Goal: Check status: Check status

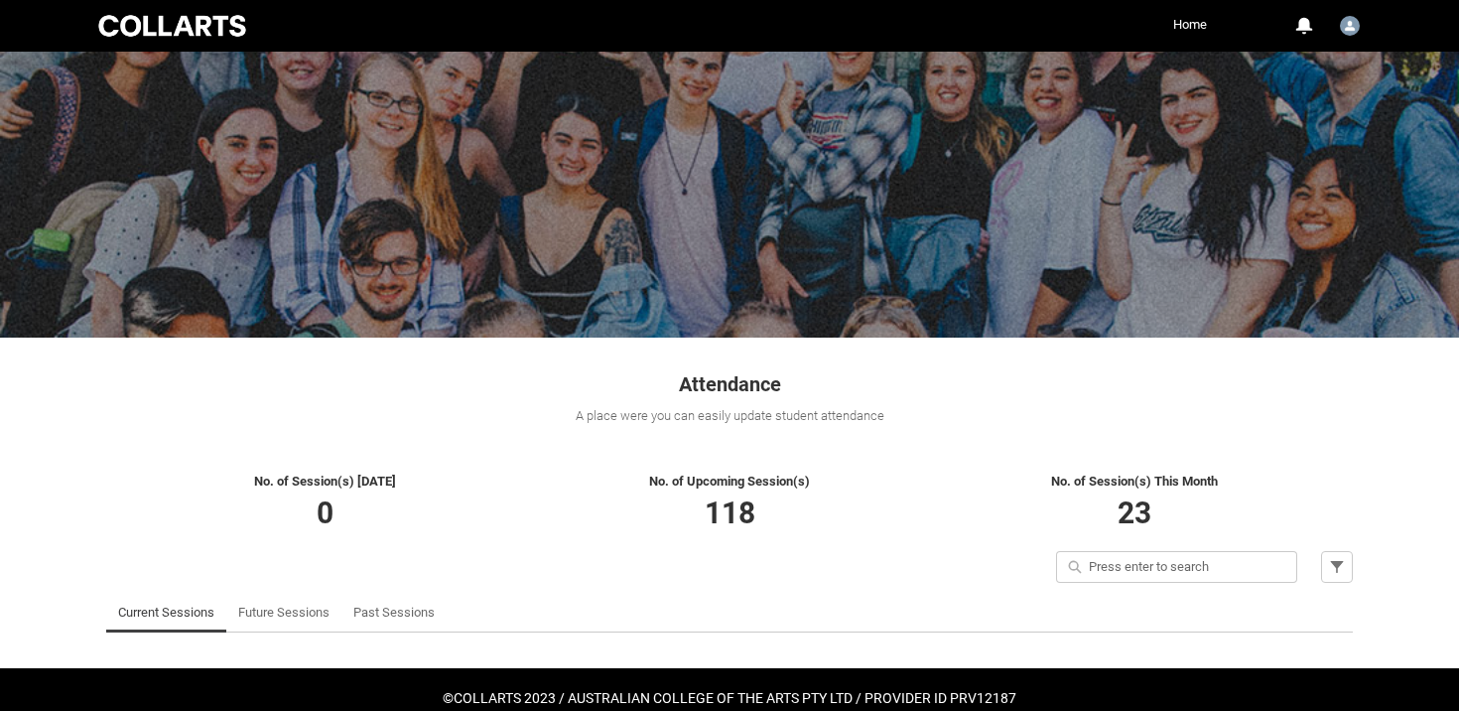
scroll to position [71, 0]
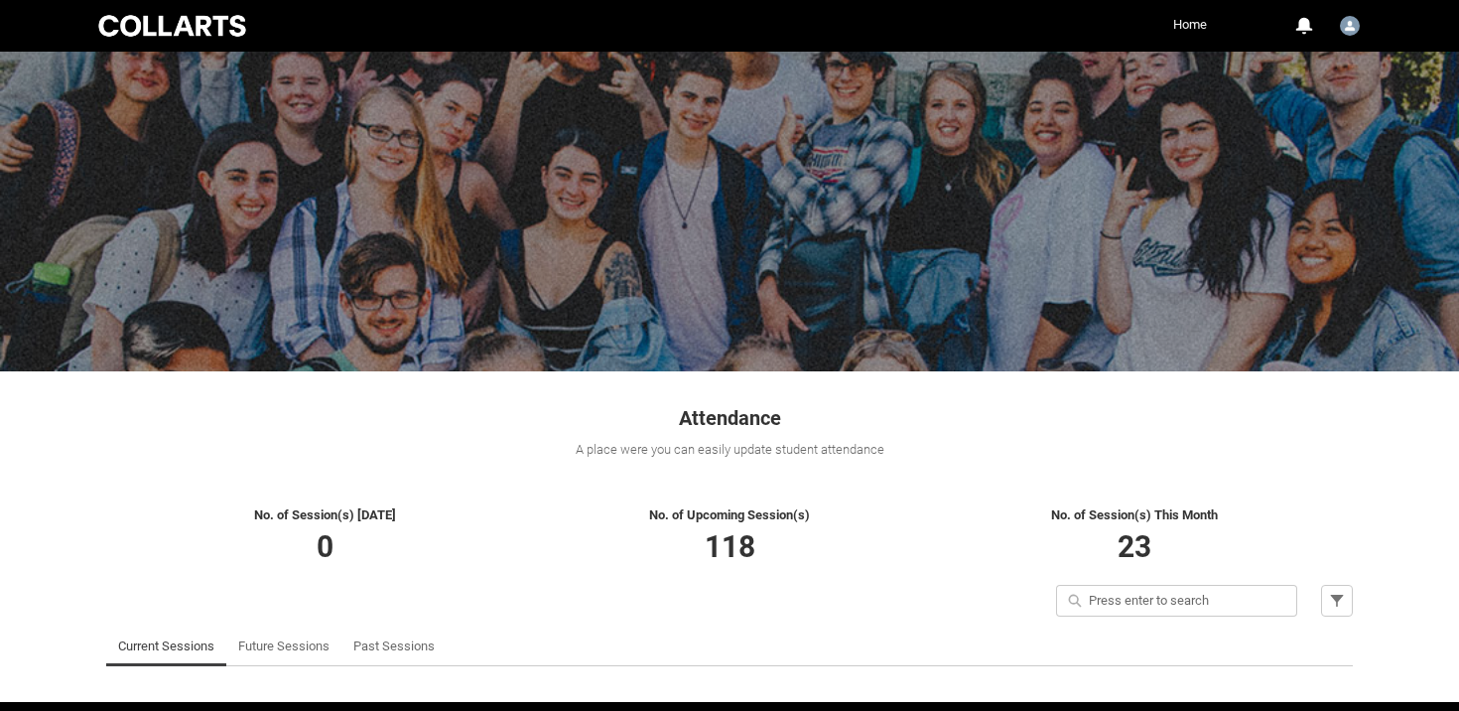
click at [1184, 19] on link "Home" at bounding box center [1190, 25] width 44 height 30
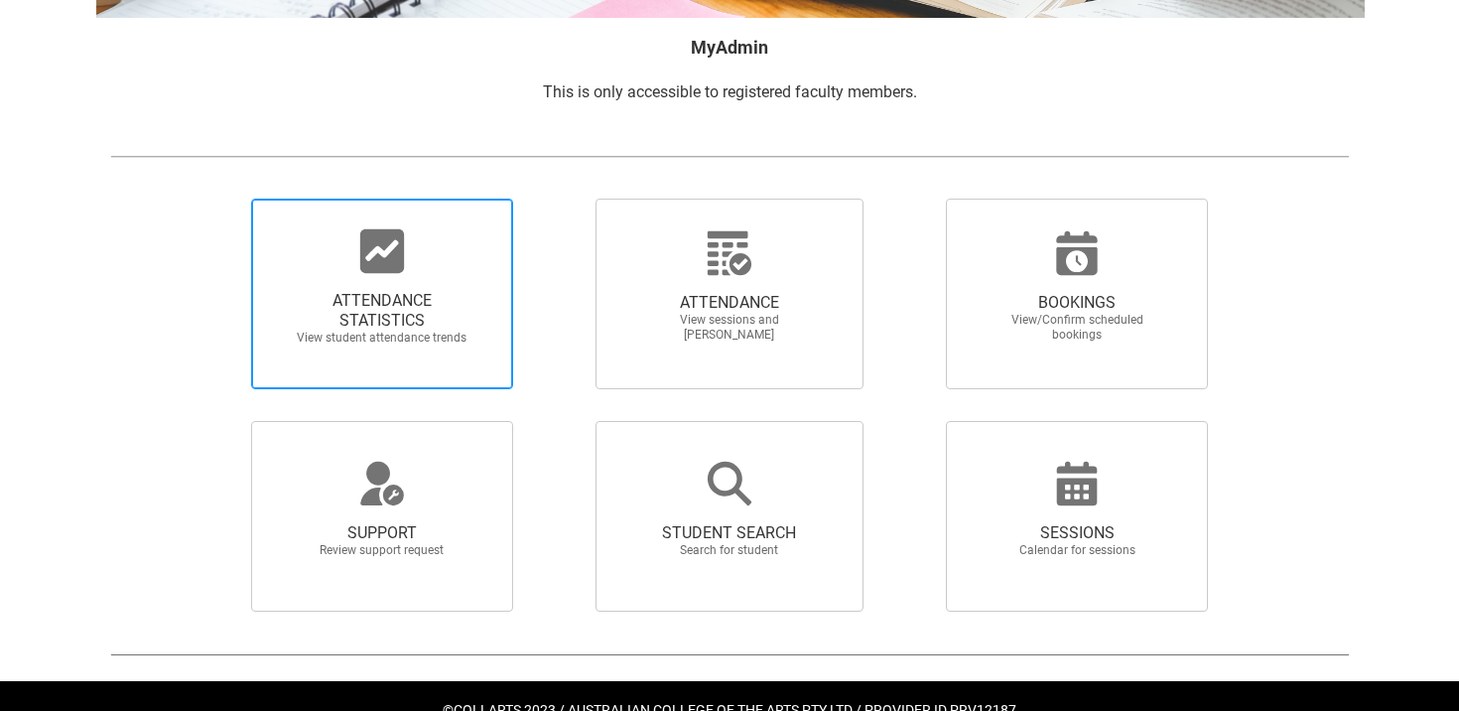
scroll to position [348, 0]
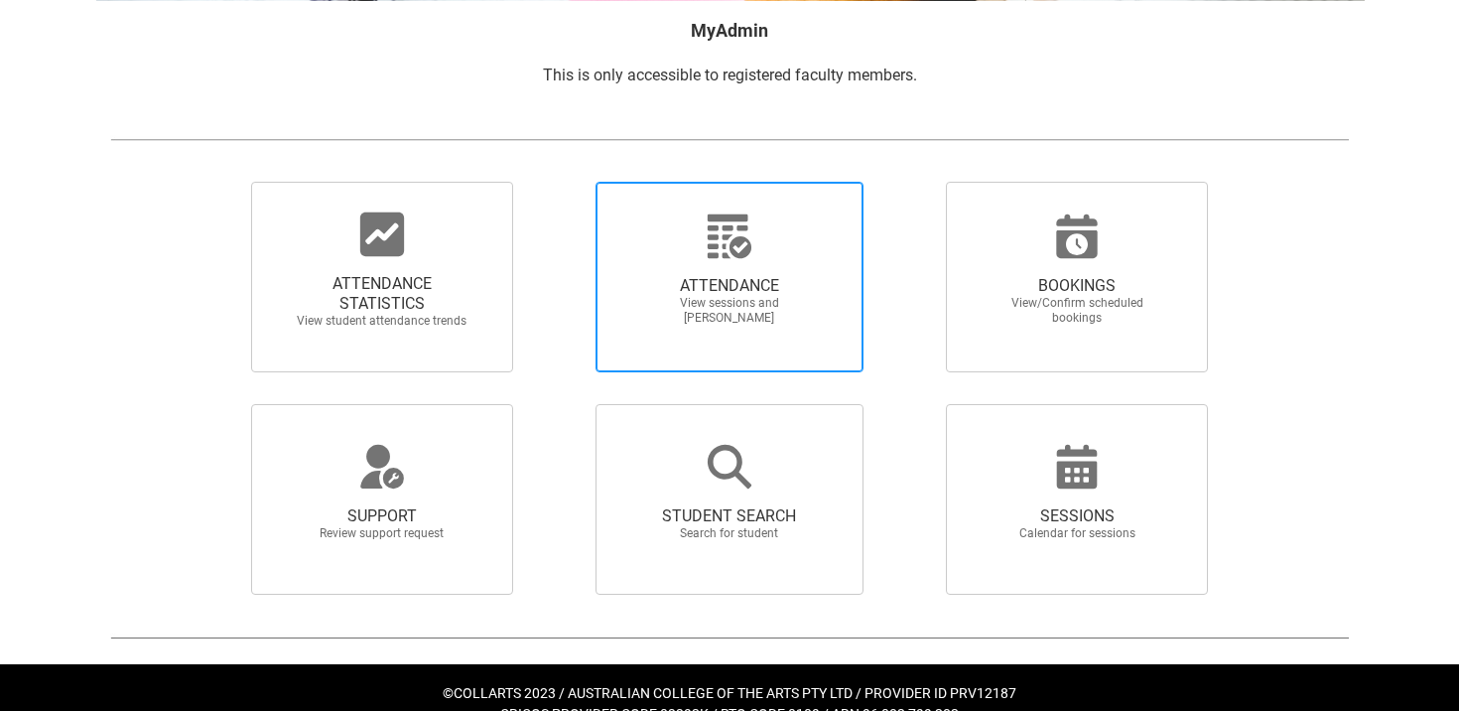
click at [710, 256] on icon at bounding box center [730, 236] width 44 height 44
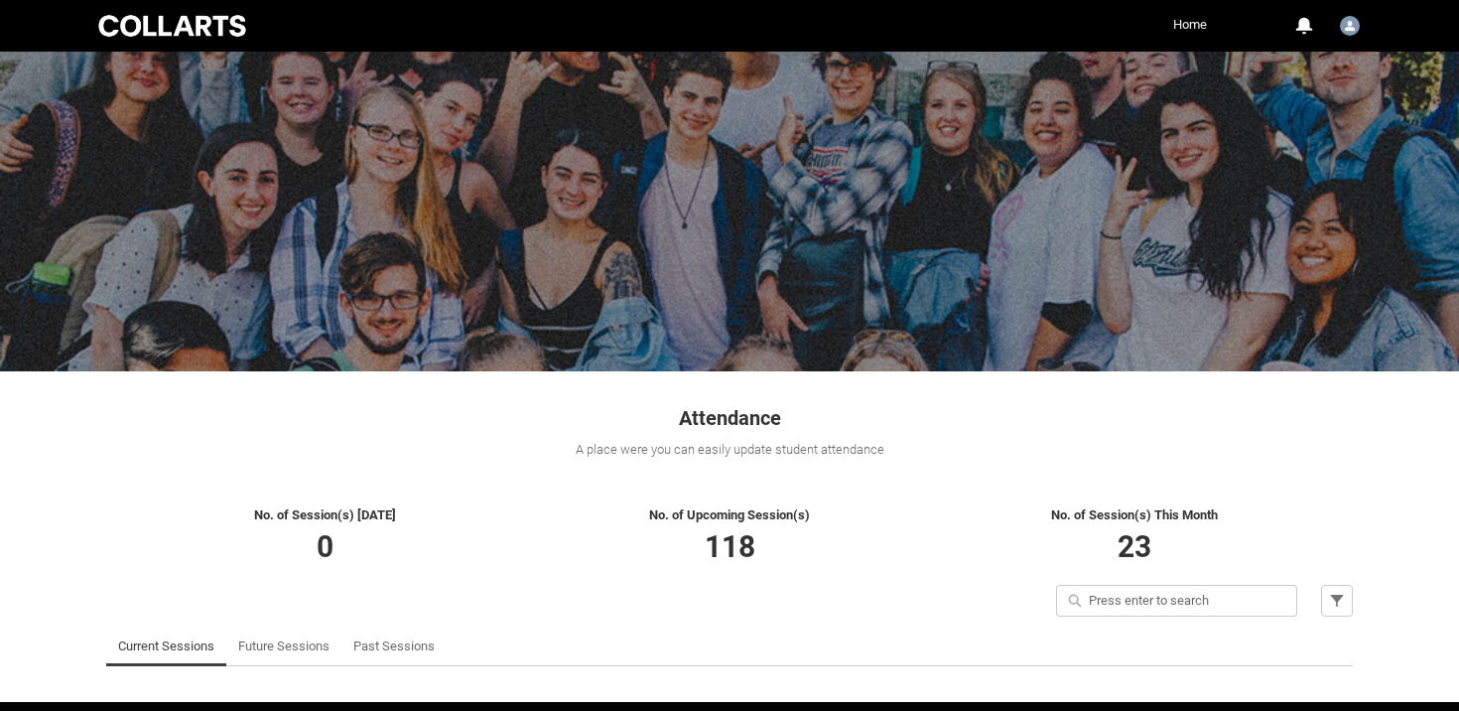
click at [1187, 23] on link "Home" at bounding box center [1190, 25] width 44 height 30
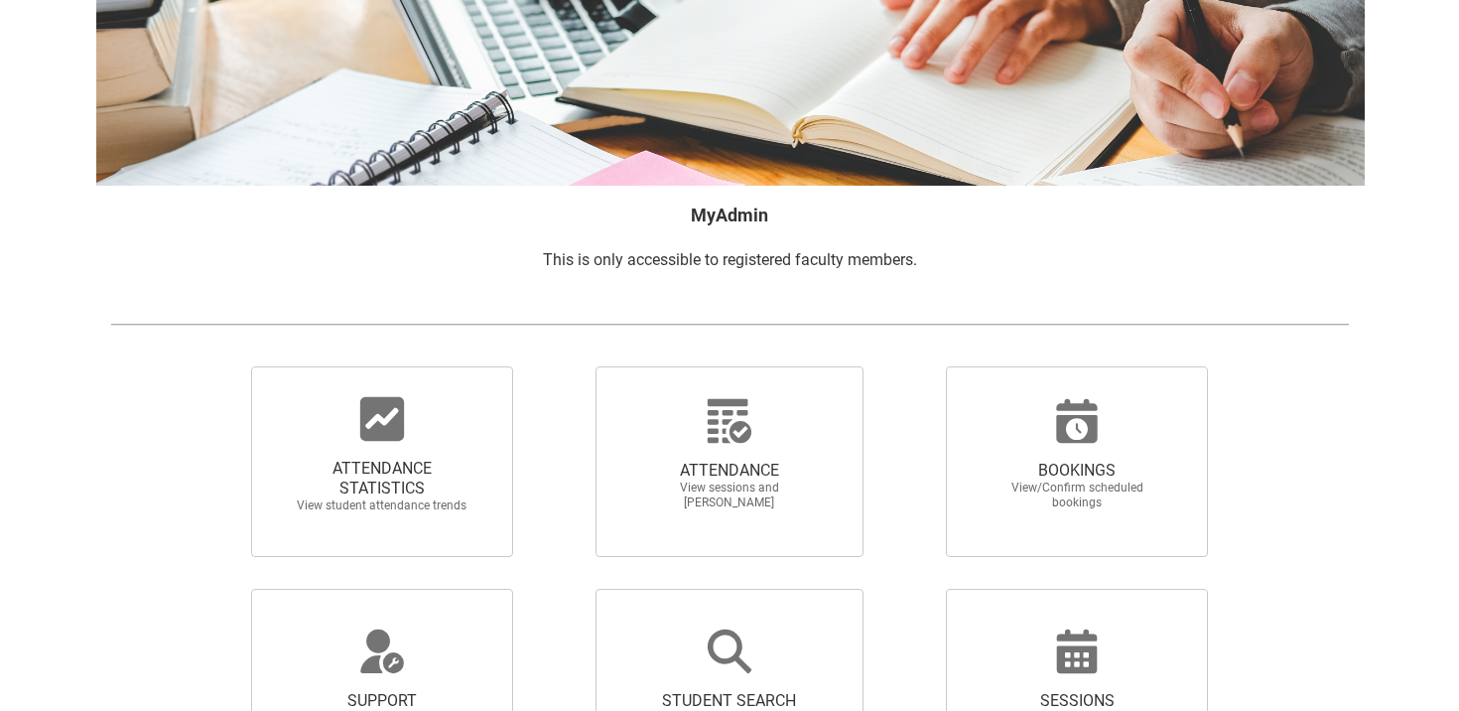
scroll to position [381, 0]
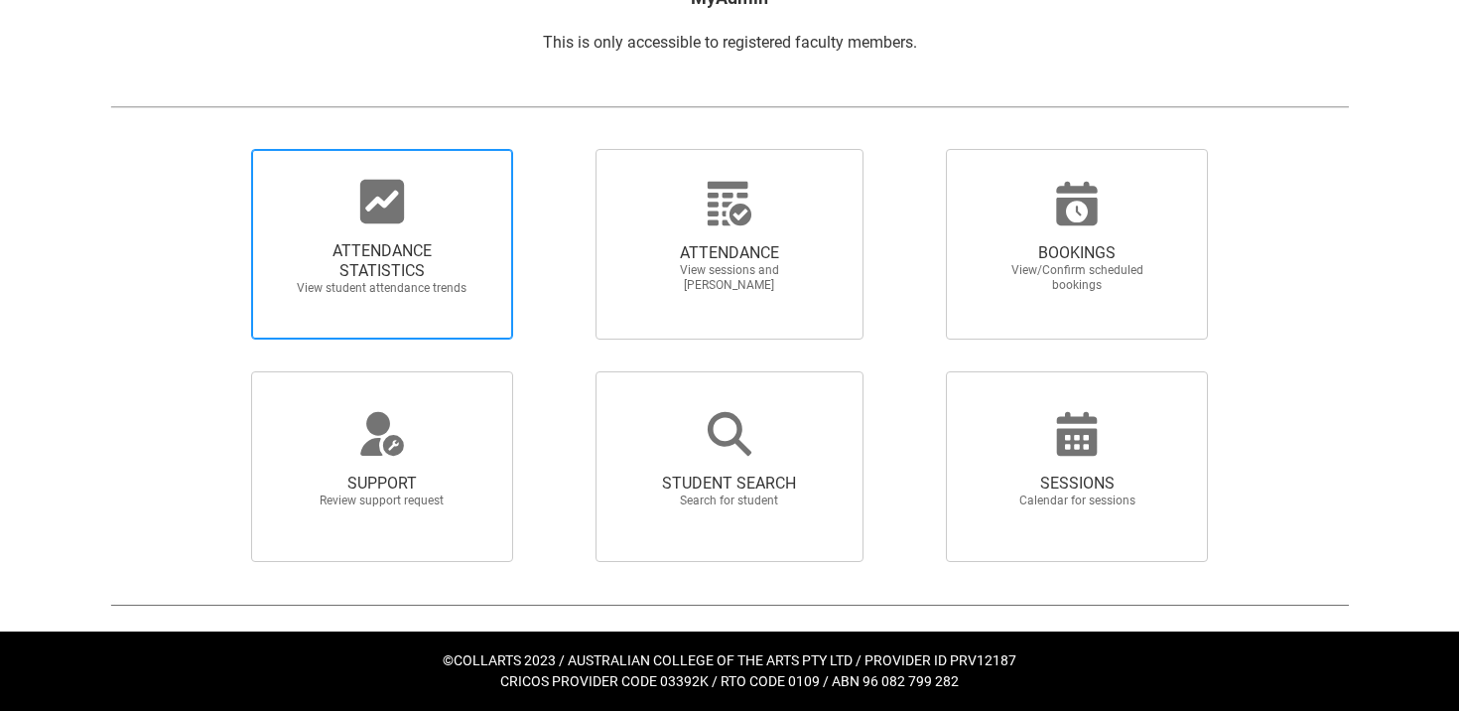
click at [468, 253] on span "ATTENDANCE STATISTICS" at bounding box center [382, 261] width 175 height 40
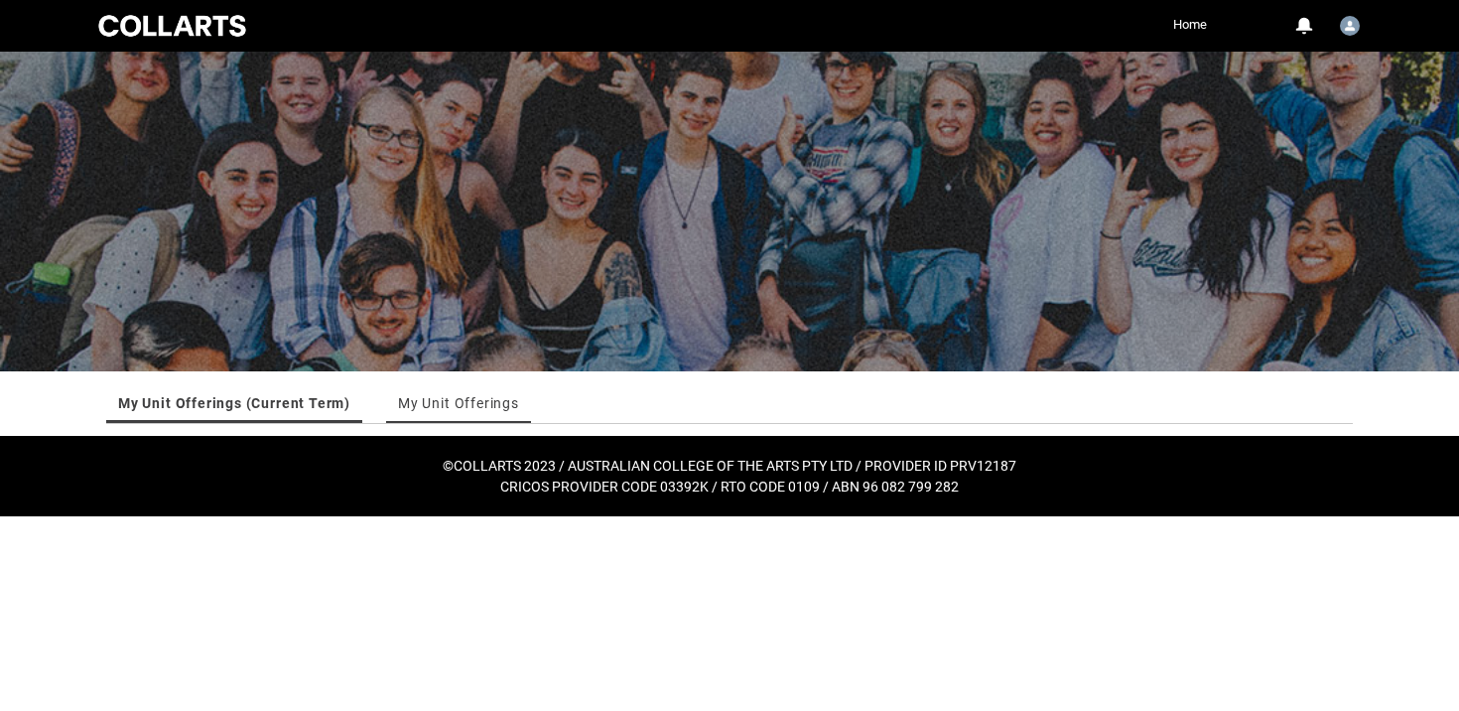
click at [443, 403] on link "My Unit Offerings" at bounding box center [458, 403] width 121 height 40
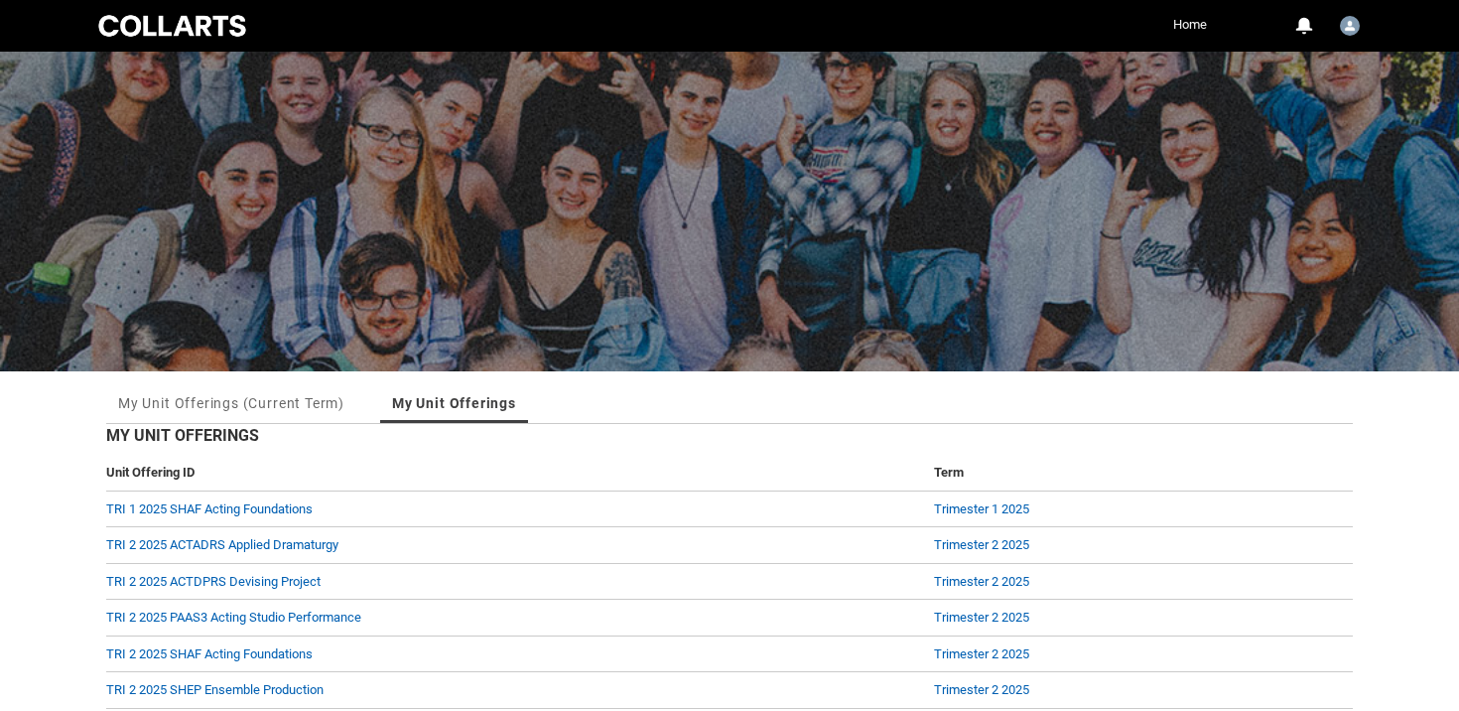
click at [1186, 18] on link "Home" at bounding box center [1190, 25] width 44 height 30
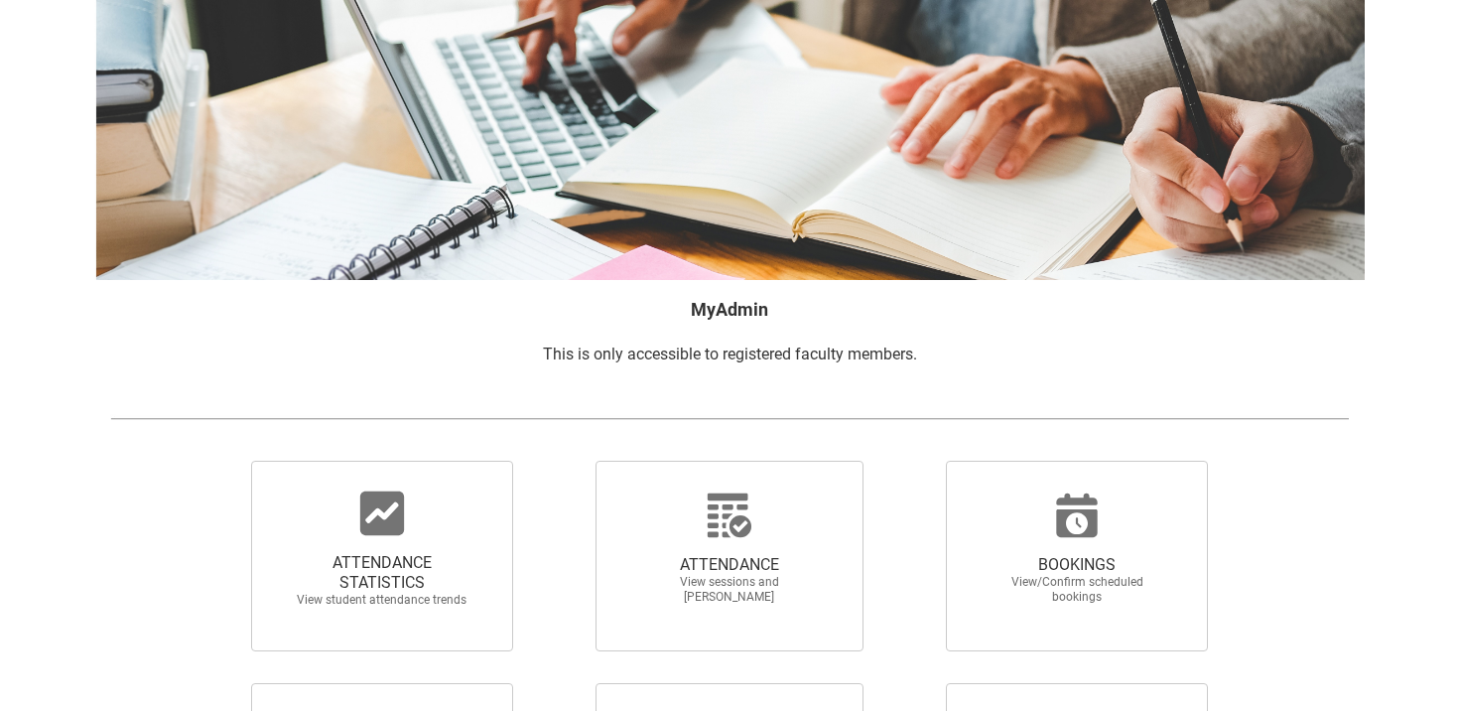
scroll to position [201, 0]
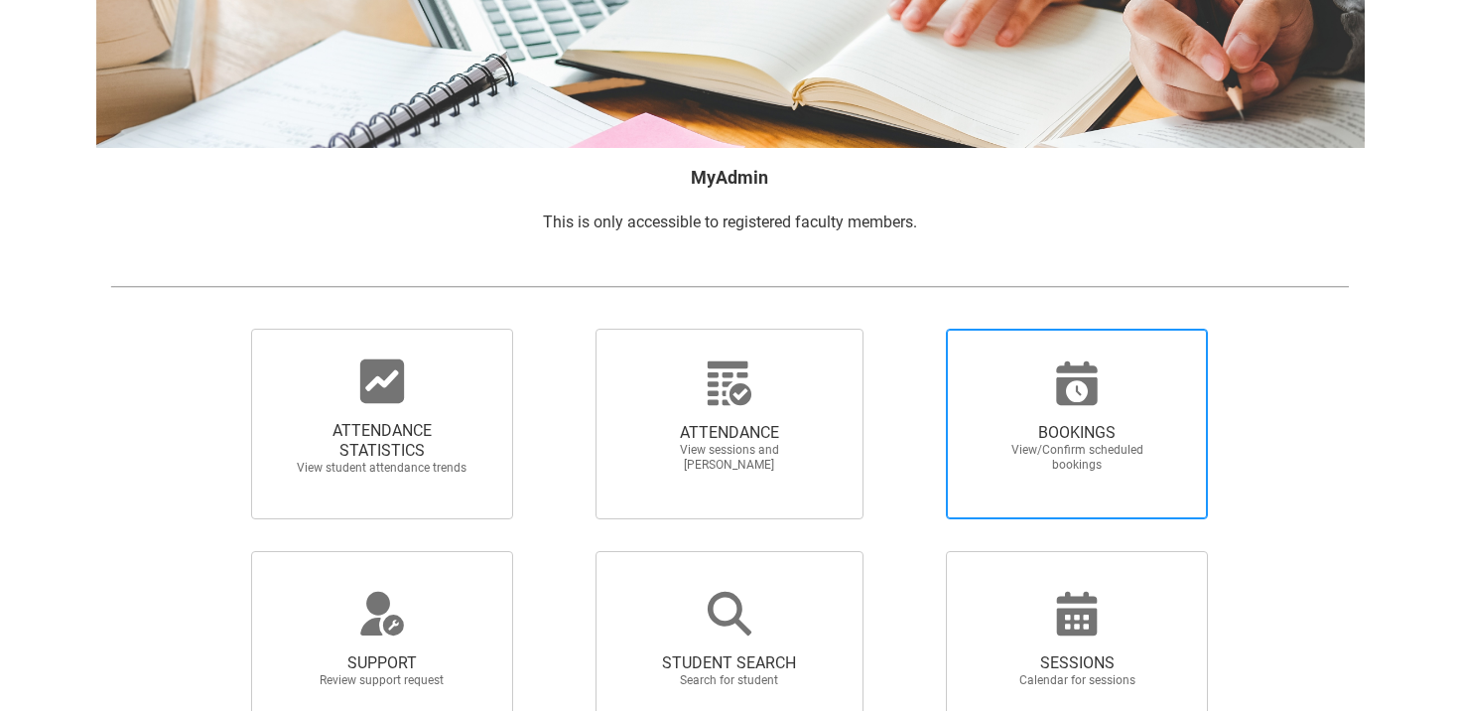
click at [1048, 381] on div at bounding box center [1077, 383] width 191 height 48
click at [913, 329] on input "BOOKINGS View/Confirm scheduled bookings" at bounding box center [912, 328] width 1 height 1
radio input "true"
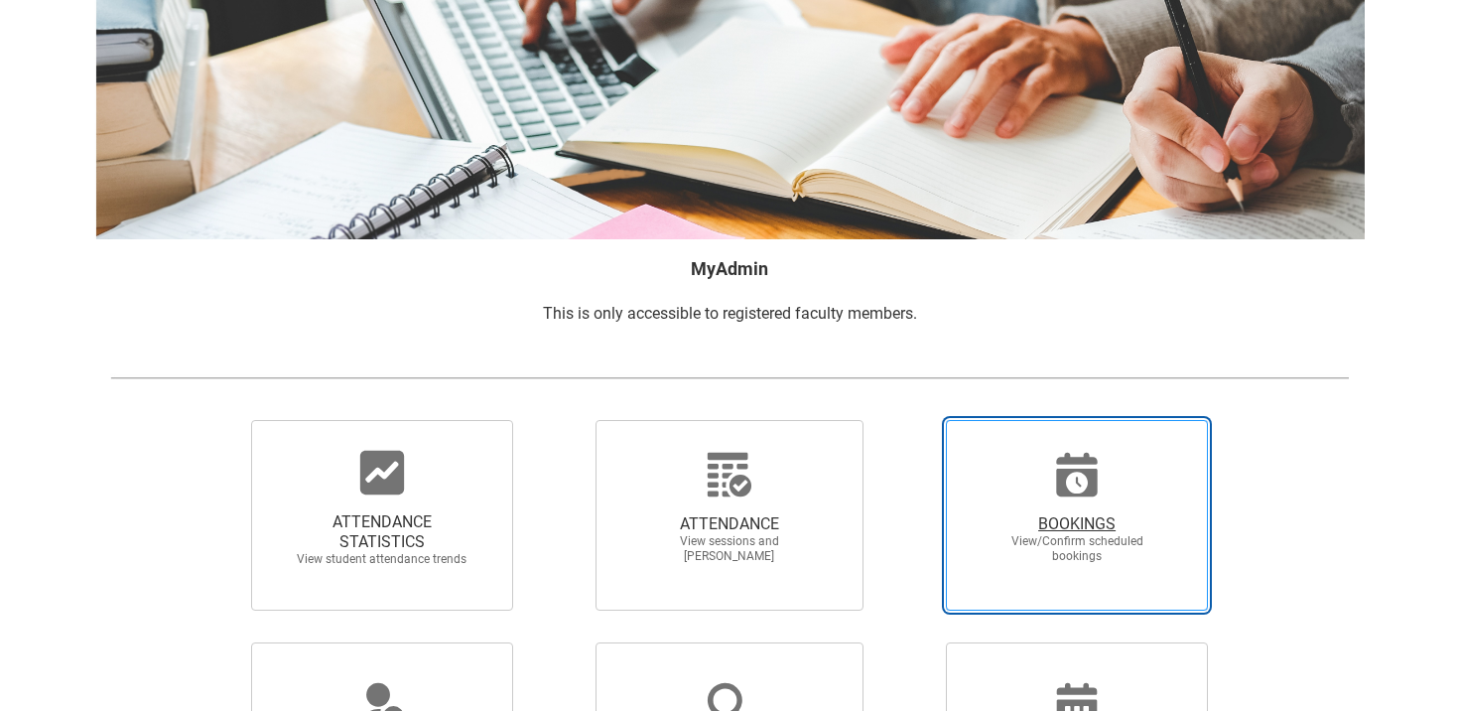
scroll to position [0, 0]
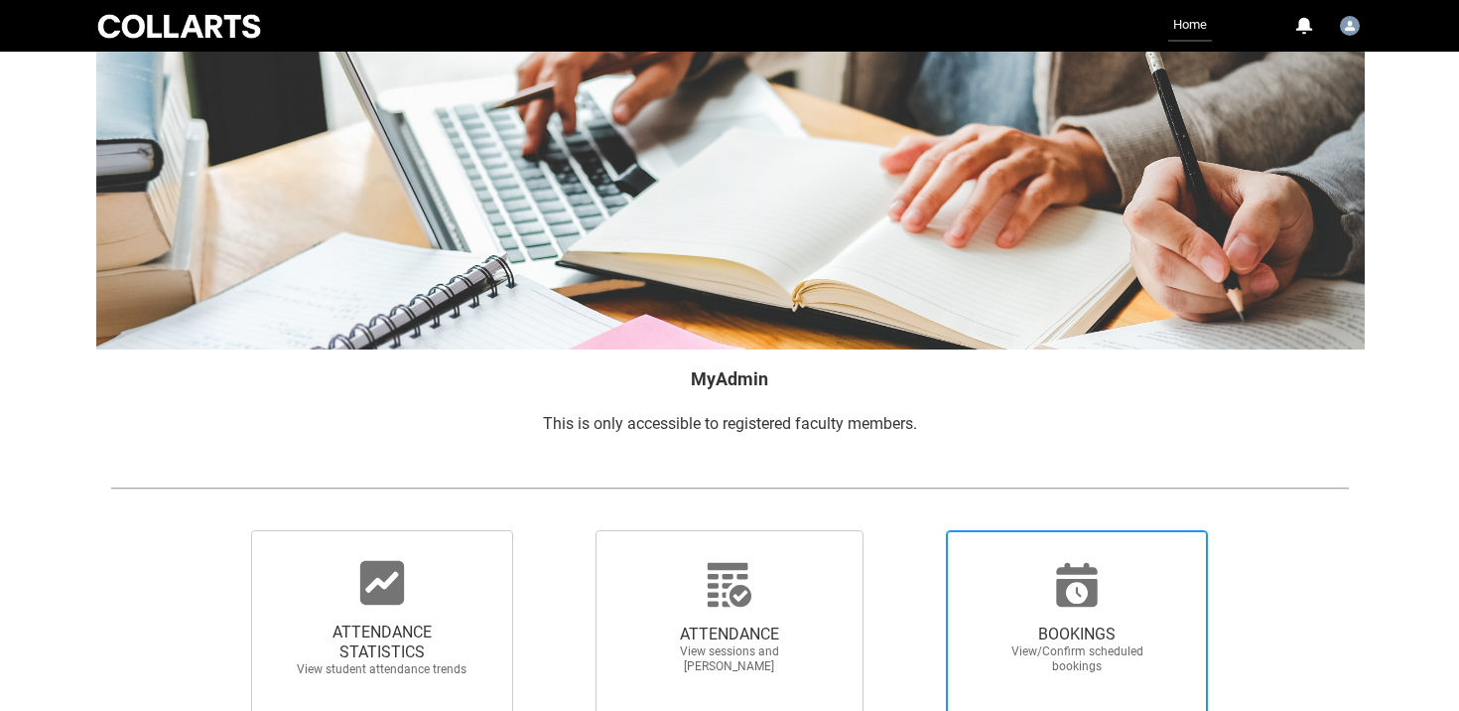
click at [1194, 18] on link "Home" at bounding box center [1190, 26] width 44 height 32
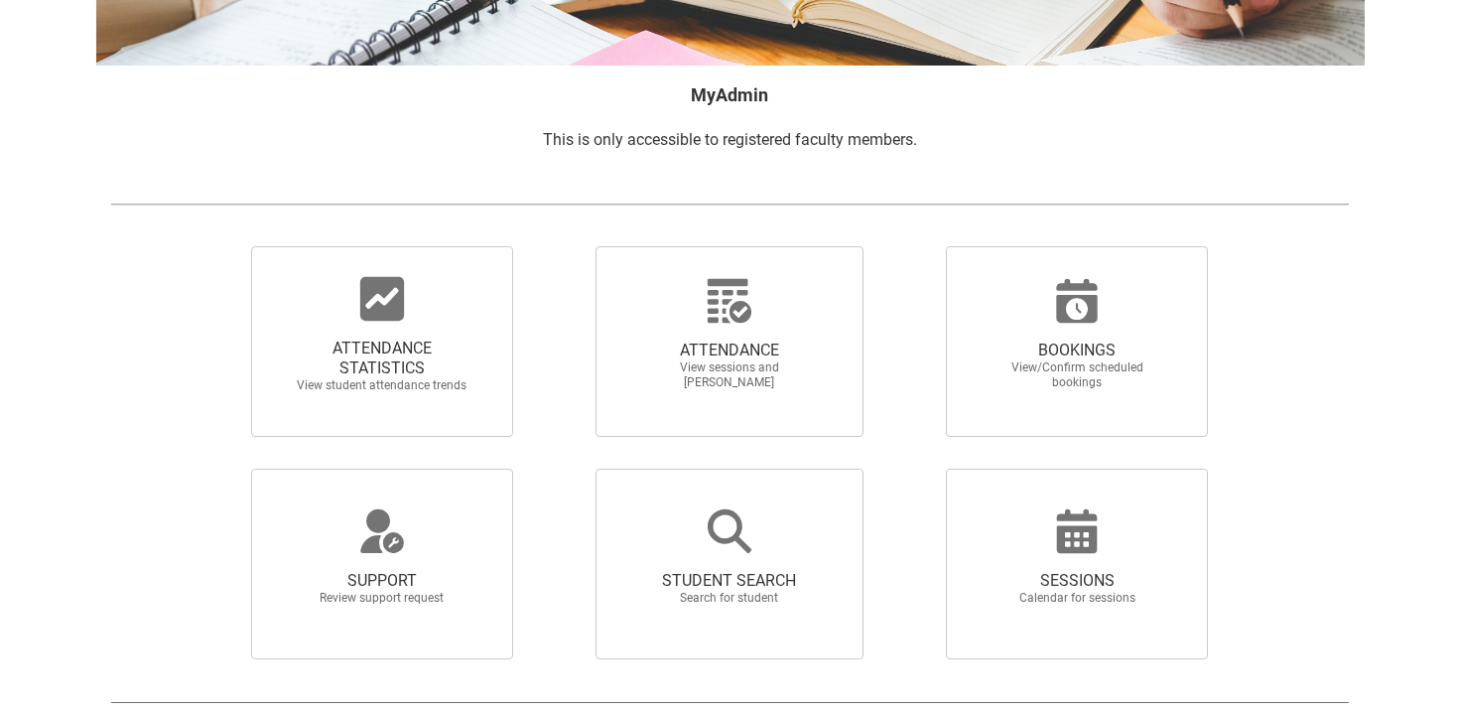
scroll to position [369, 0]
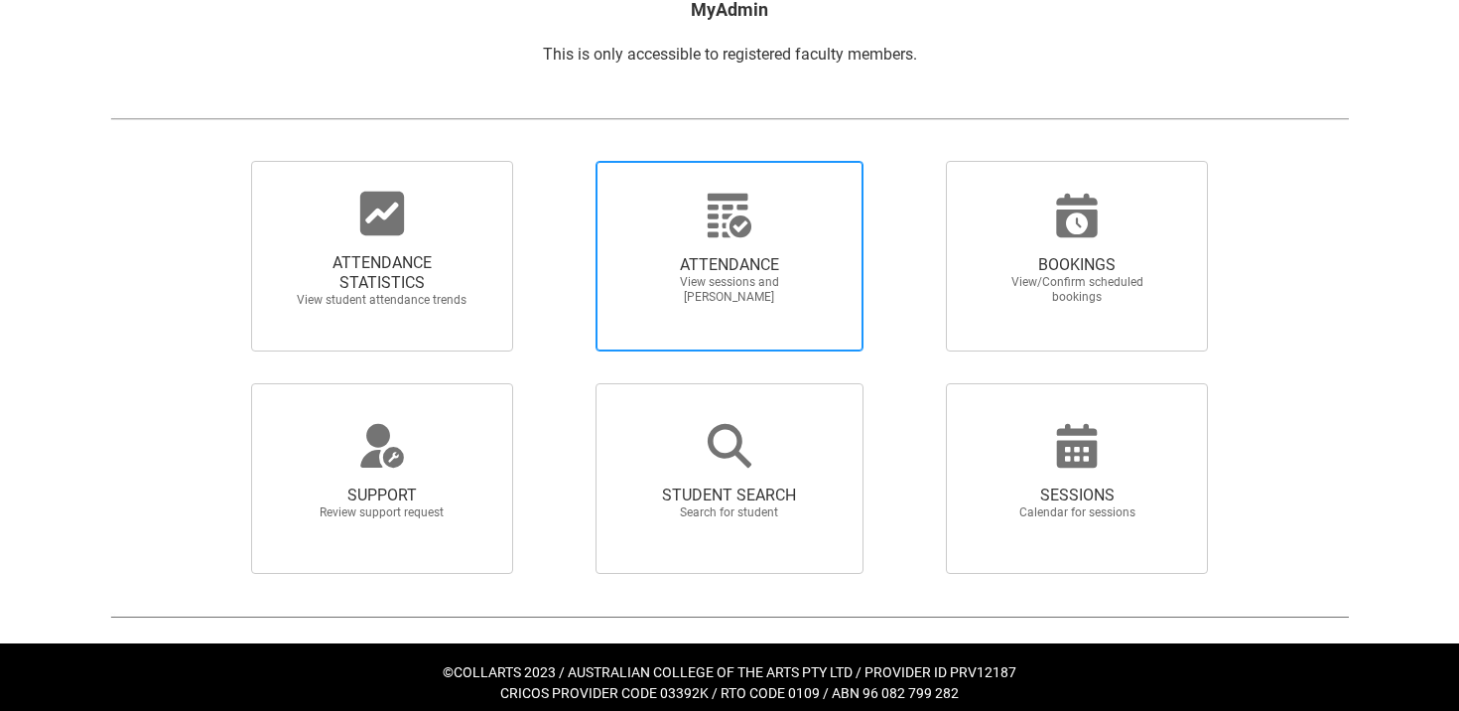
click at [743, 283] on span "View sessions and mark attendance" at bounding box center [729, 290] width 175 height 30
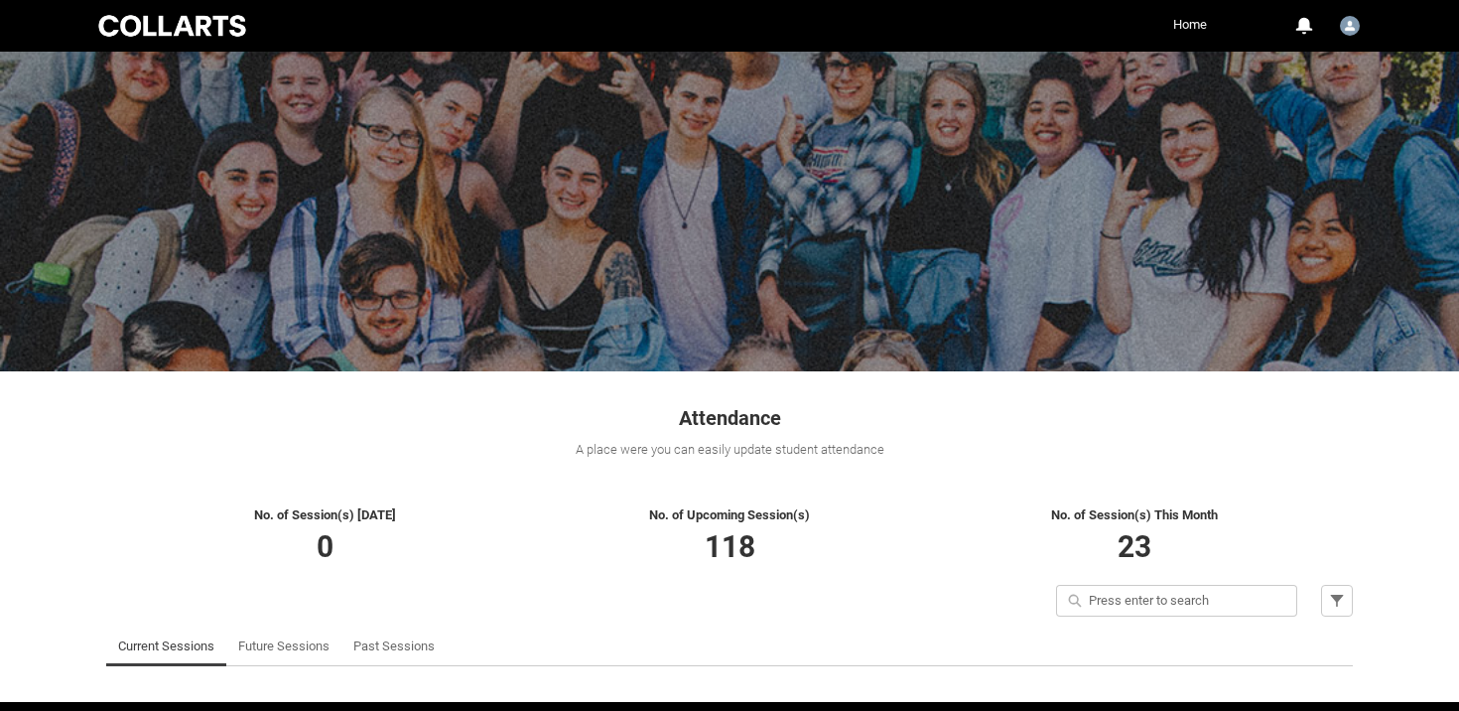
click at [1193, 23] on link "Home" at bounding box center [1190, 25] width 44 height 30
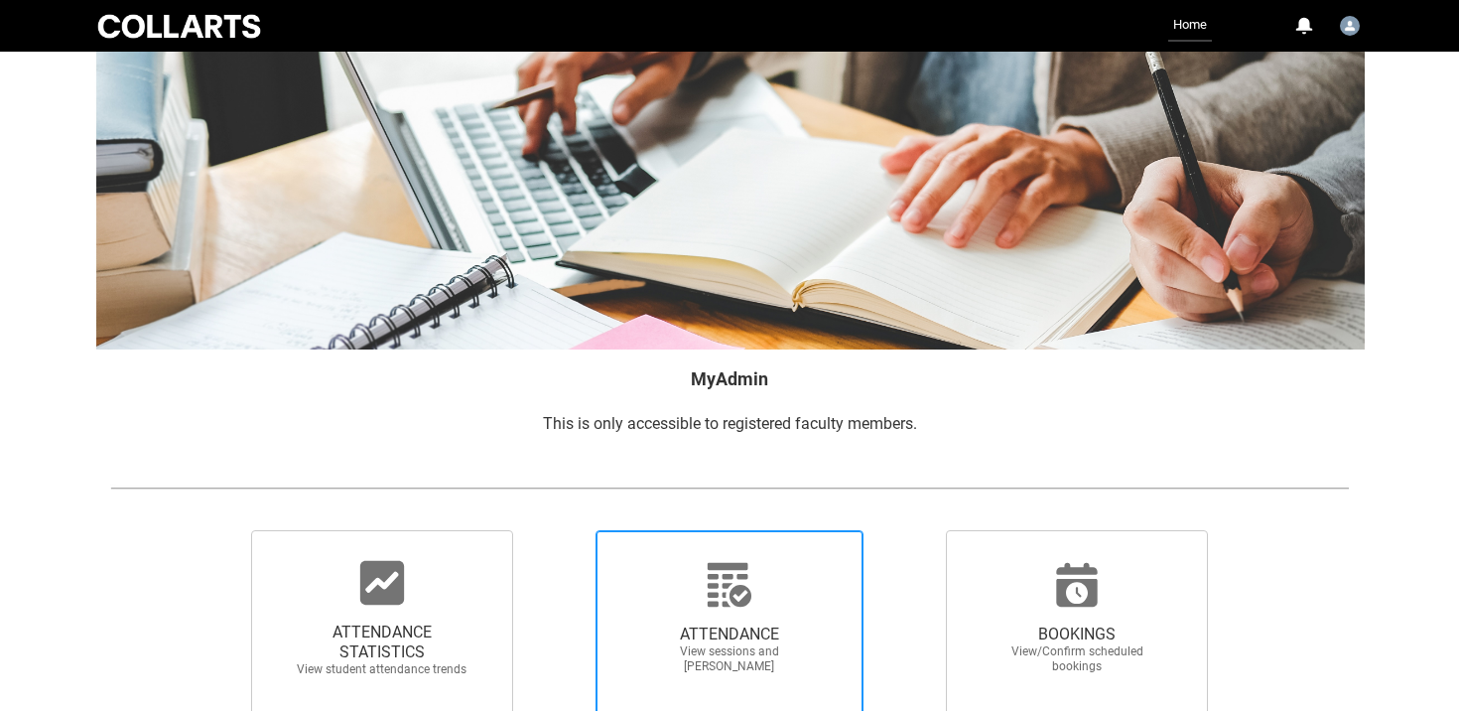
scroll to position [259, 0]
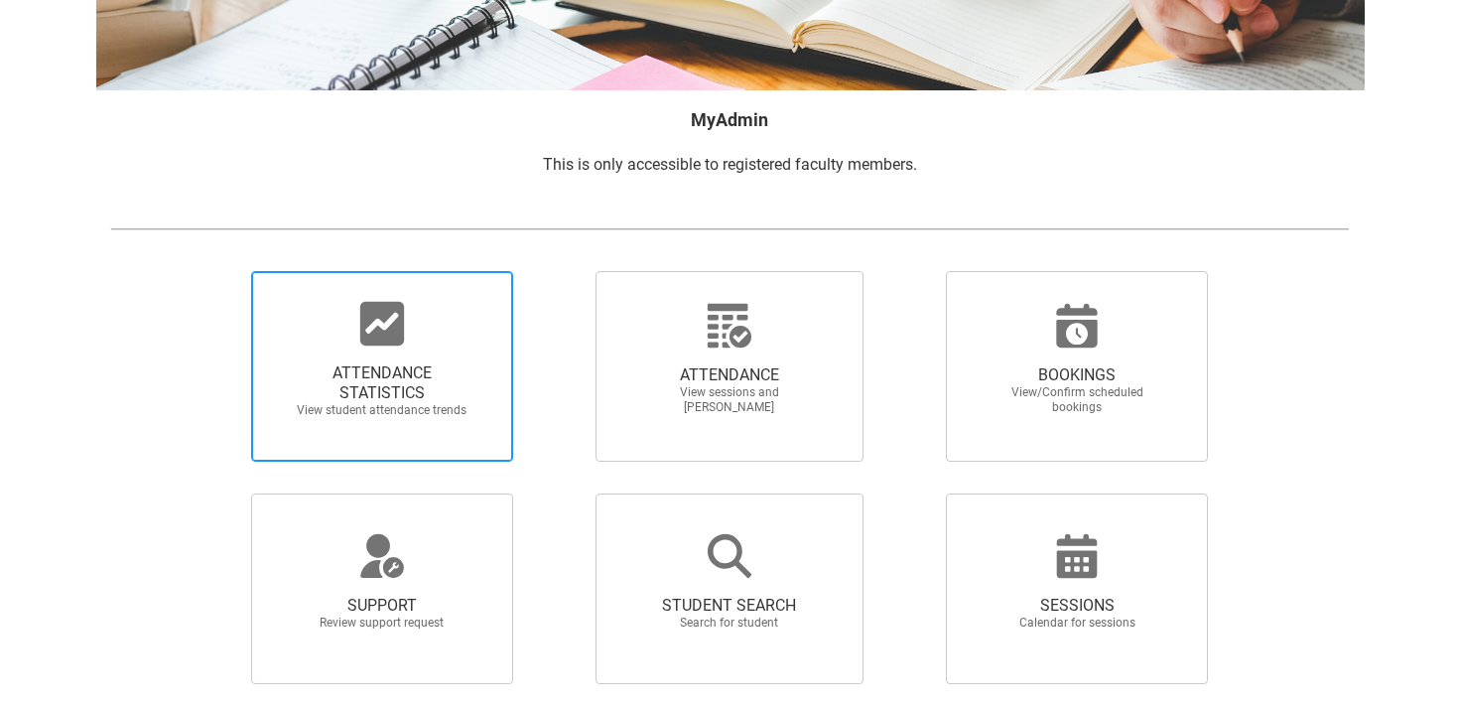
click at [385, 357] on span "ATTENDANCE STATISTICS View student attendance trends" at bounding box center [382, 390] width 191 height 86
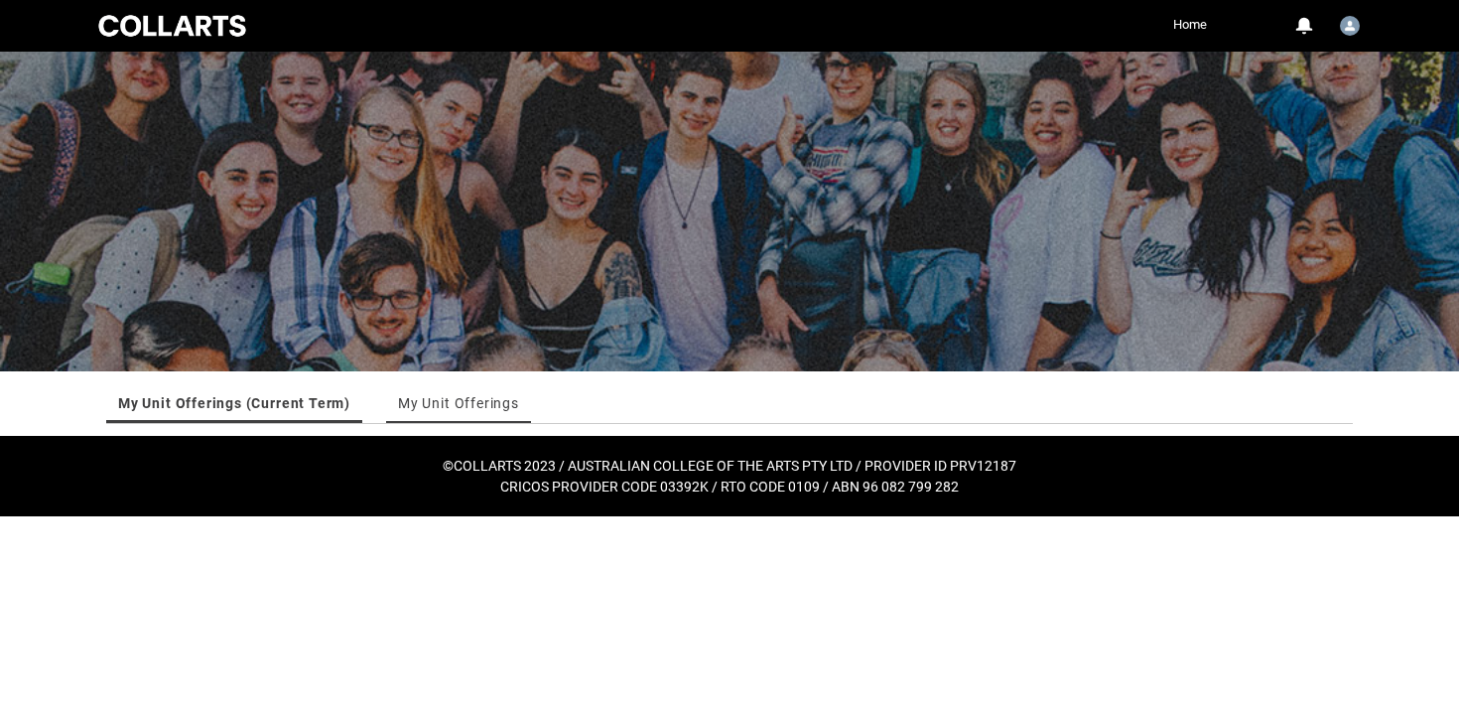
click at [457, 408] on link "My Unit Offerings" at bounding box center [458, 403] width 121 height 40
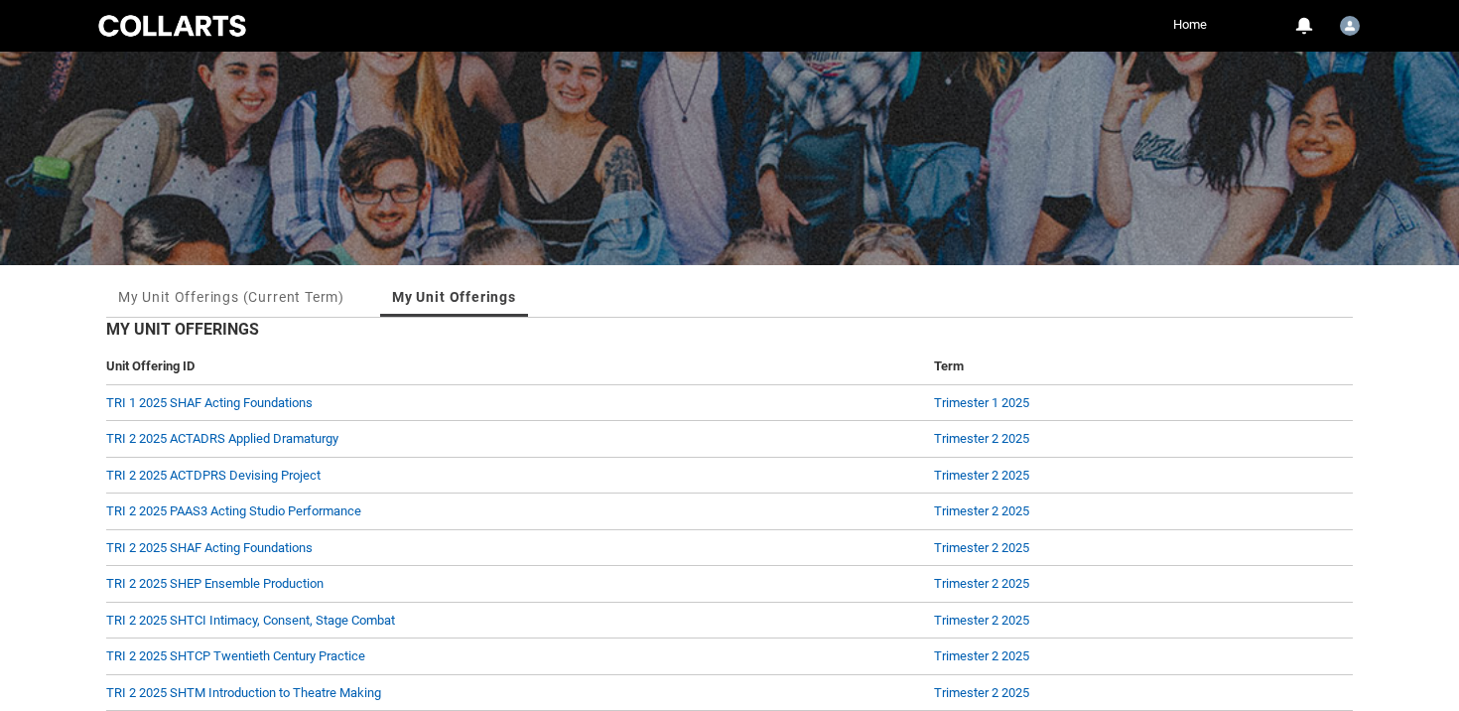
scroll to position [252, 0]
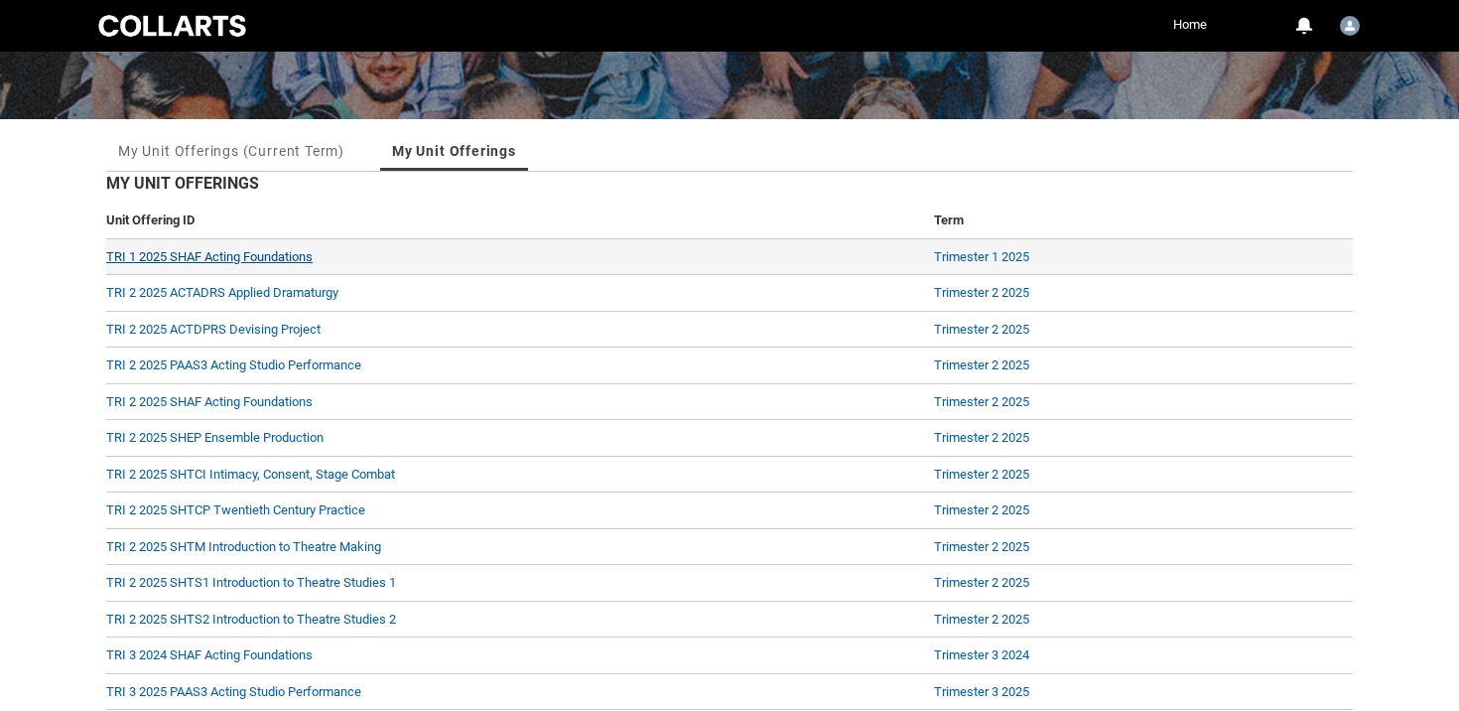
click at [266, 259] on link "TRI 1 2025 SHAF Acting Foundations" at bounding box center [209, 256] width 206 height 15
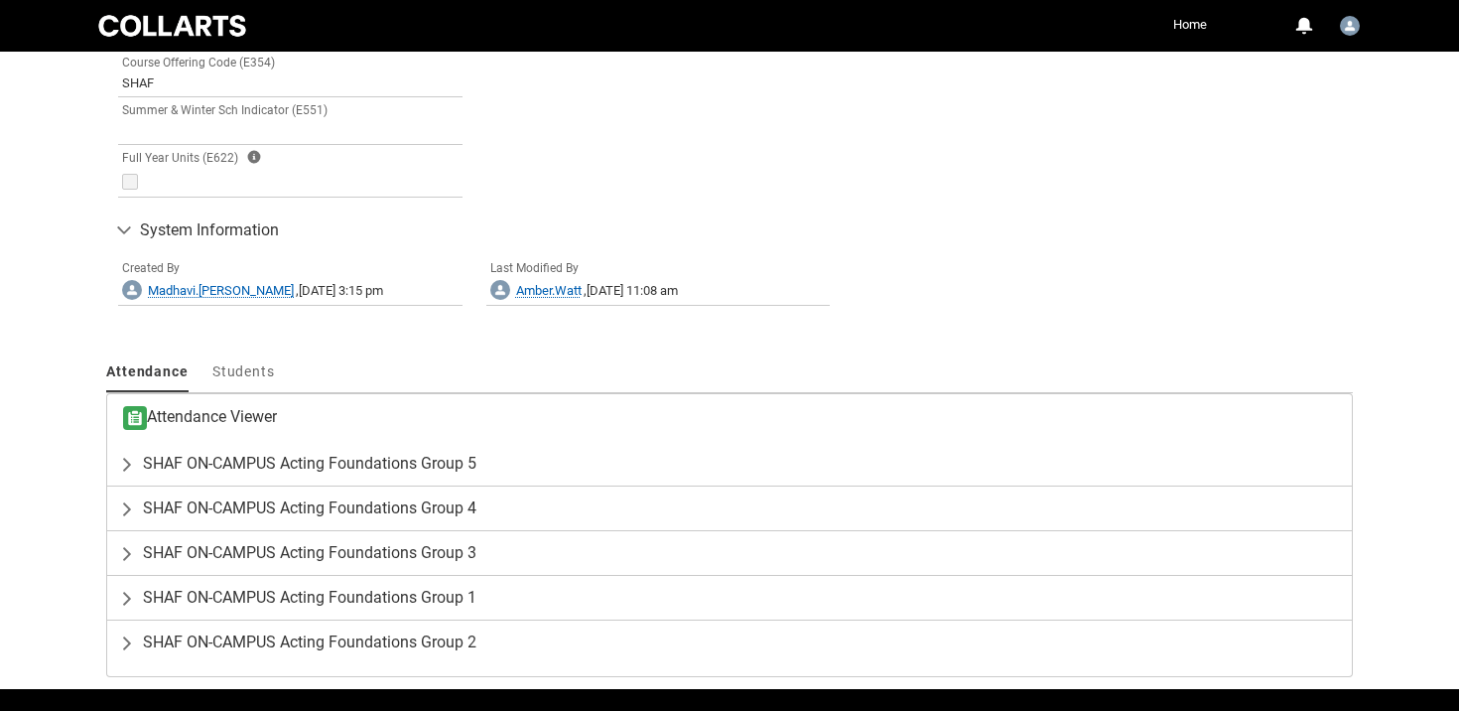
scroll to position [1232, 0]
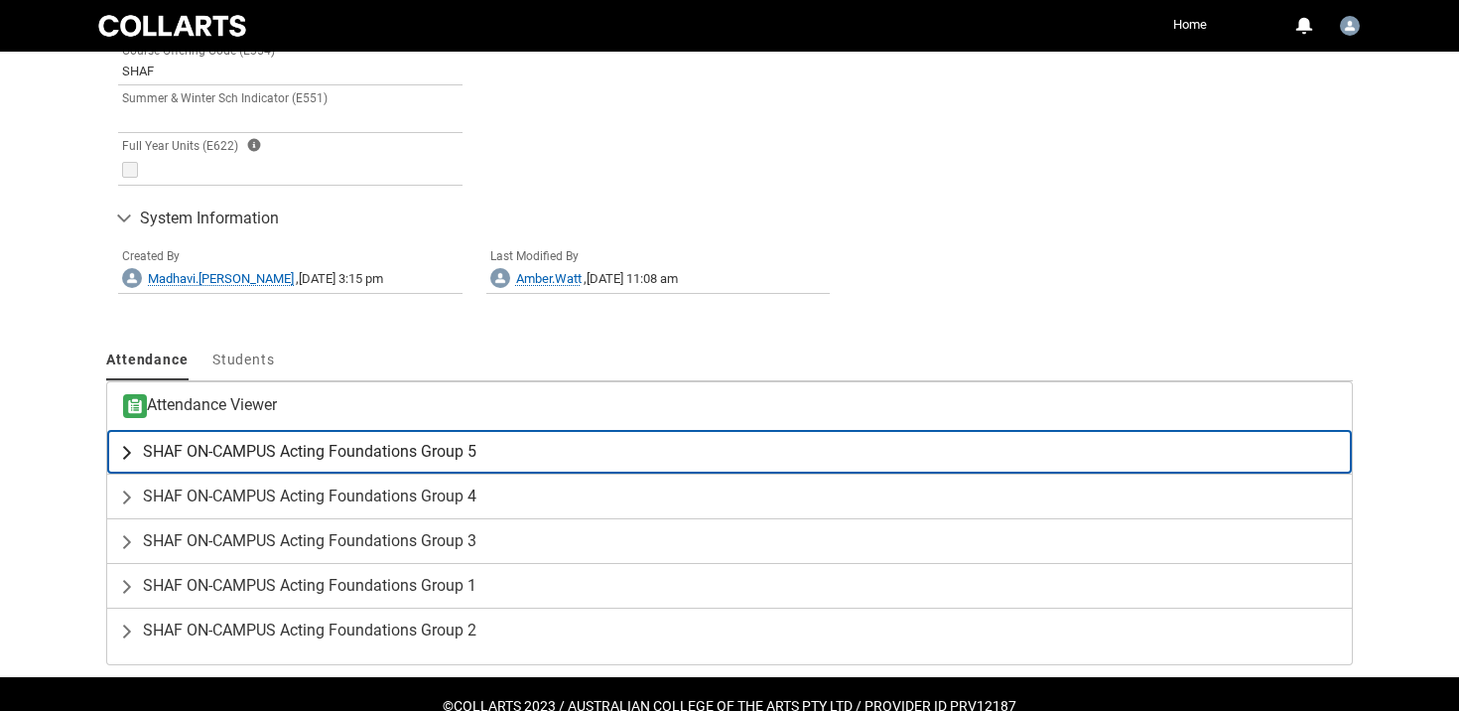
click at [131, 454] on lightning-primitive-icon "button" at bounding box center [131, 452] width 24 height 20
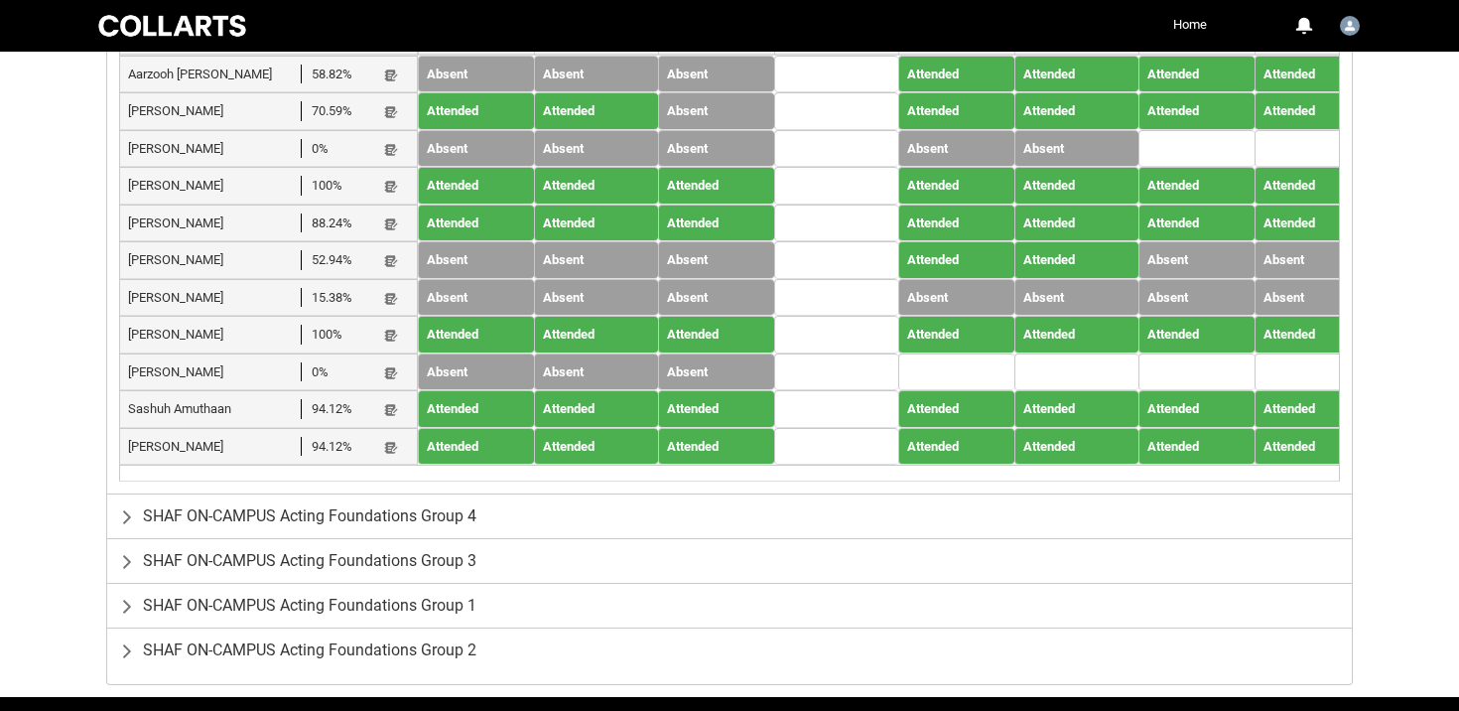
scroll to position [1756, 0]
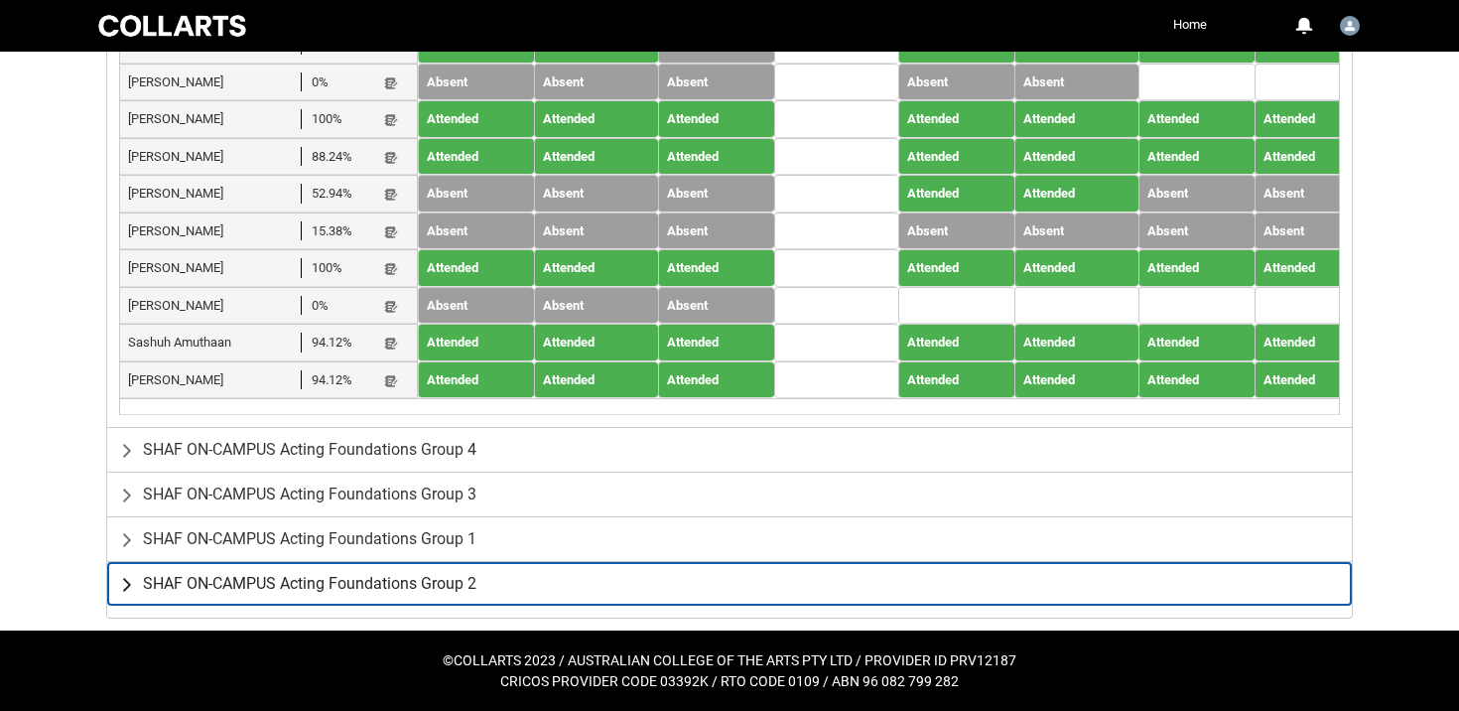
click at [125, 584] on lightning-primitive-icon "button" at bounding box center [131, 584] width 24 height 20
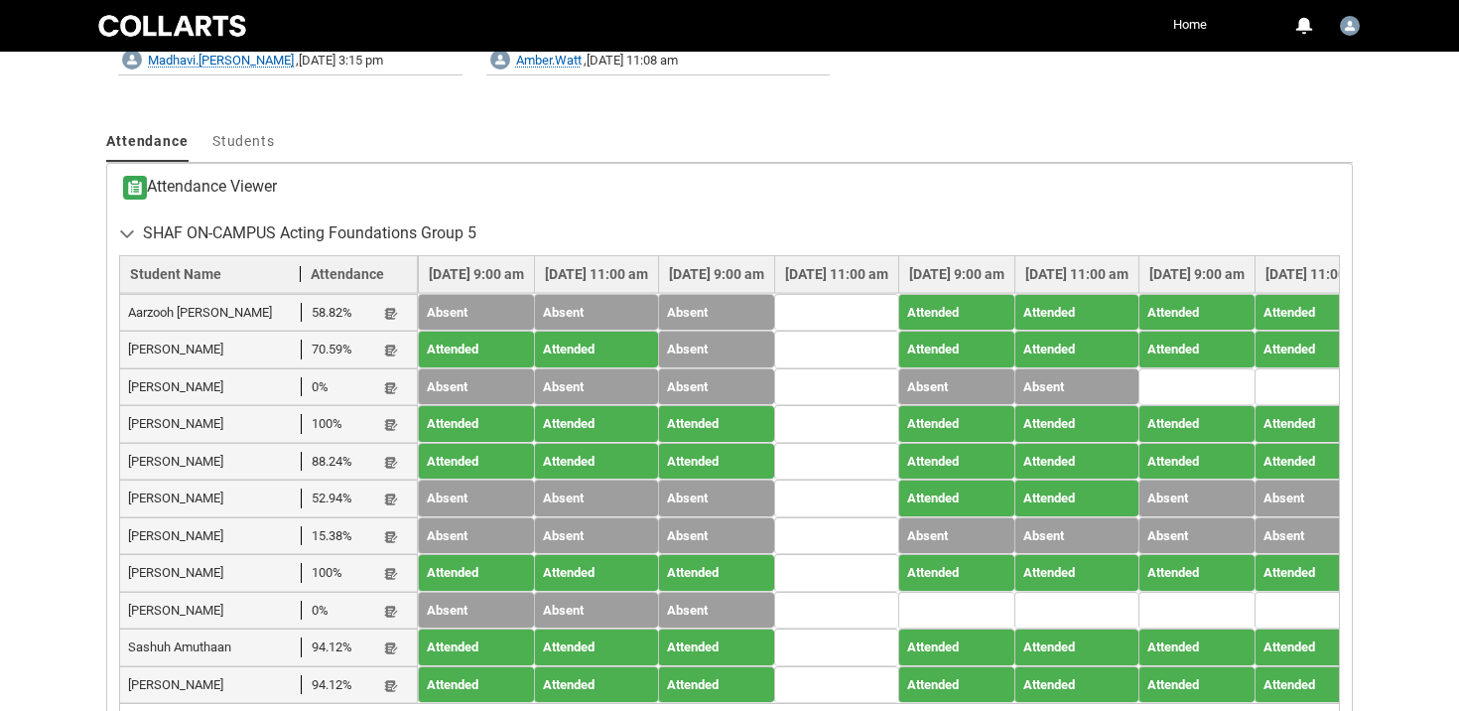
scroll to position [1474, 0]
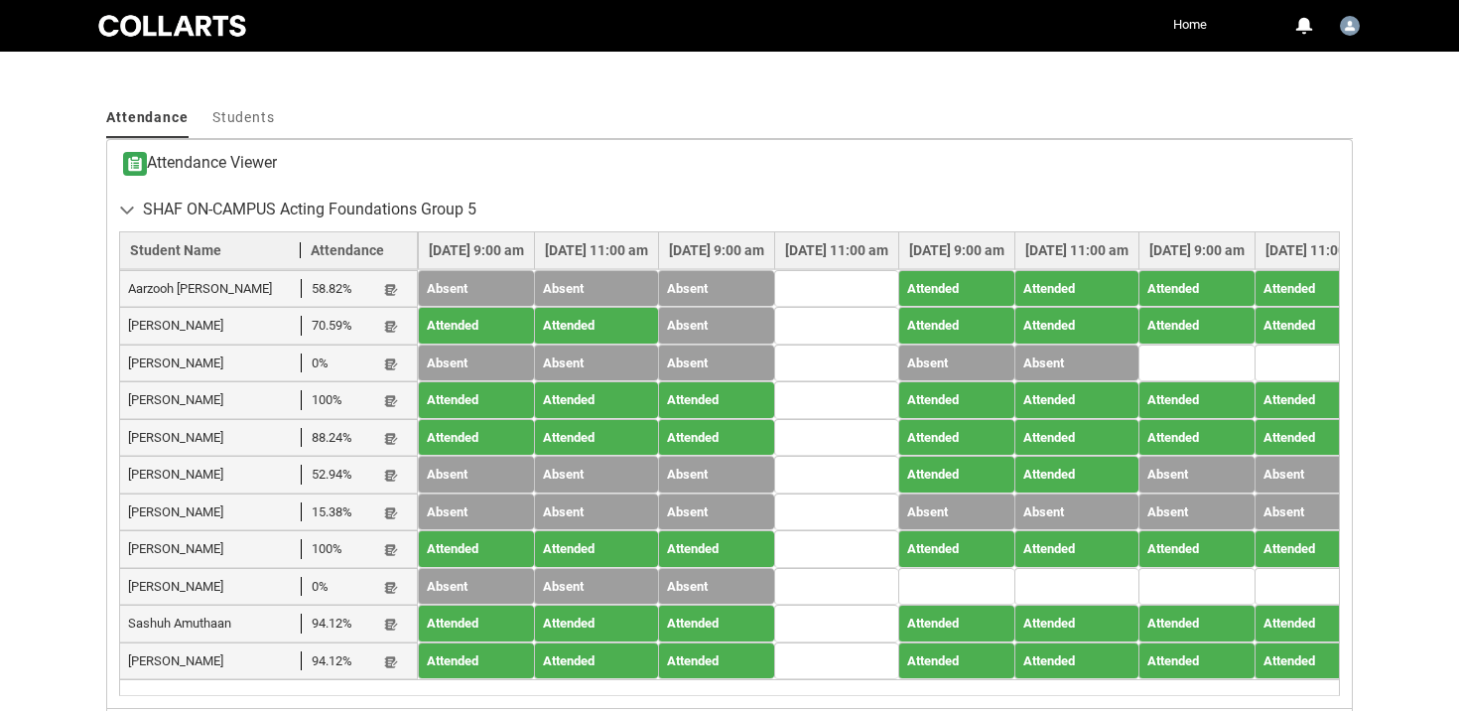
click at [385, 280] on span "Student Note" at bounding box center [391, 289] width 16 height 20
click at [397, 289] on lightning-primitive-icon "button" at bounding box center [391, 289] width 14 height 15
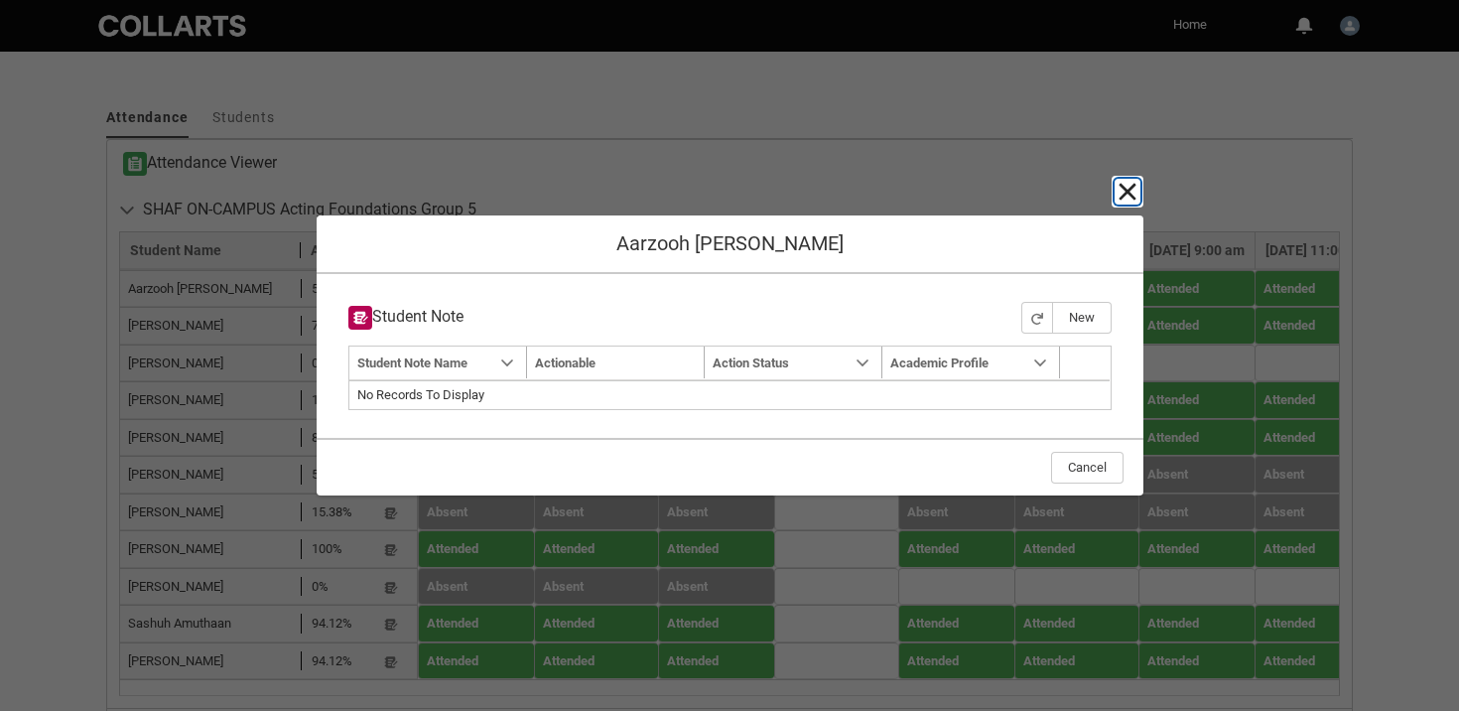
click at [1123, 181] on lightning-primitive-icon "button" at bounding box center [1128, 192] width 24 height 24
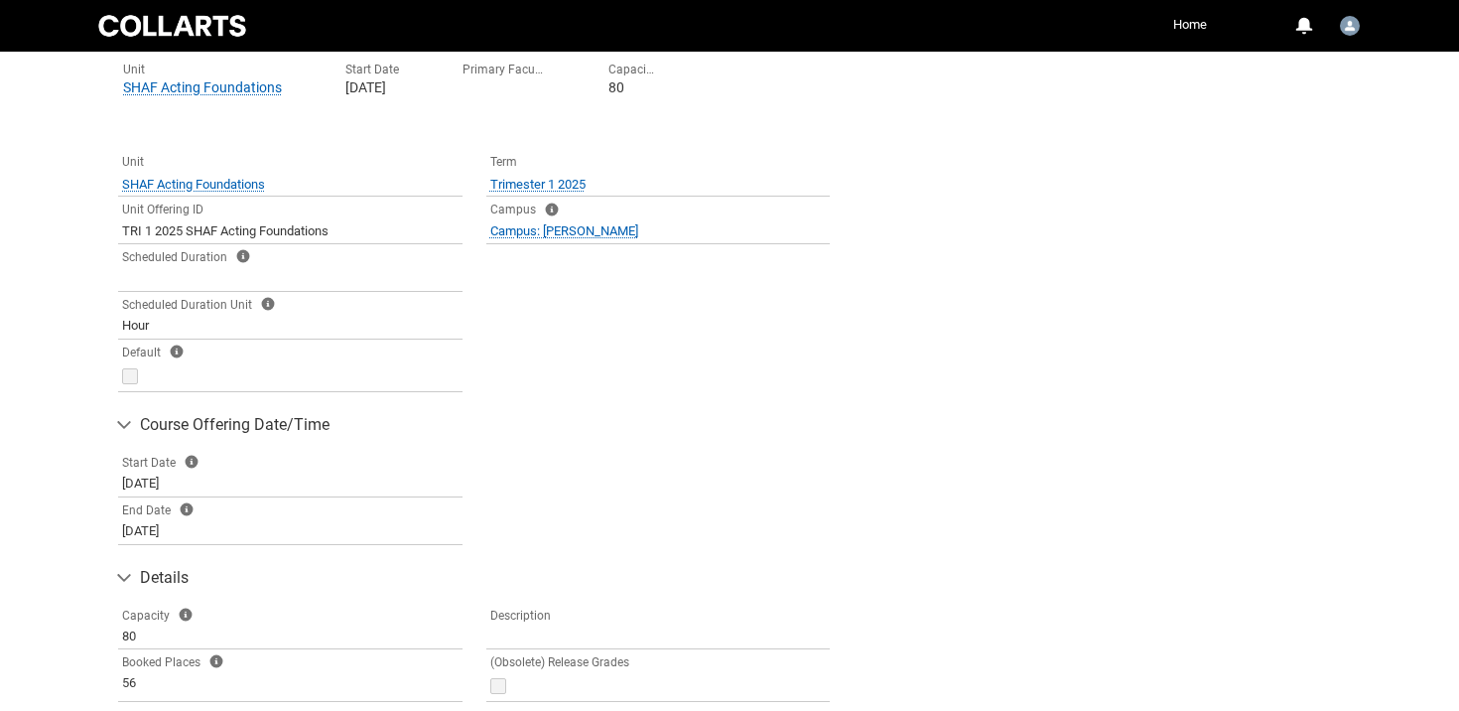
scroll to position [0, 0]
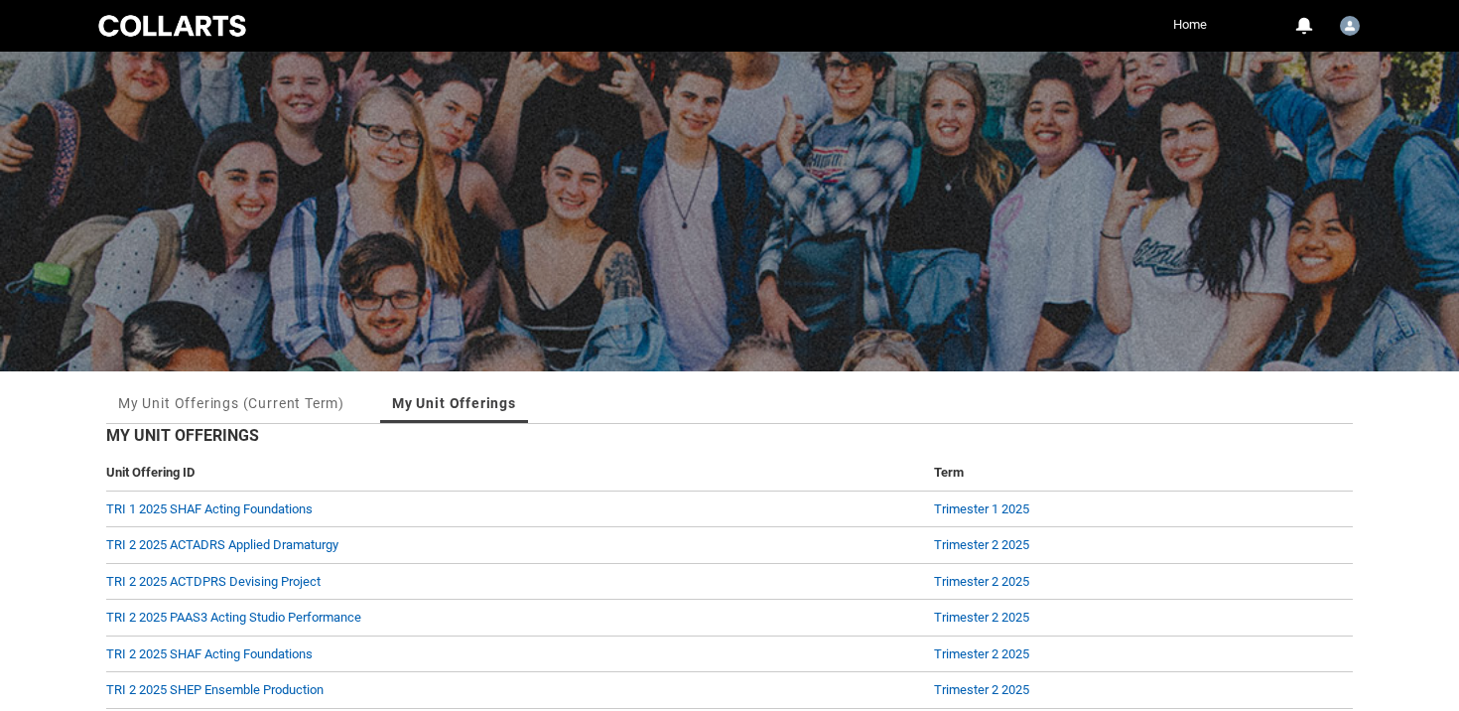
click at [1200, 18] on link "Home" at bounding box center [1190, 25] width 44 height 30
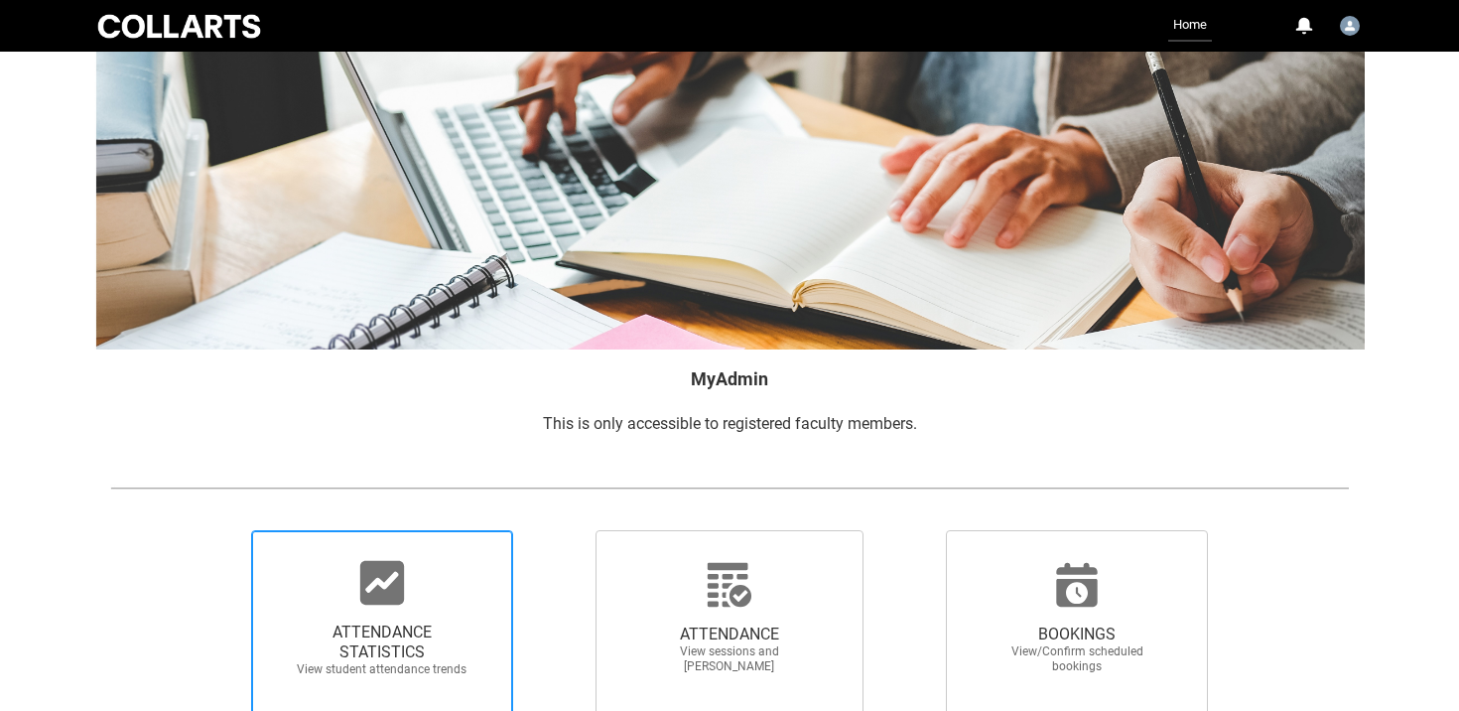
click at [346, 591] on div at bounding box center [382, 583] width 191 height 48
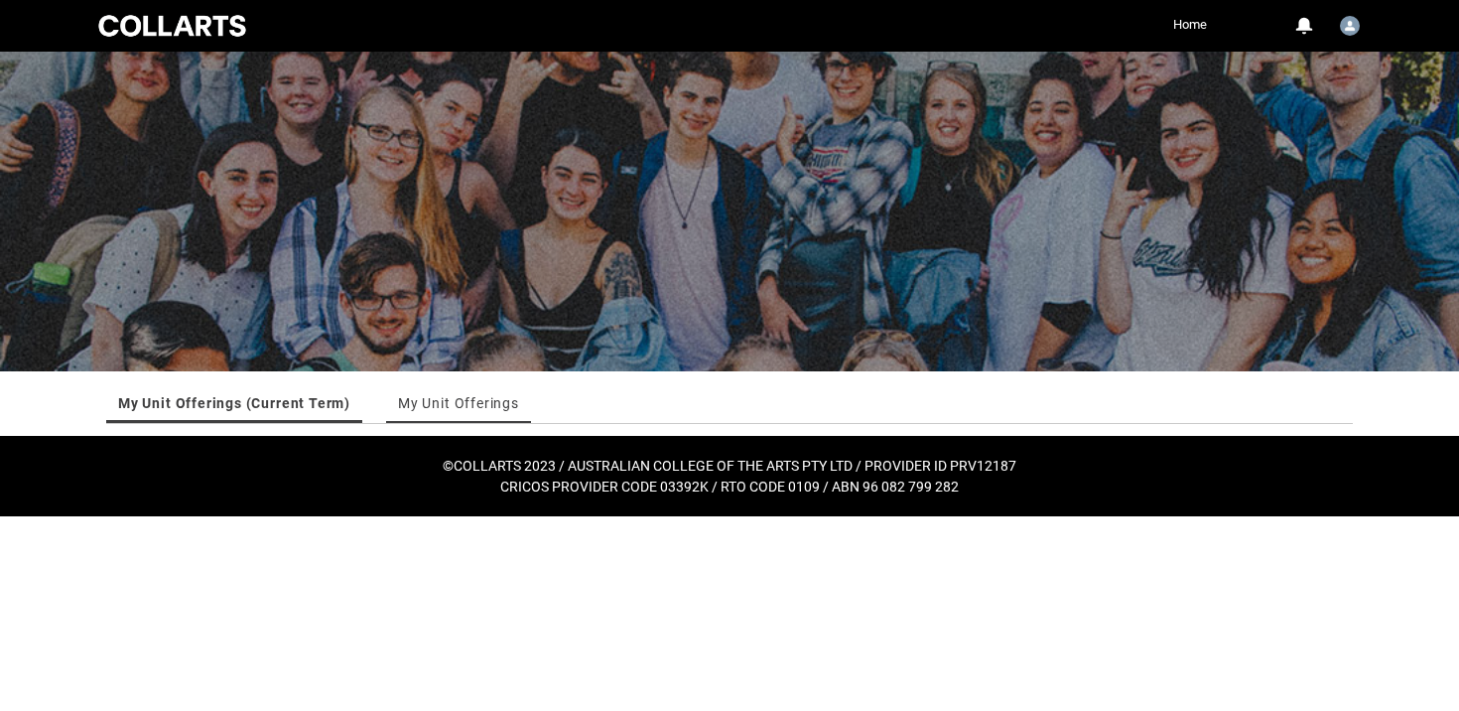
click at [451, 401] on link "My Unit Offerings" at bounding box center [458, 403] width 121 height 40
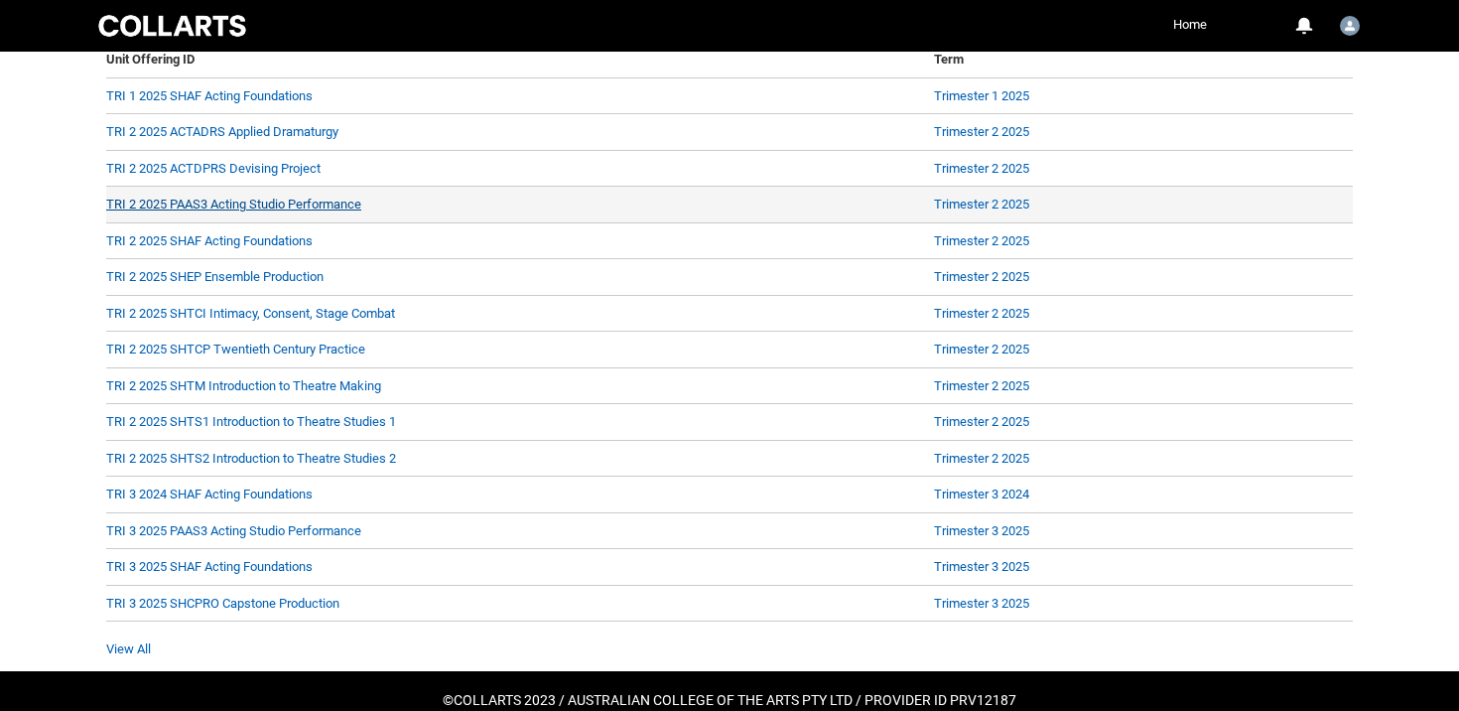
scroll to position [453, 0]
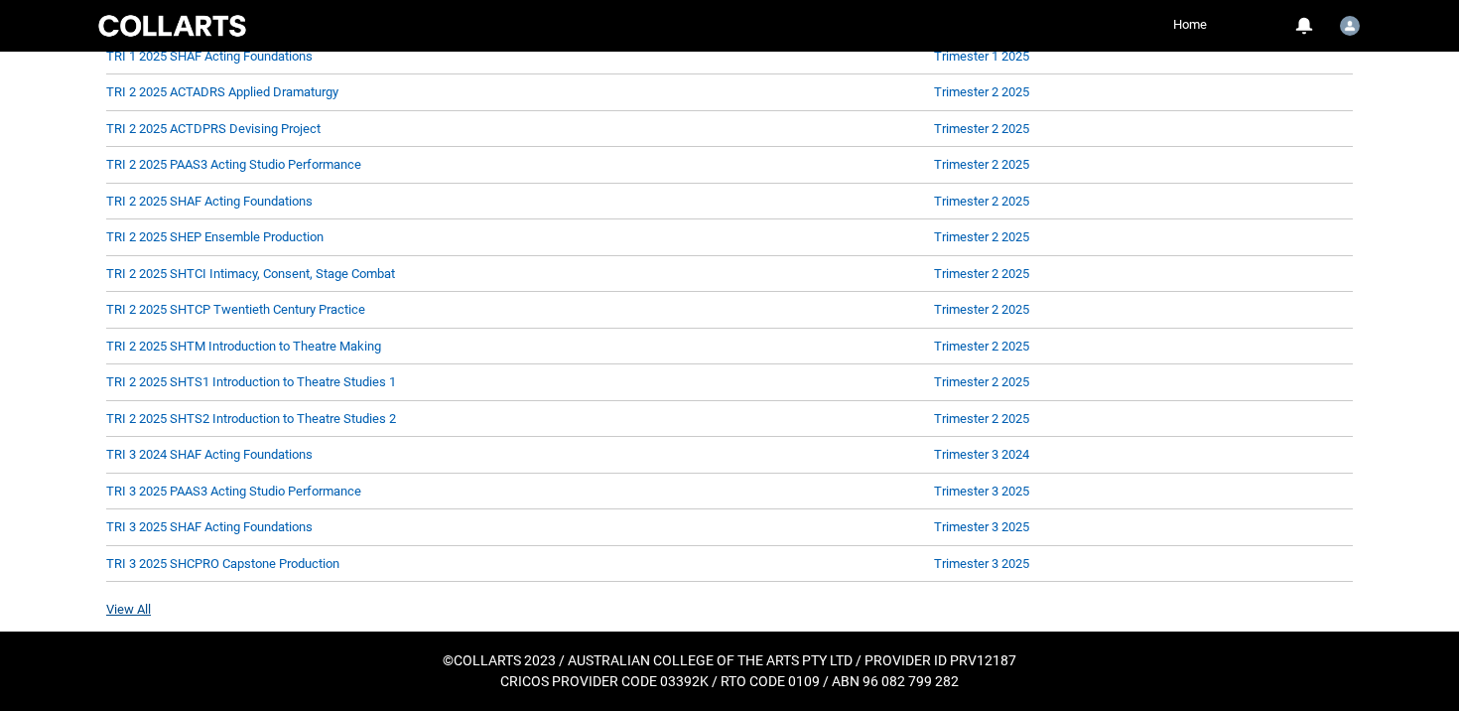
click at [132, 606] on link "View All" at bounding box center [128, 608] width 45 height 15
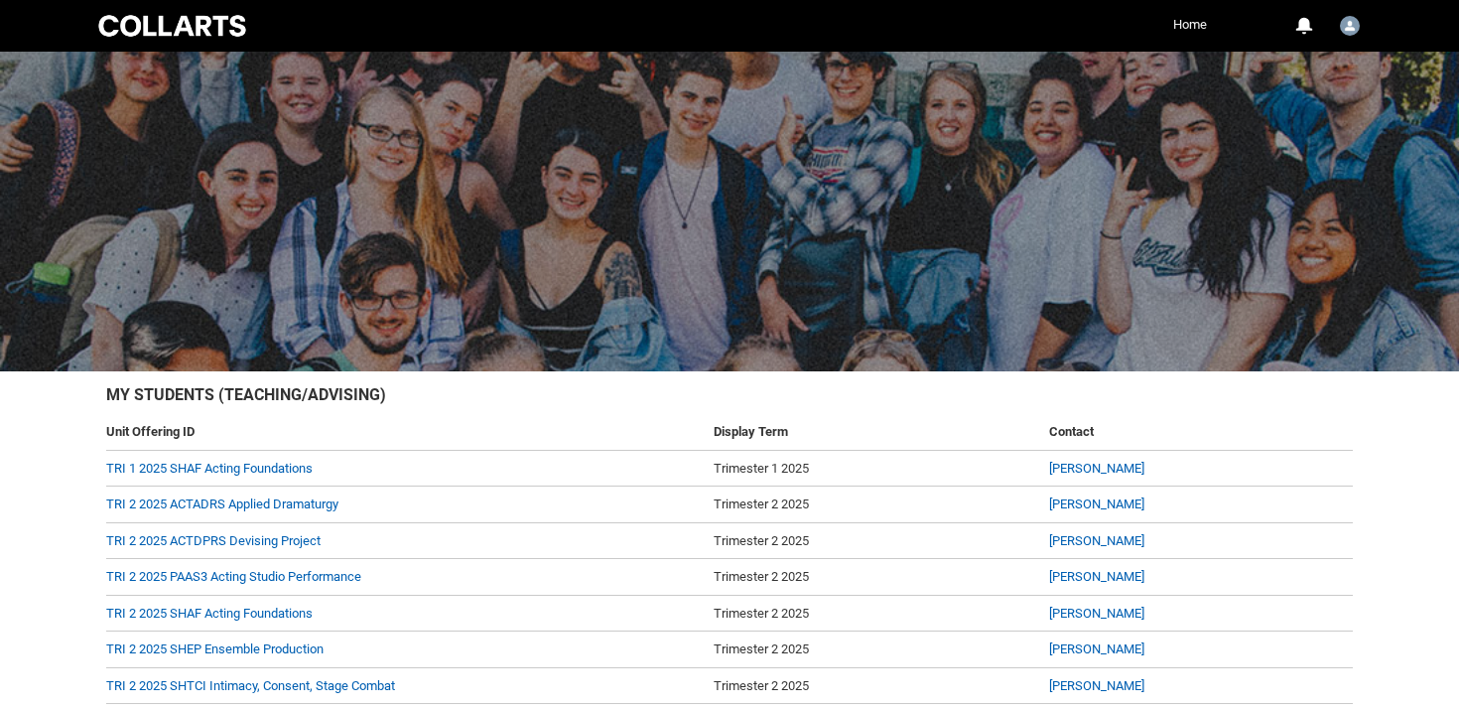
click at [1193, 20] on link "Home" at bounding box center [1190, 25] width 44 height 30
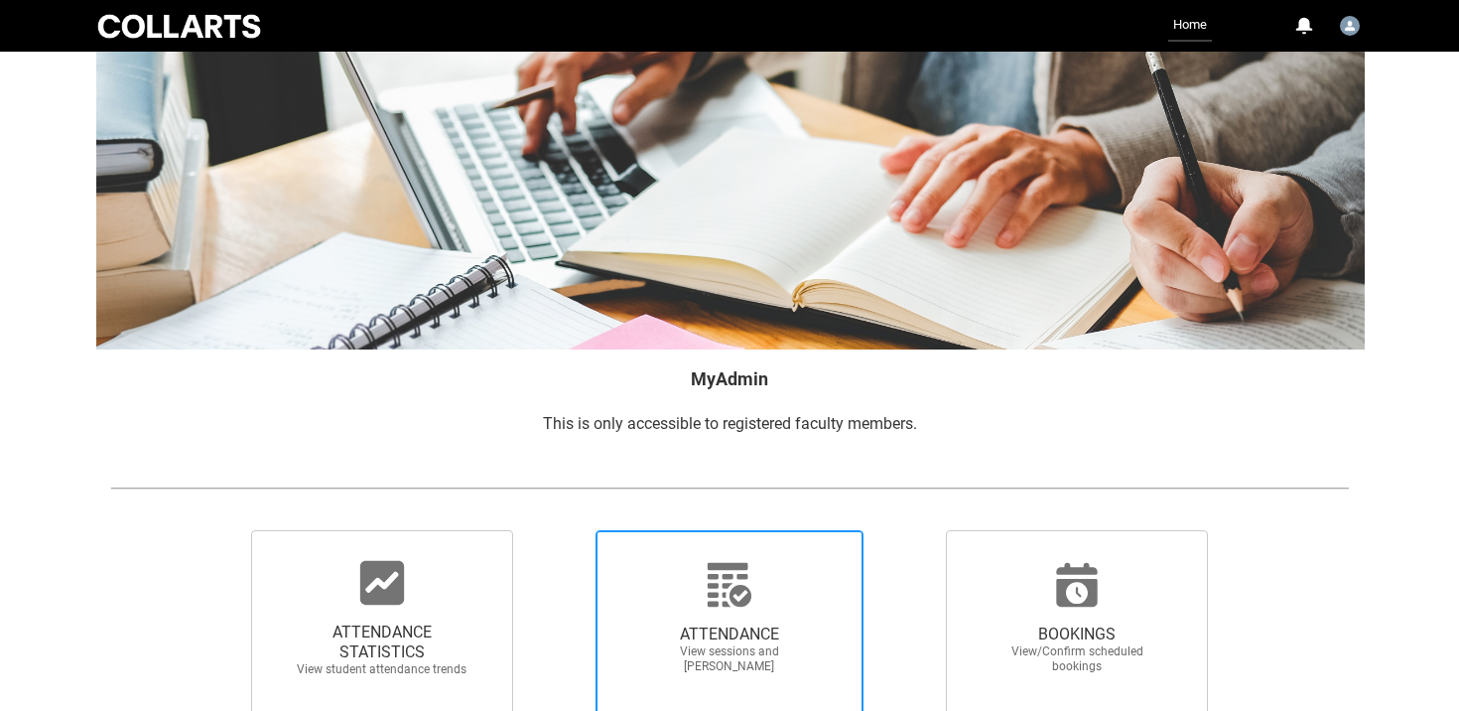
click at [731, 620] on span "ATTENDANCE View sessions and mark attendance" at bounding box center [729, 648] width 191 height 81
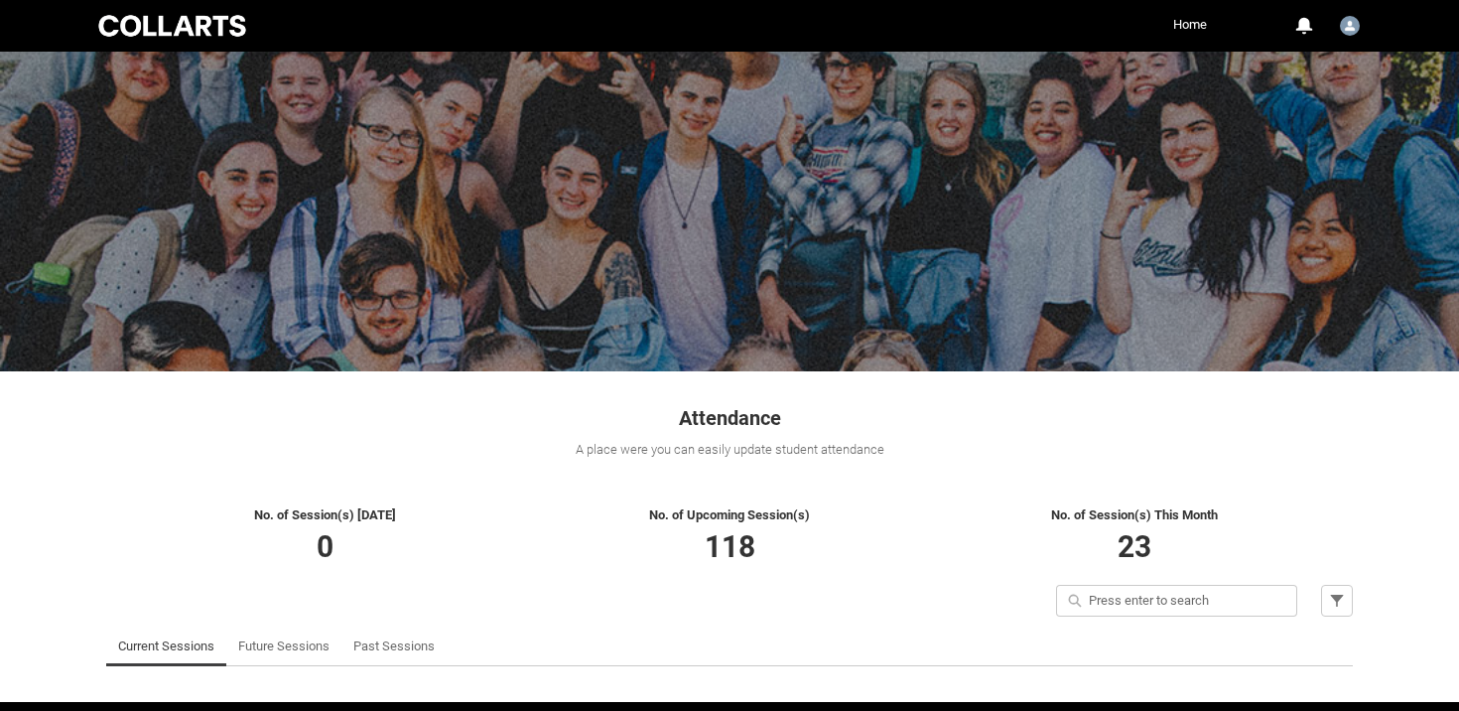
scroll to position [71, 0]
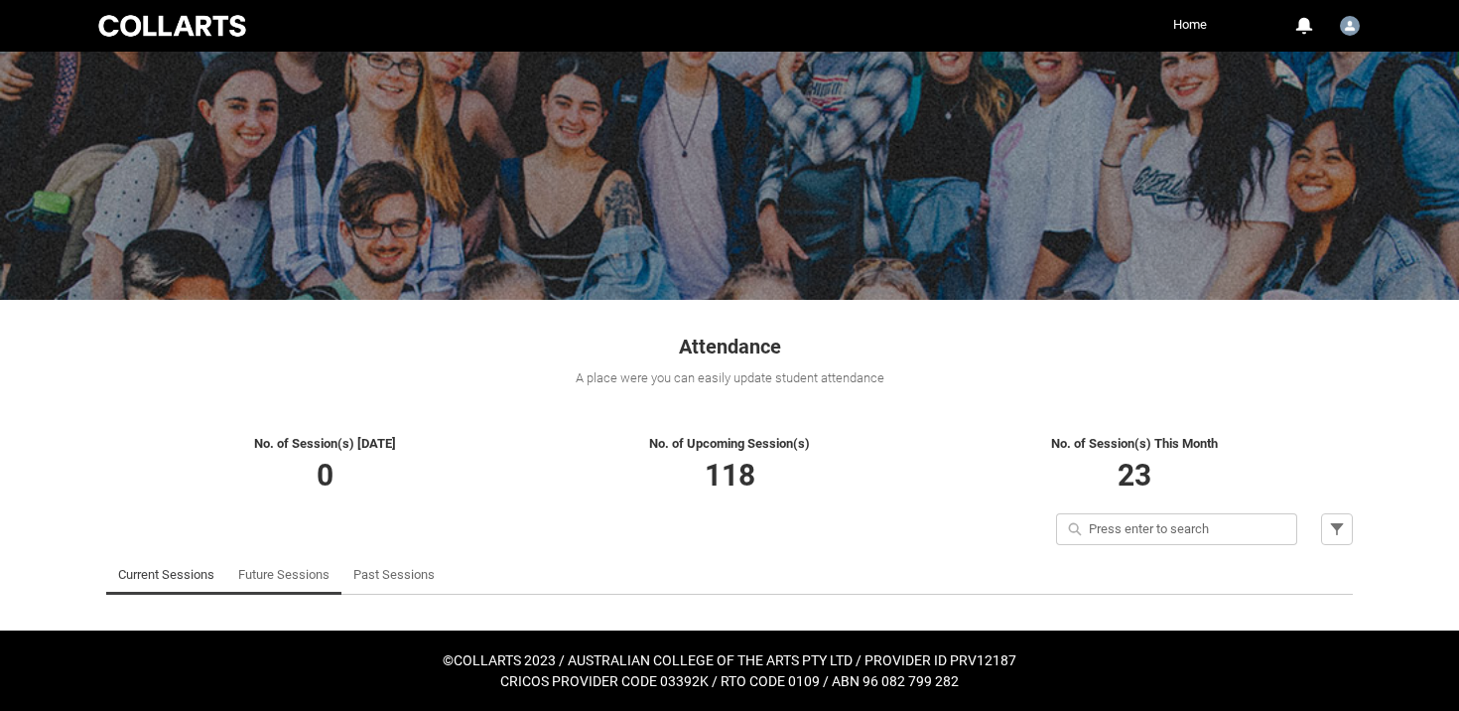
click at [267, 580] on link "Future Sessions" at bounding box center [283, 575] width 91 height 40
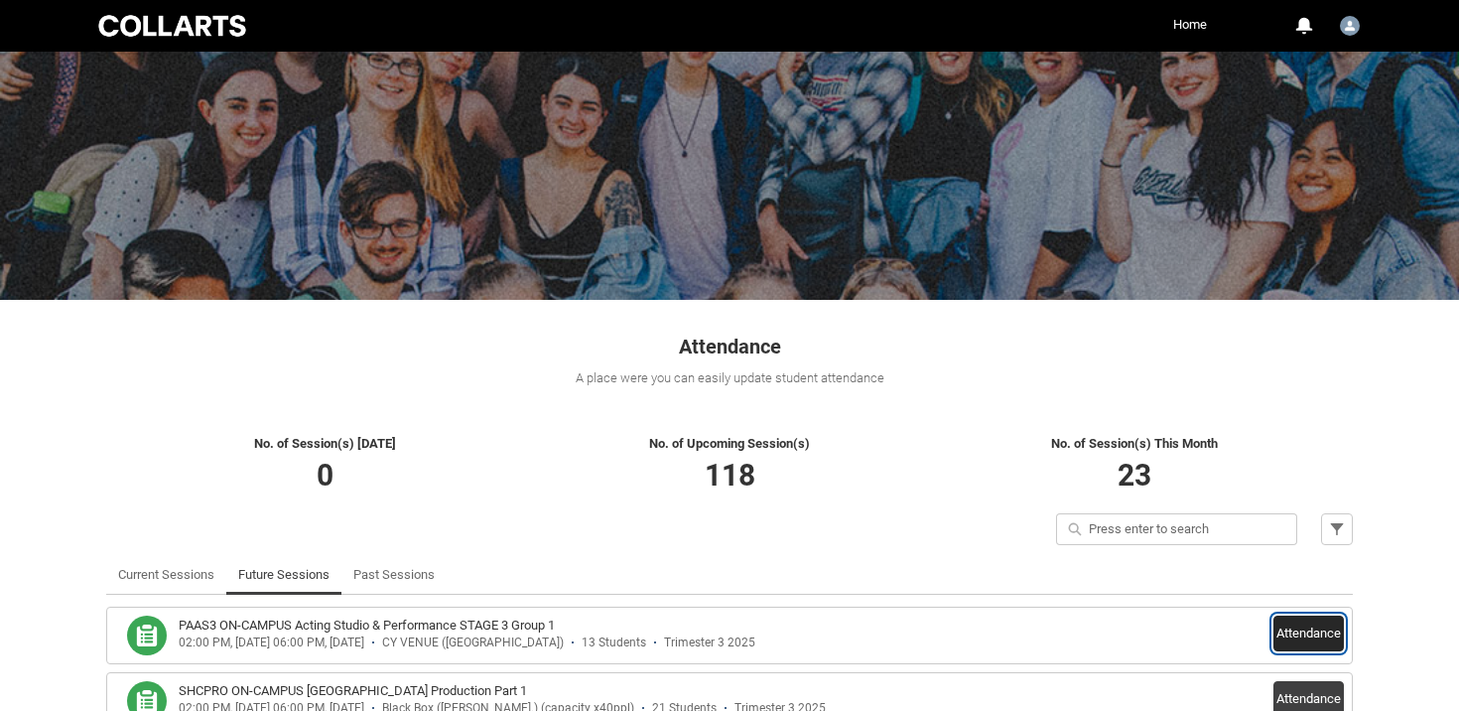
click at [1300, 628] on button "Attendance" at bounding box center [1308, 633] width 70 height 36
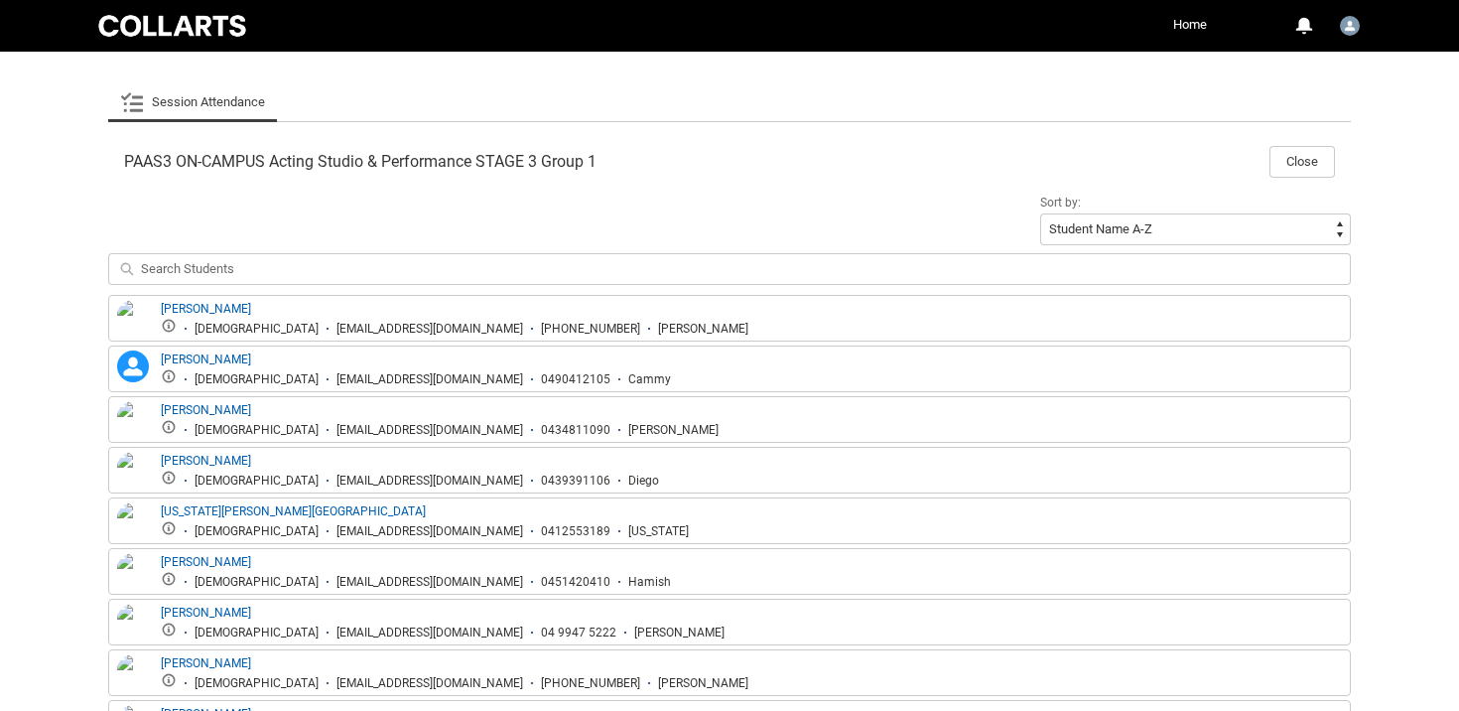
scroll to position [614, 0]
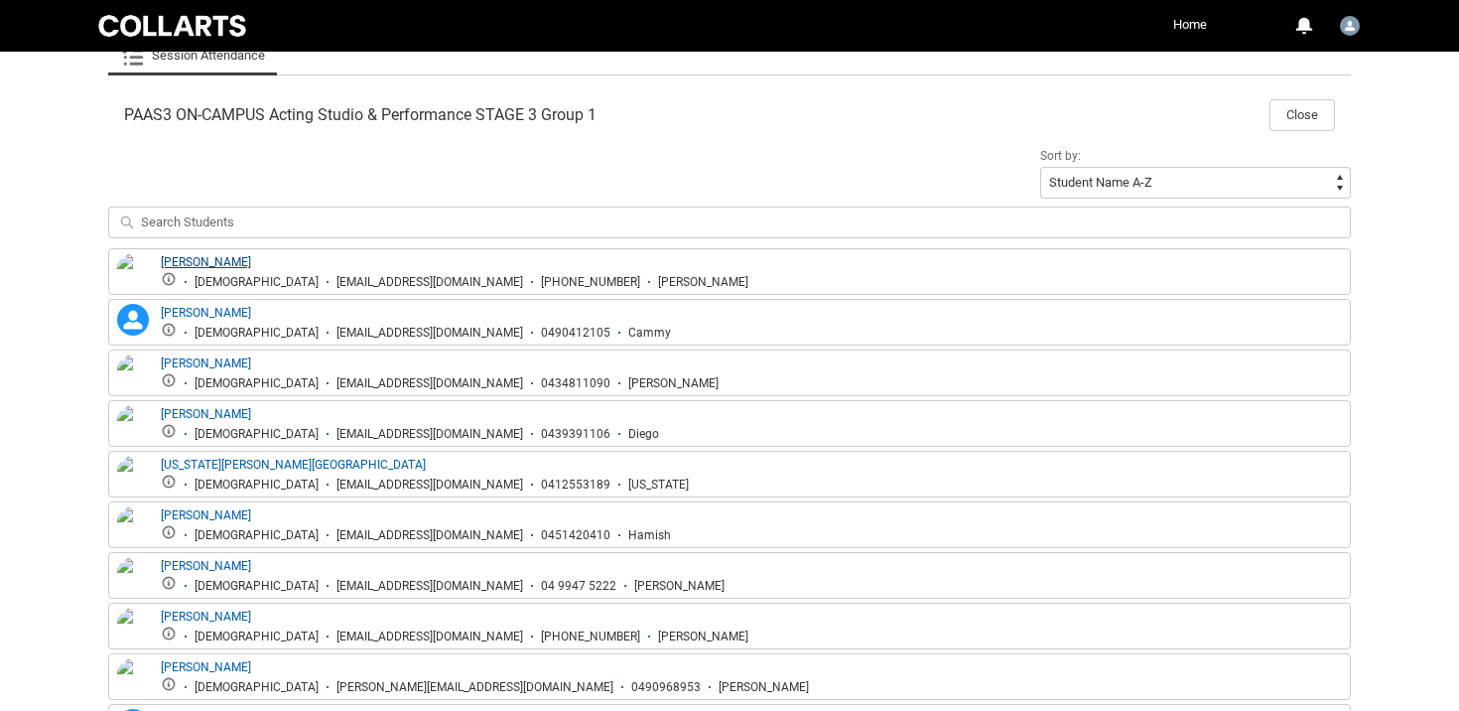
click at [204, 261] on link "Annabelle Ryan" at bounding box center [206, 262] width 90 height 14
click at [191, 259] on link "Annabelle Ryan" at bounding box center [206, 262] width 90 height 14
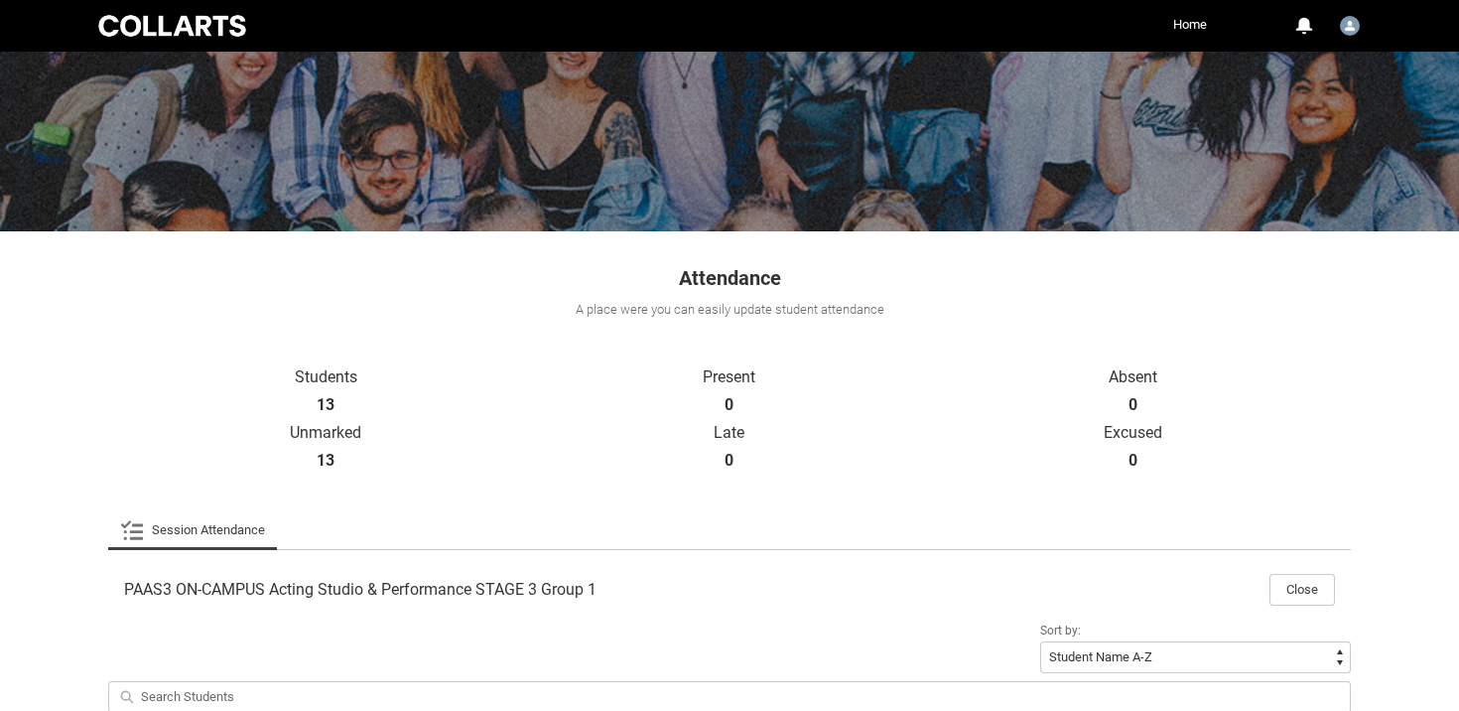
scroll to position [99, 0]
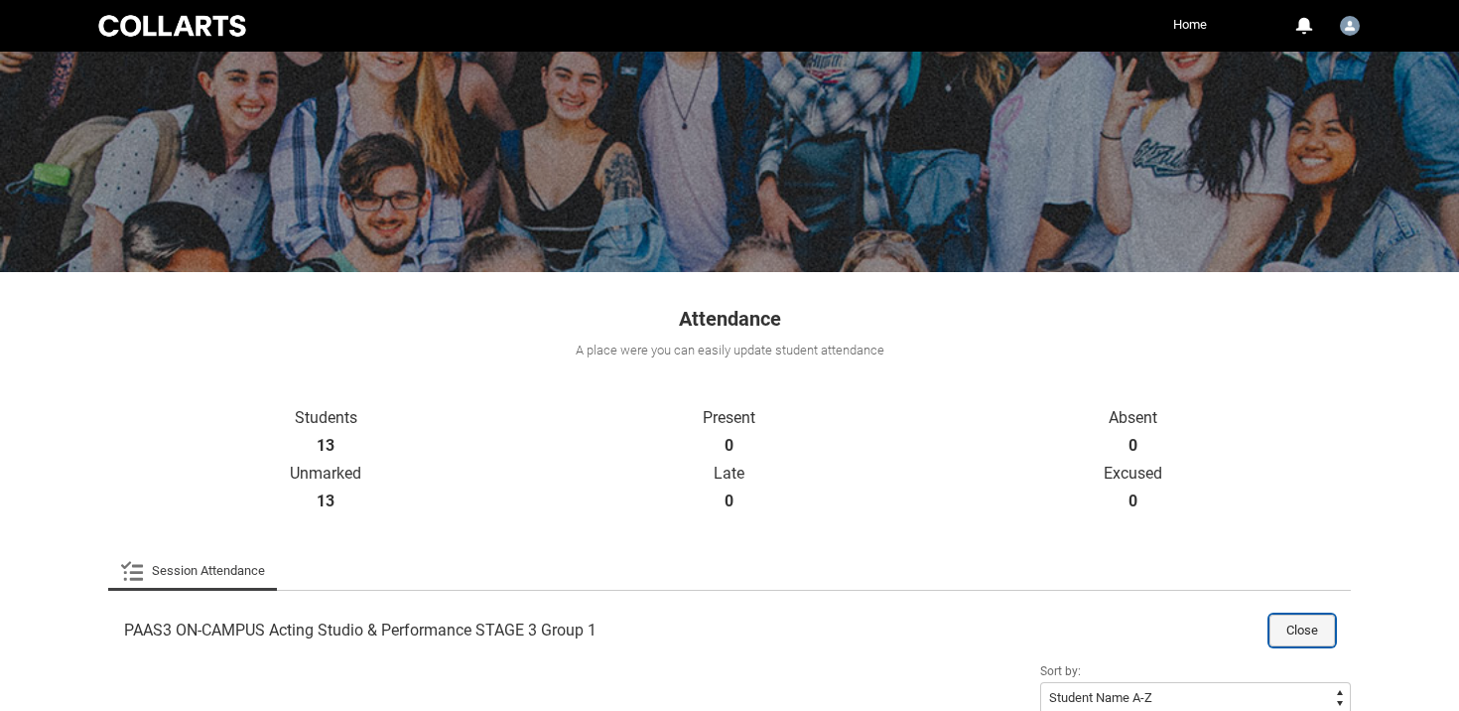
click at [1312, 627] on button "Close" at bounding box center [1302, 630] width 66 height 32
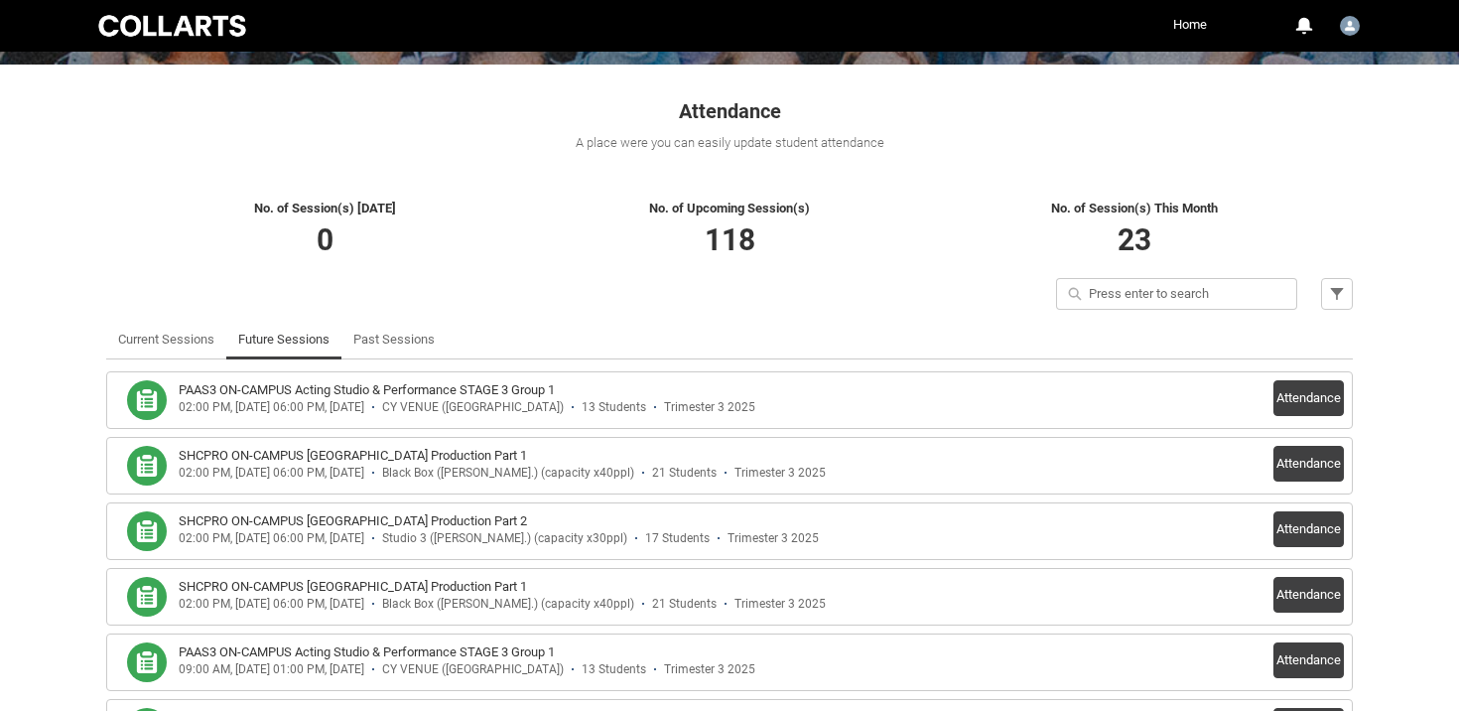
scroll to position [438, 0]
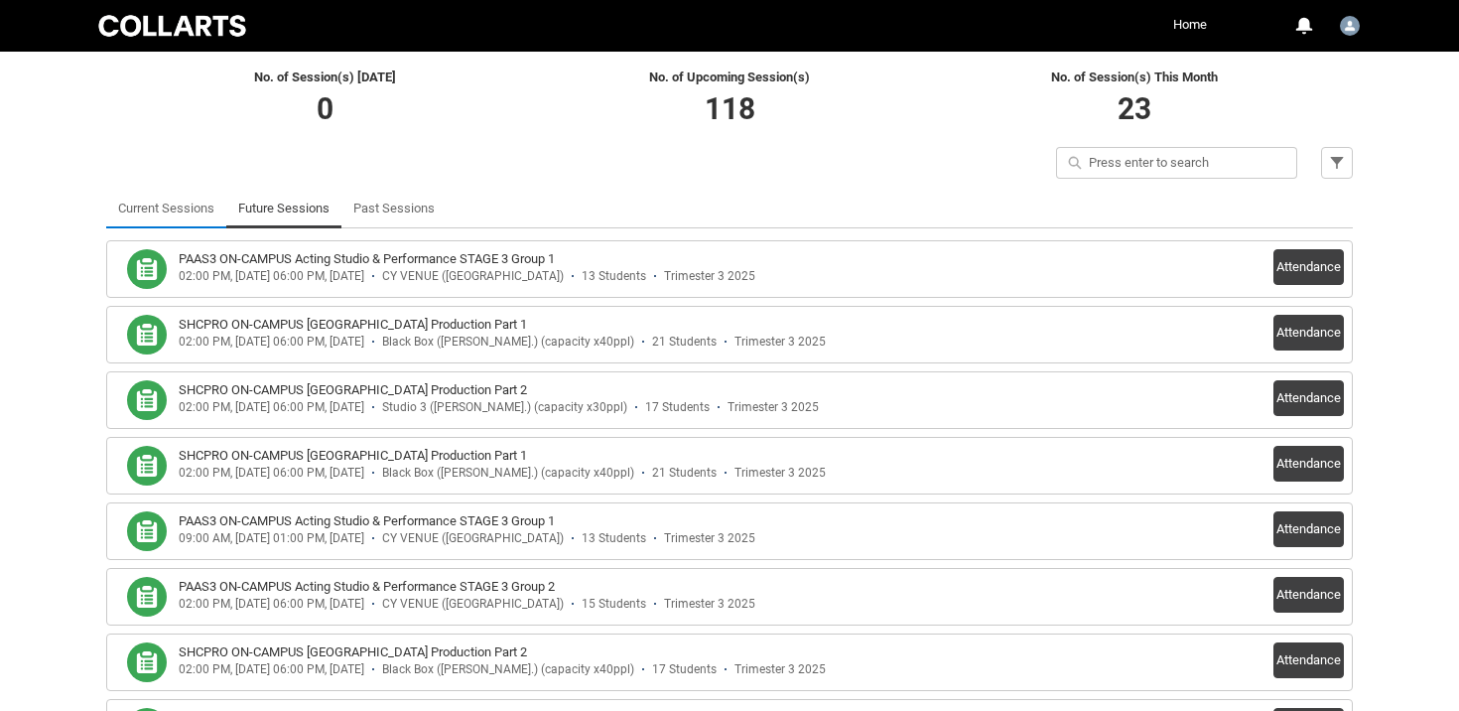
click at [144, 210] on link "Current Sessions" at bounding box center [166, 209] width 96 height 40
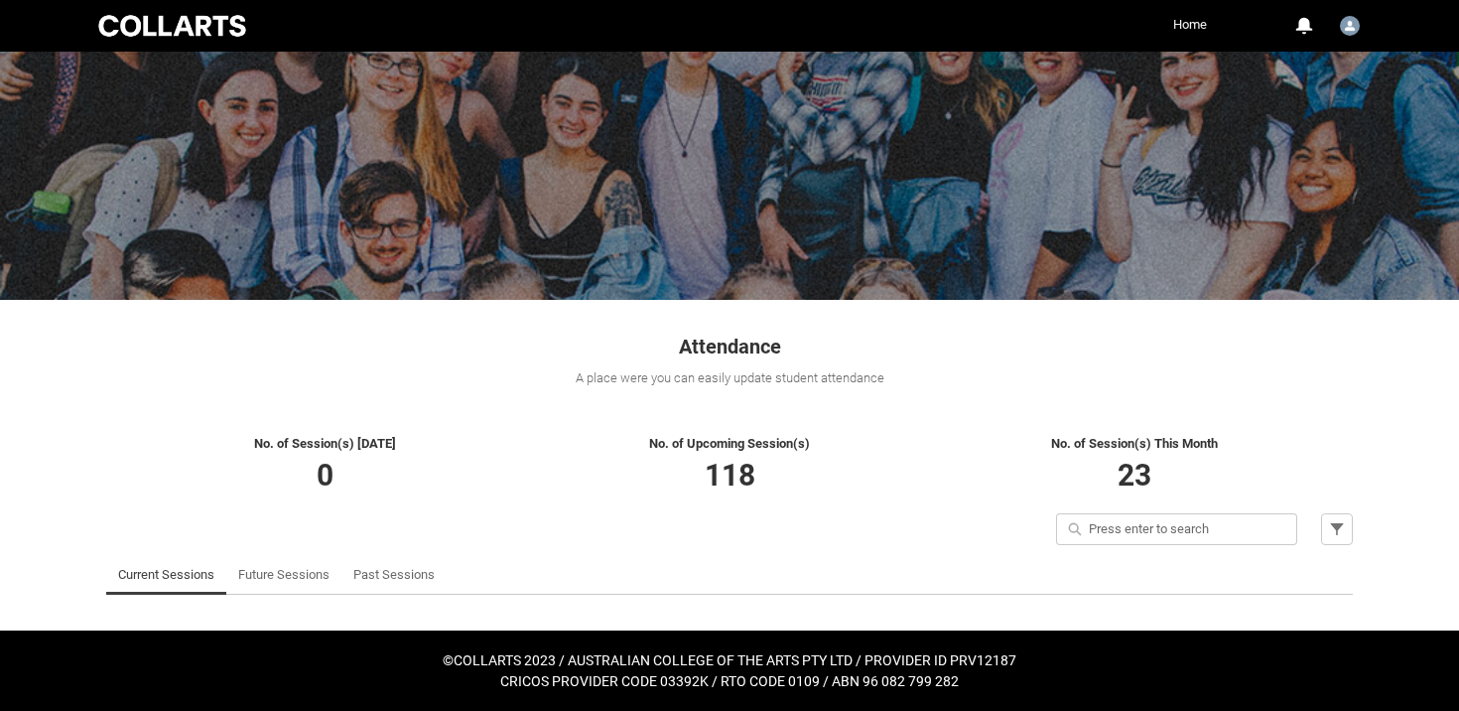
click at [1189, 23] on link "Home" at bounding box center [1190, 25] width 44 height 30
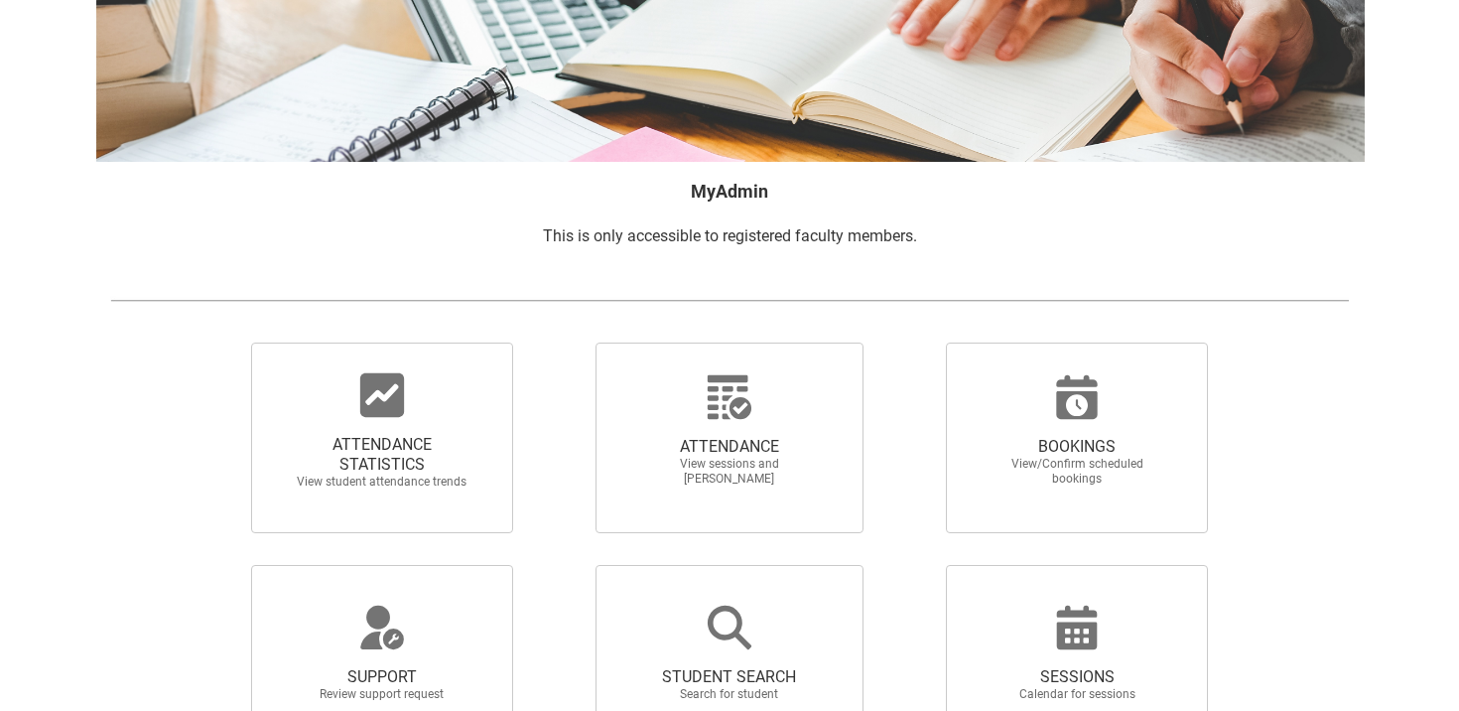
scroll to position [201, 0]
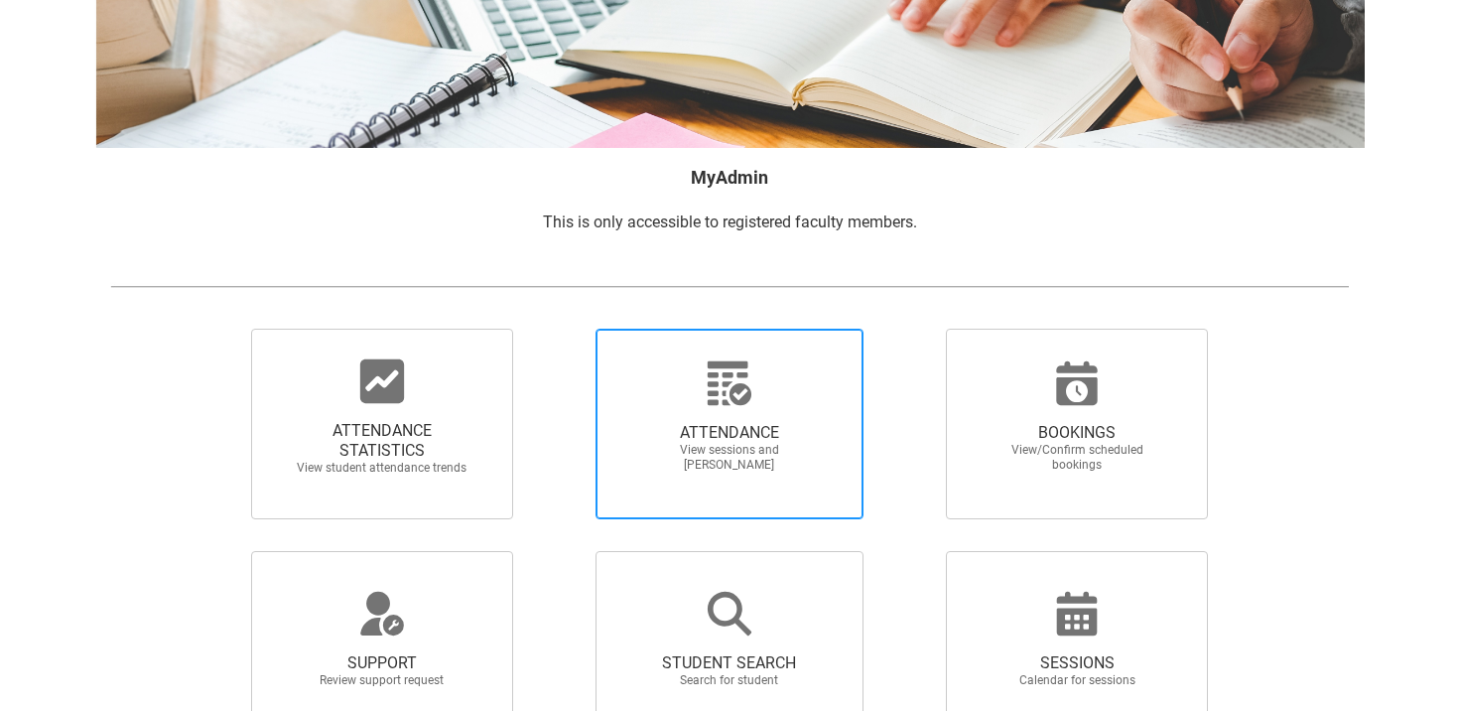
click at [745, 432] on span "ATTENDANCE" at bounding box center [729, 433] width 175 height 20
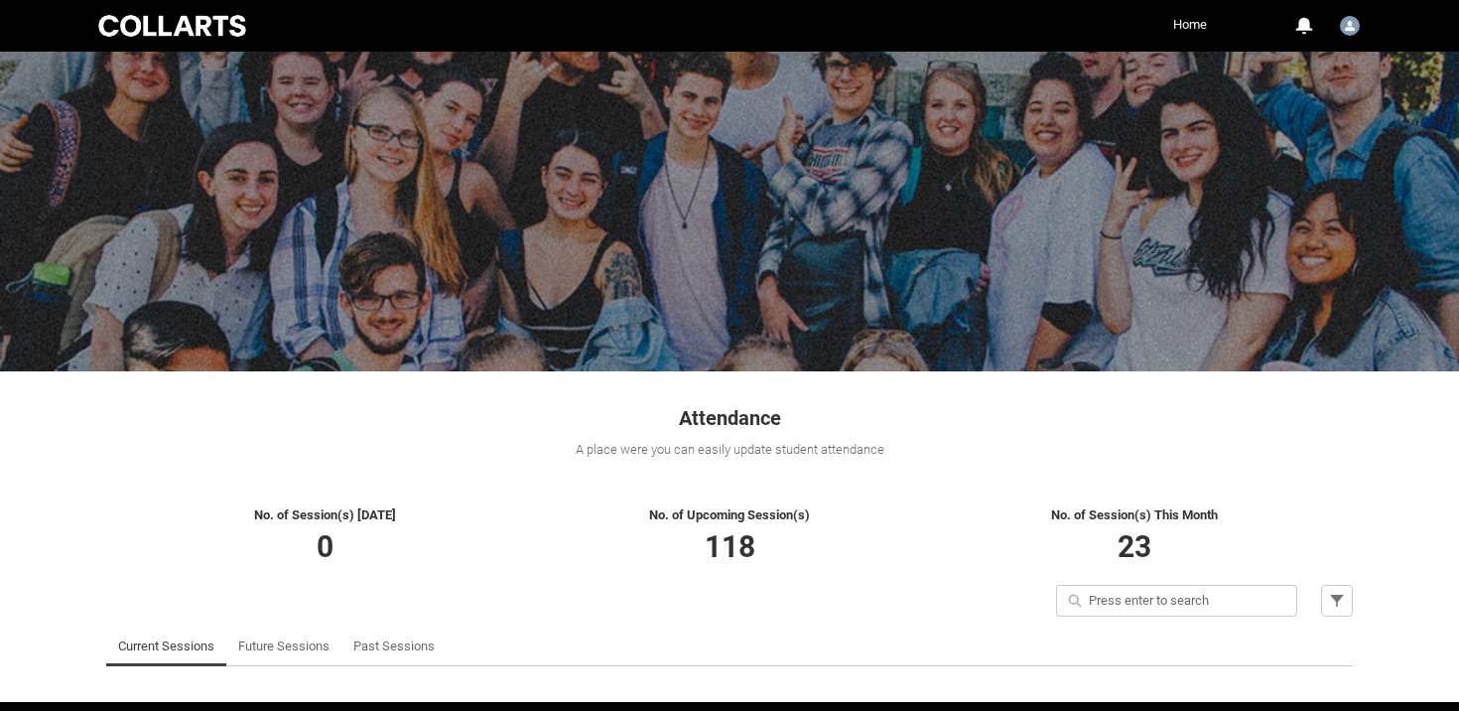
click at [1200, 25] on link "Home" at bounding box center [1190, 25] width 44 height 30
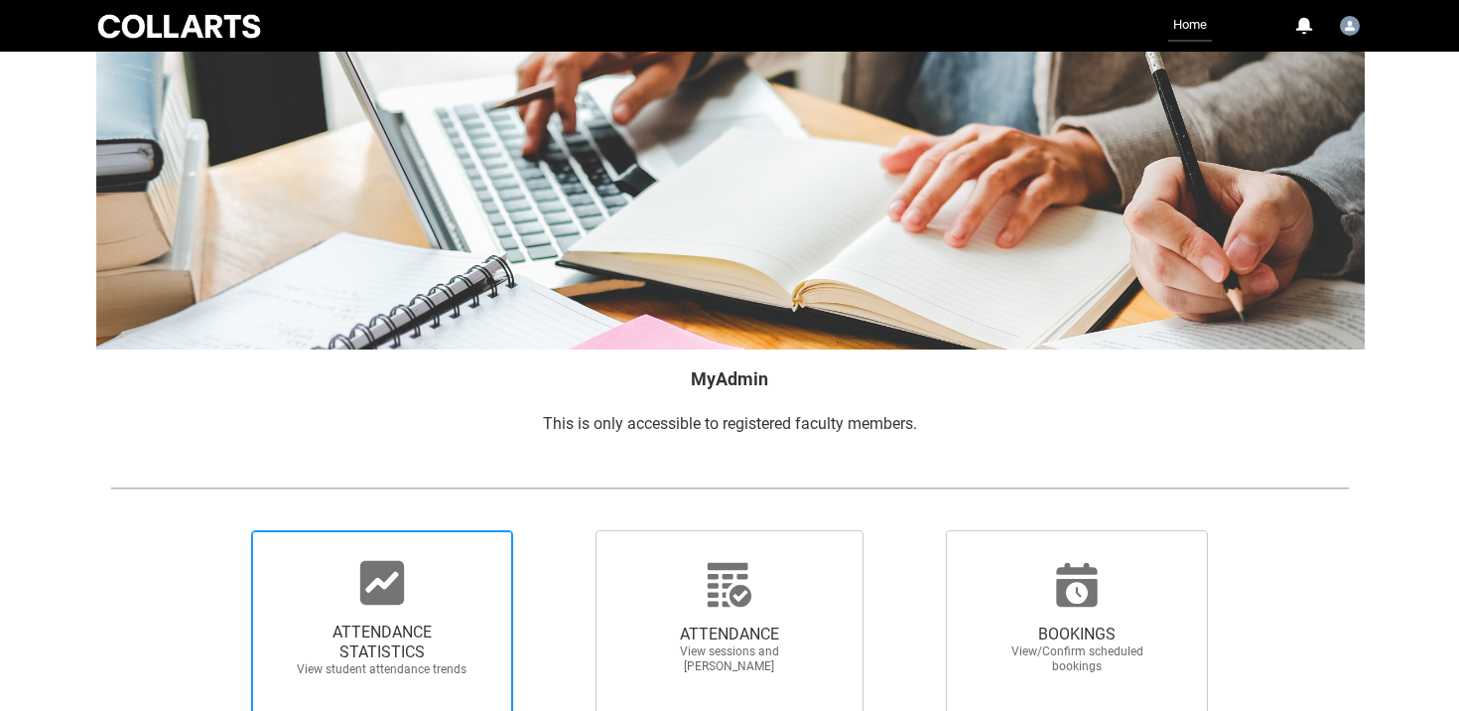
click at [425, 586] on div at bounding box center [382, 583] width 191 height 48
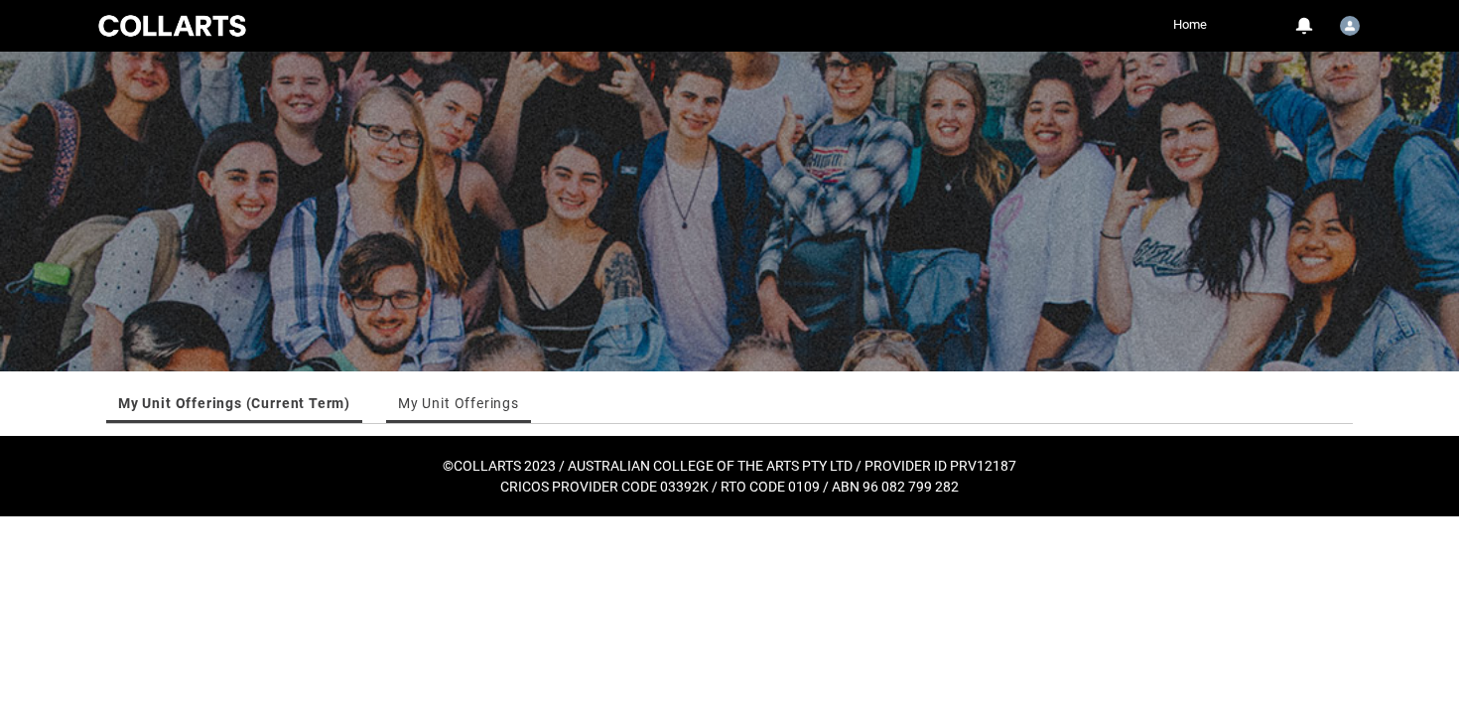
click at [426, 400] on link "My Unit Offerings" at bounding box center [458, 403] width 121 height 40
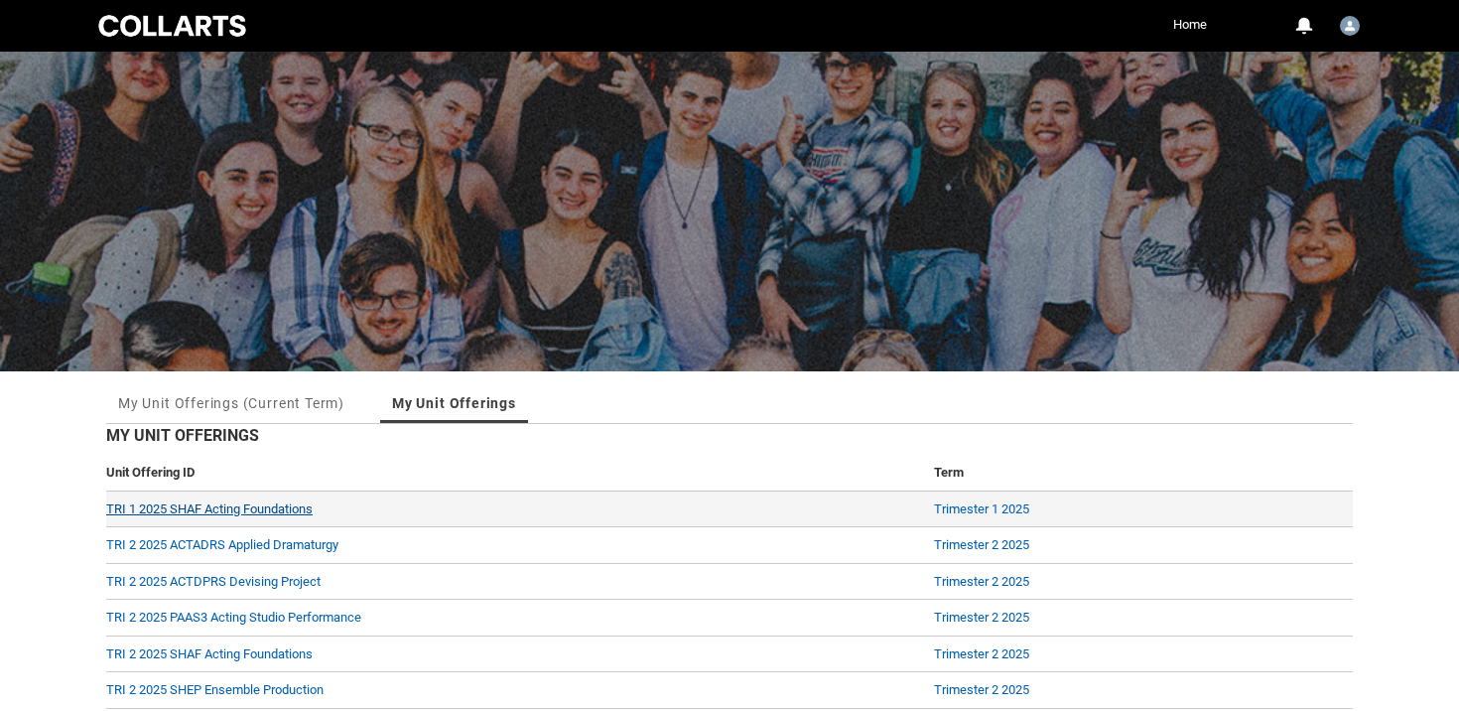
click at [234, 505] on link "TRI 1 2025 SHAF Acting Foundations" at bounding box center [209, 508] width 206 height 15
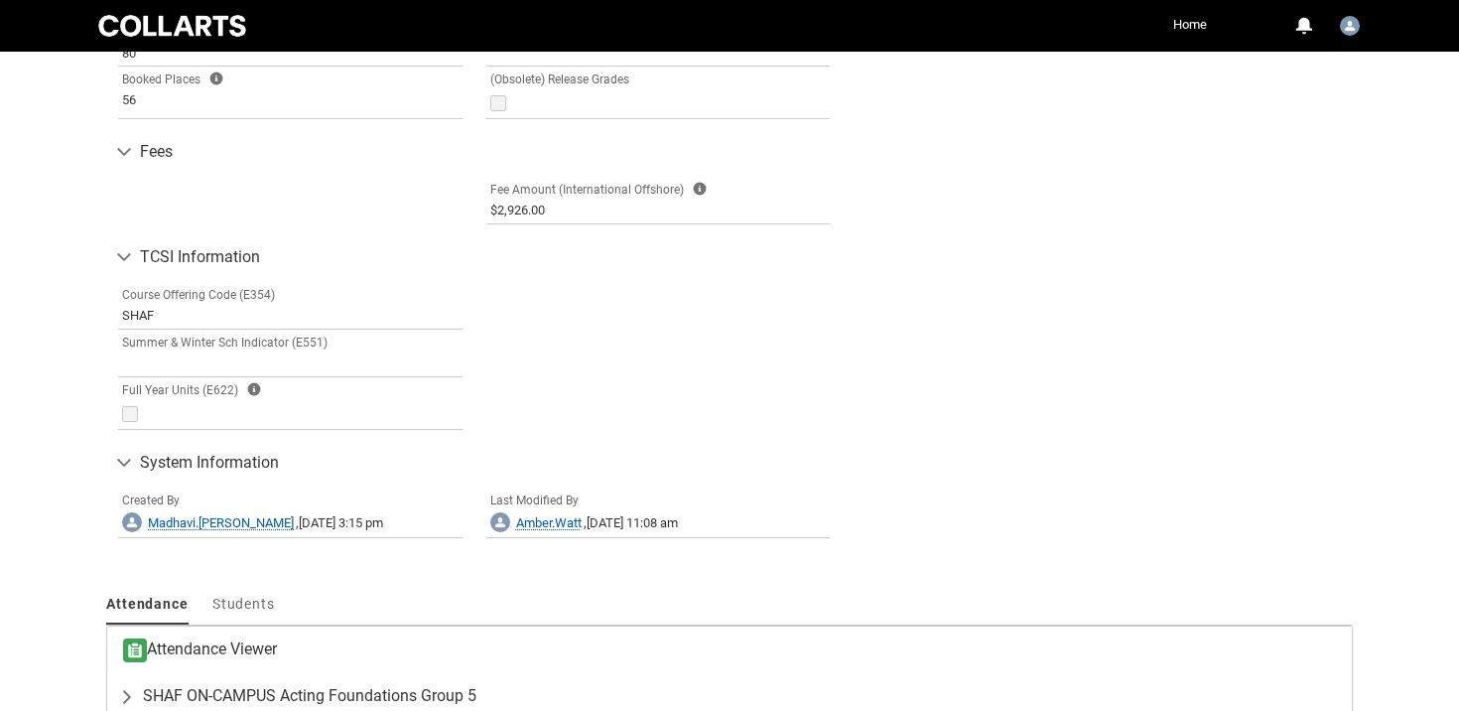
scroll to position [1278, 0]
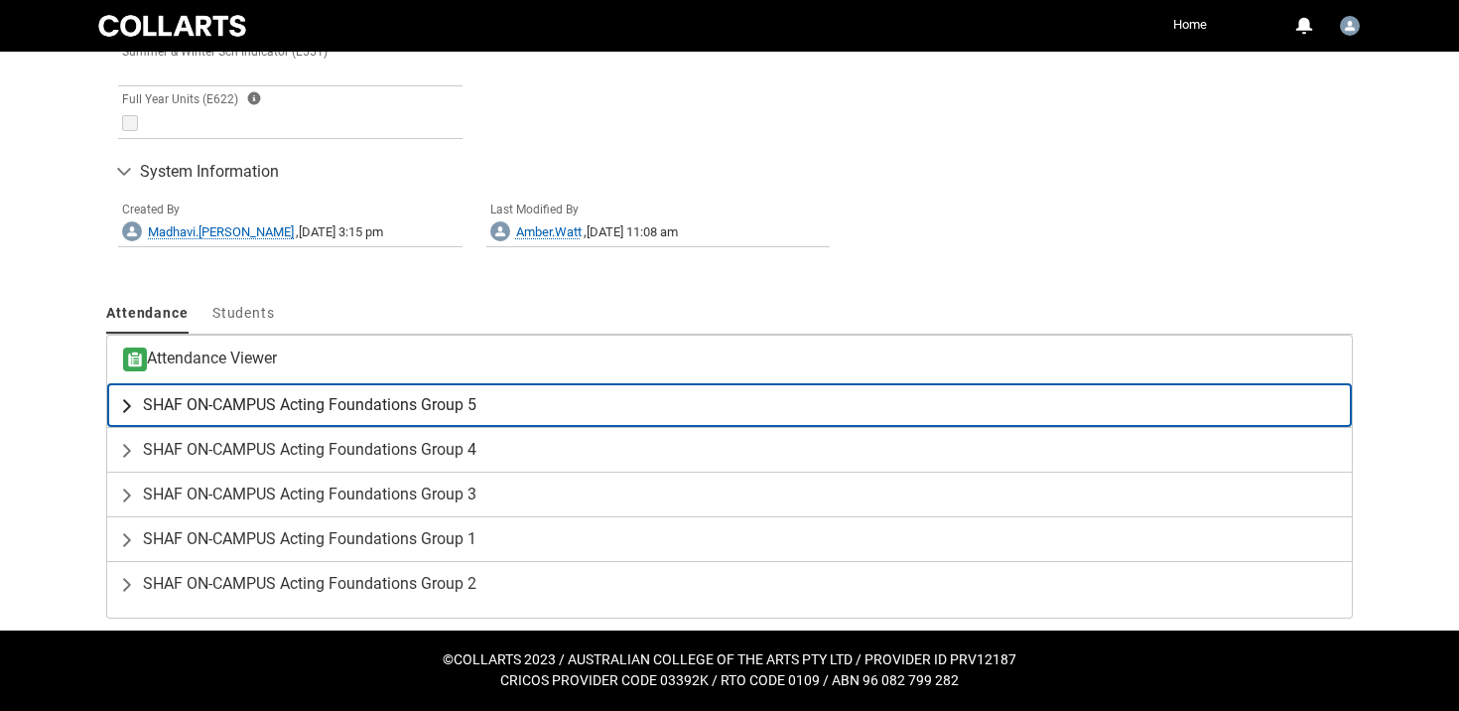
click at [360, 412] on span "SHAF ON-CAMPUS Acting Foundations Group 5" at bounding box center [309, 405] width 333 height 20
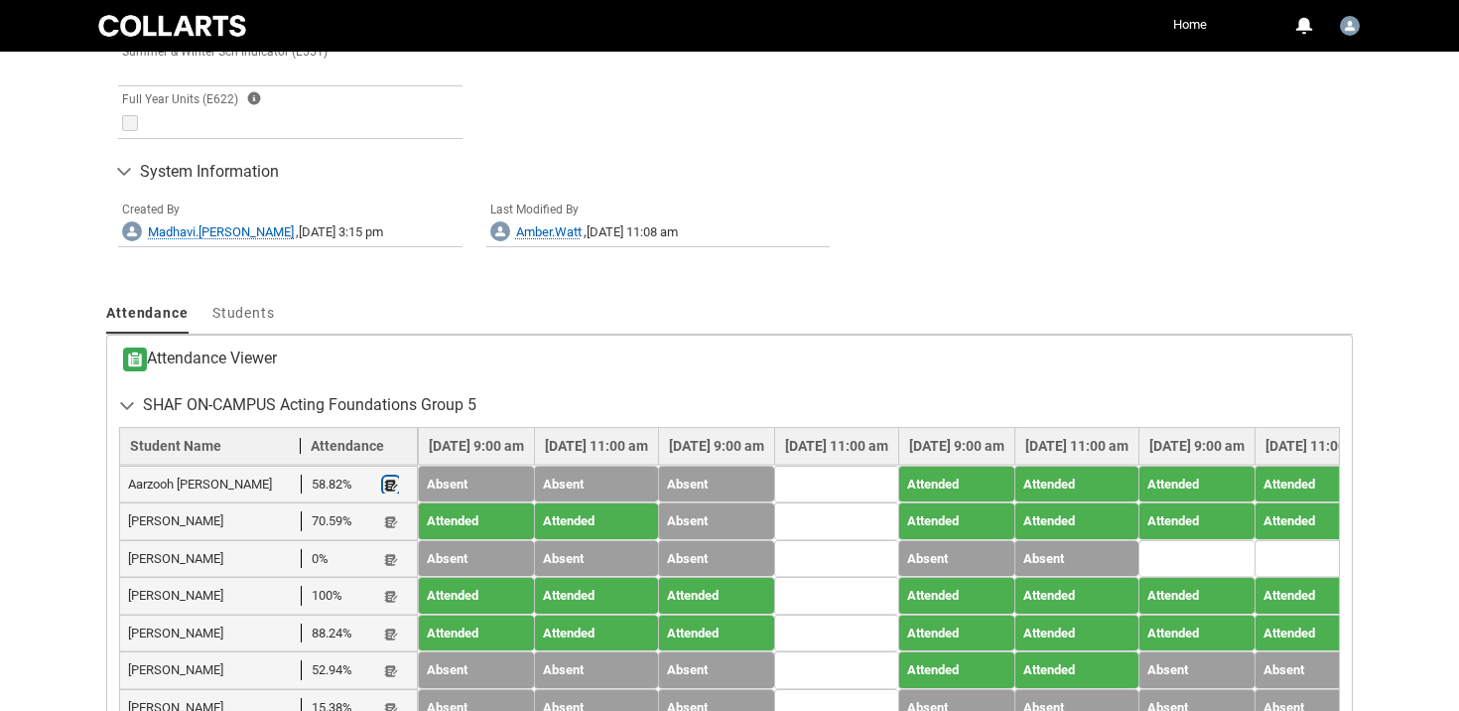
click at [393, 492] on button "Student Note" at bounding box center [391, 484] width 16 height 17
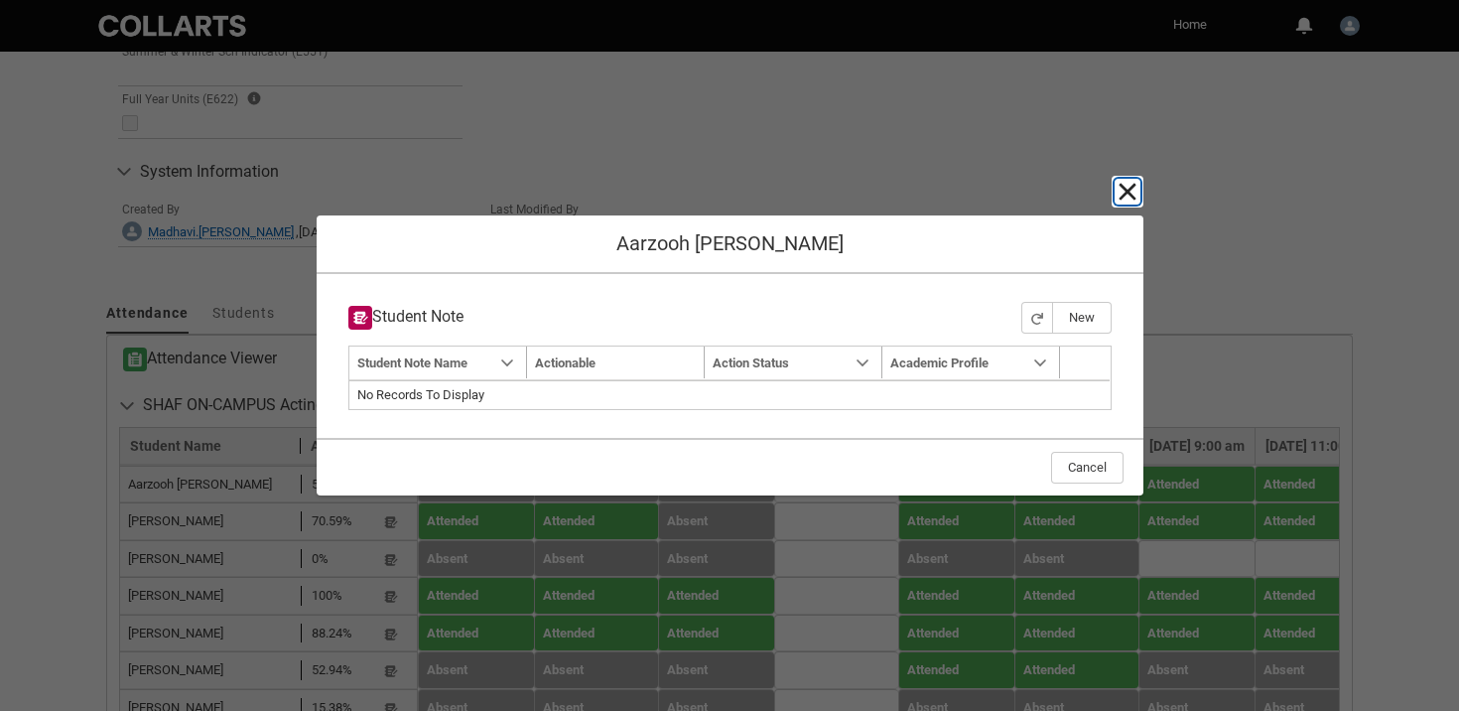
click at [1121, 197] on lightning-primitive-icon "button" at bounding box center [1128, 192] width 24 height 24
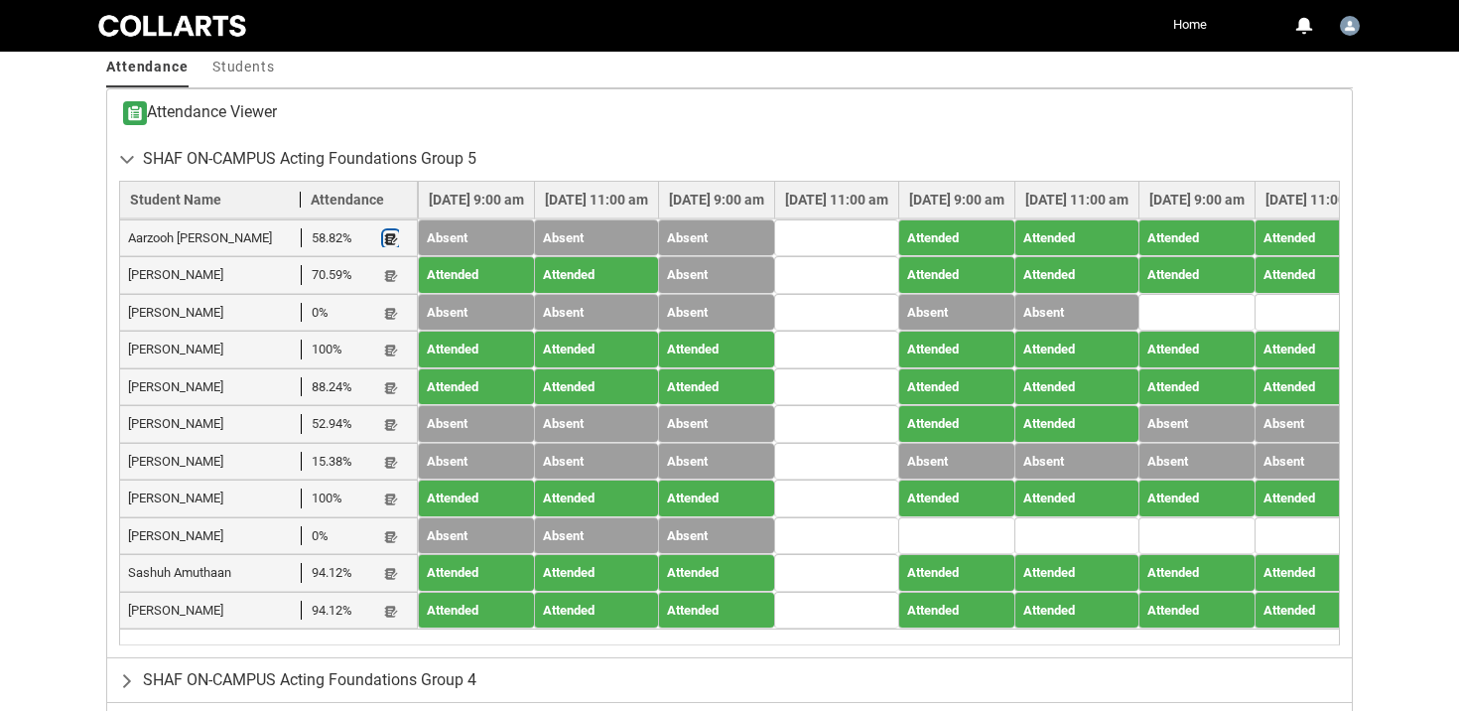
scroll to position [1566, 0]
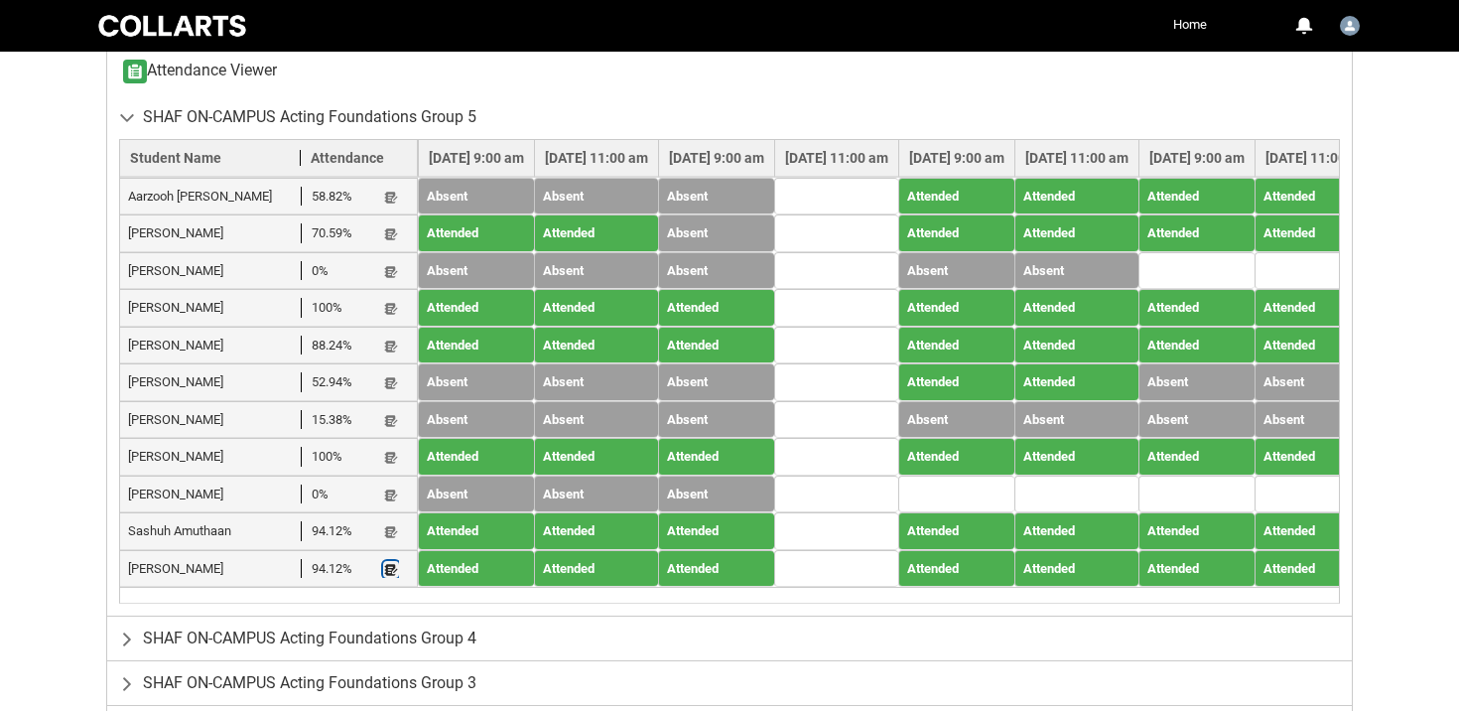
click at [395, 567] on lightning-primitive-icon "button" at bounding box center [391, 569] width 14 height 15
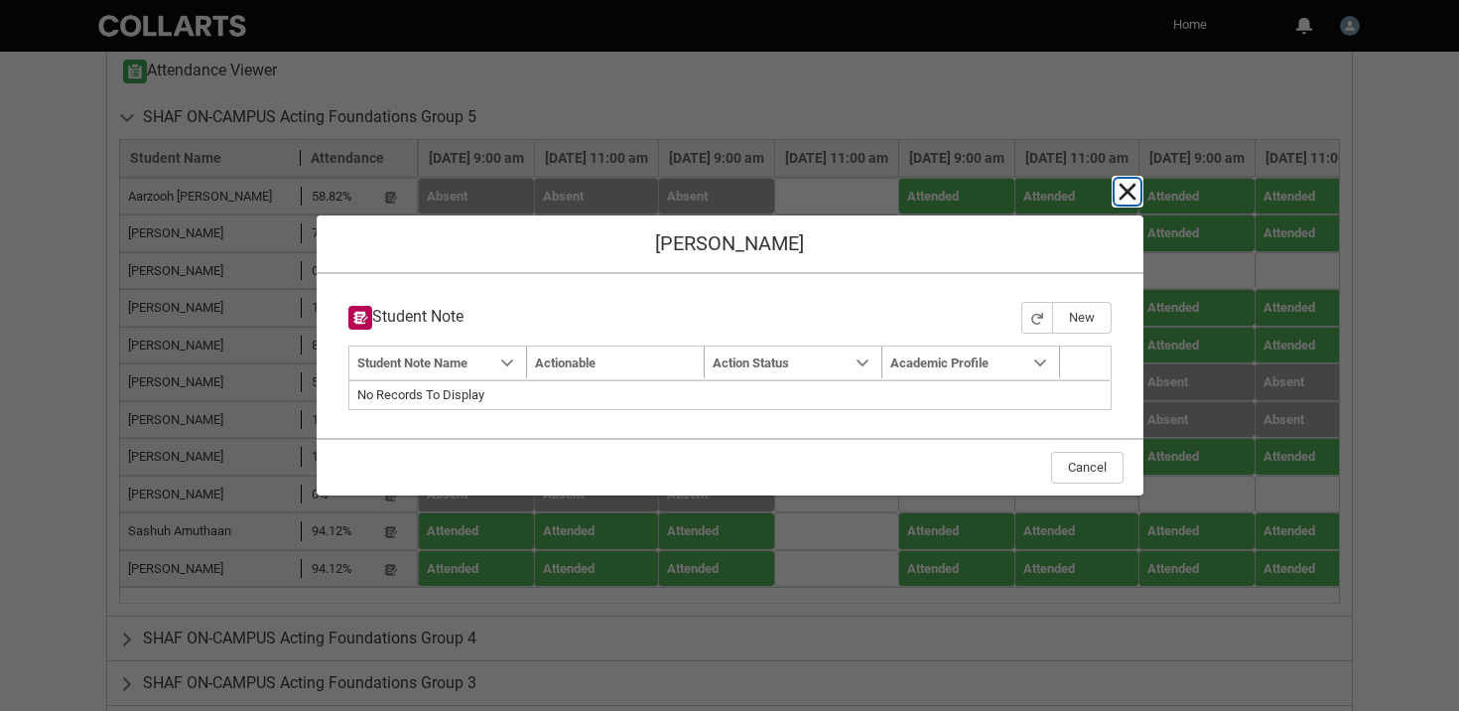
click at [1125, 184] on lightning-primitive-icon "button" at bounding box center [1128, 192] width 24 height 24
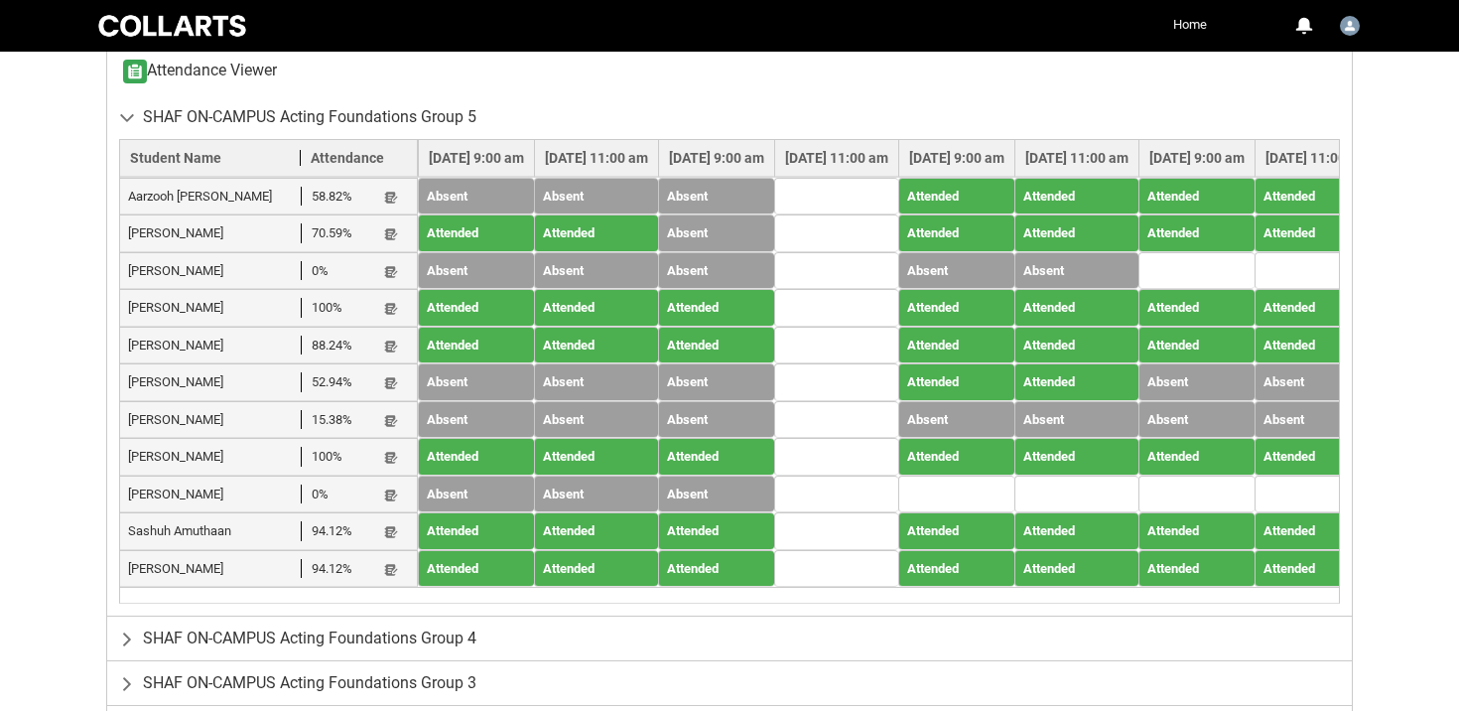
click at [1191, 28] on link "Home" at bounding box center [1190, 25] width 44 height 30
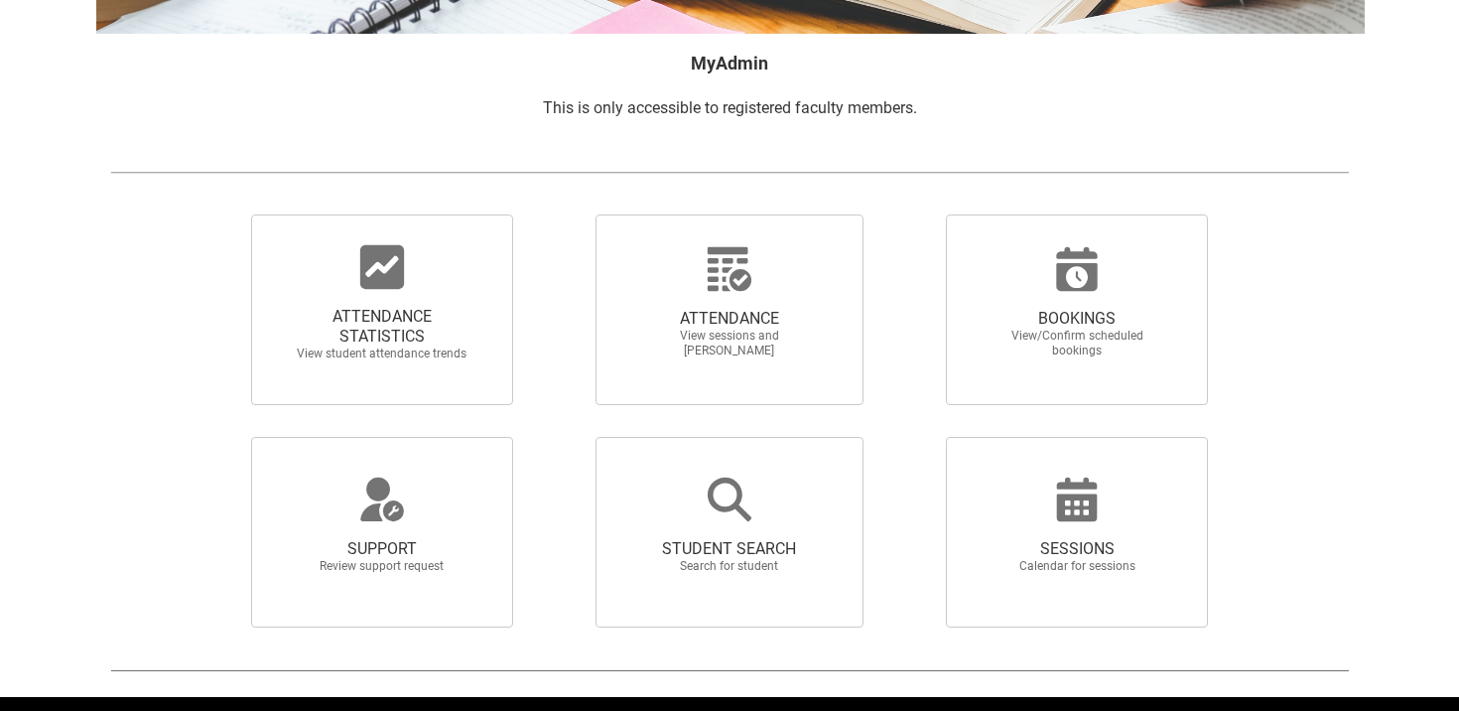
scroll to position [332, 0]
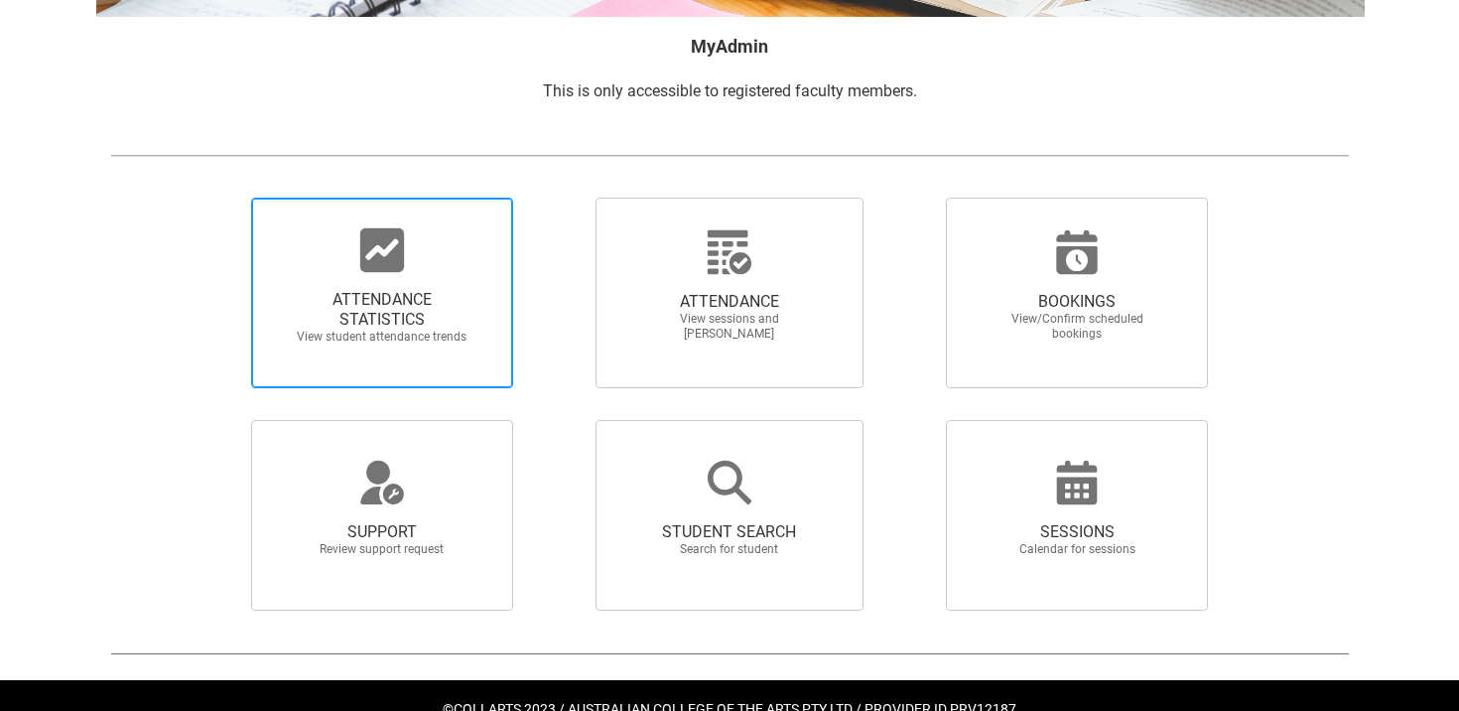
click at [361, 303] on span "ATTENDANCE STATISTICS" at bounding box center [382, 310] width 175 height 40
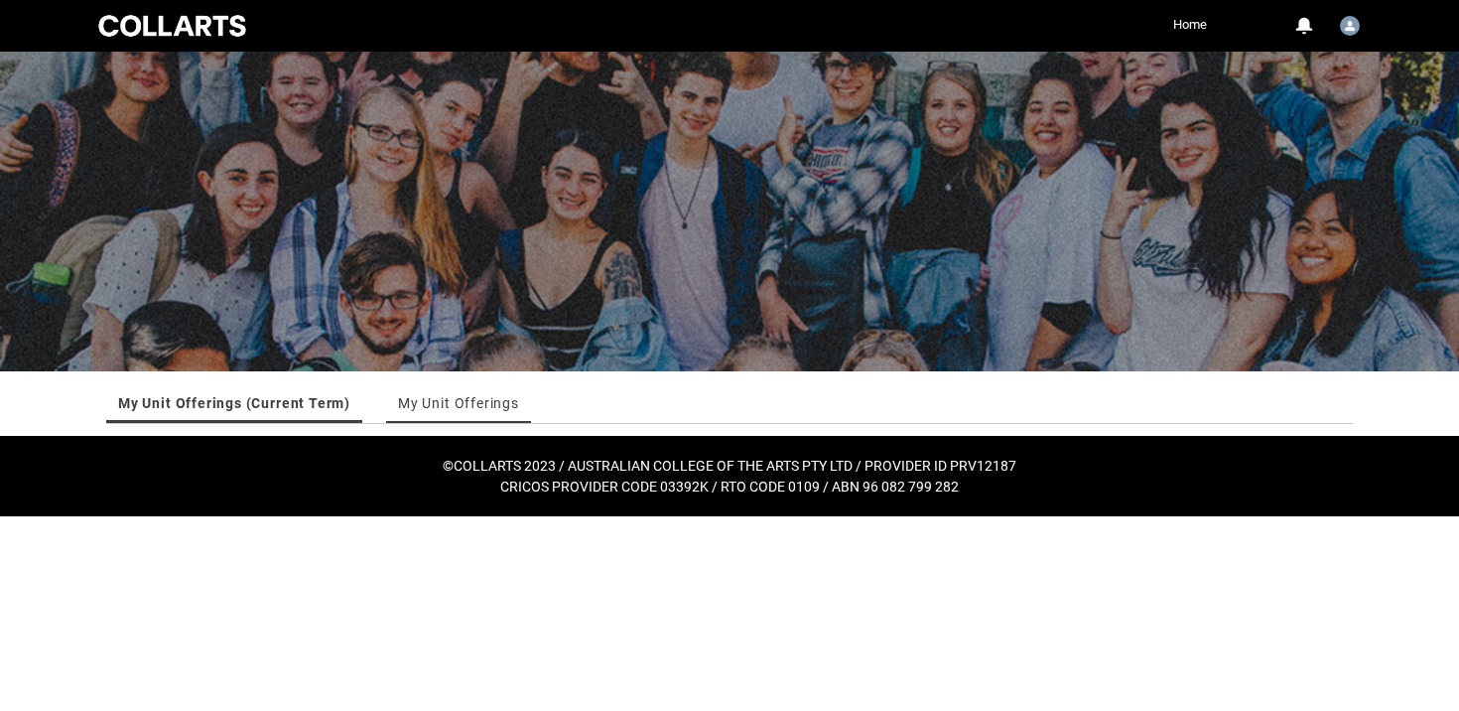
click at [441, 401] on link "My Unit Offerings" at bounding box center [458, 403] width 121 height 40
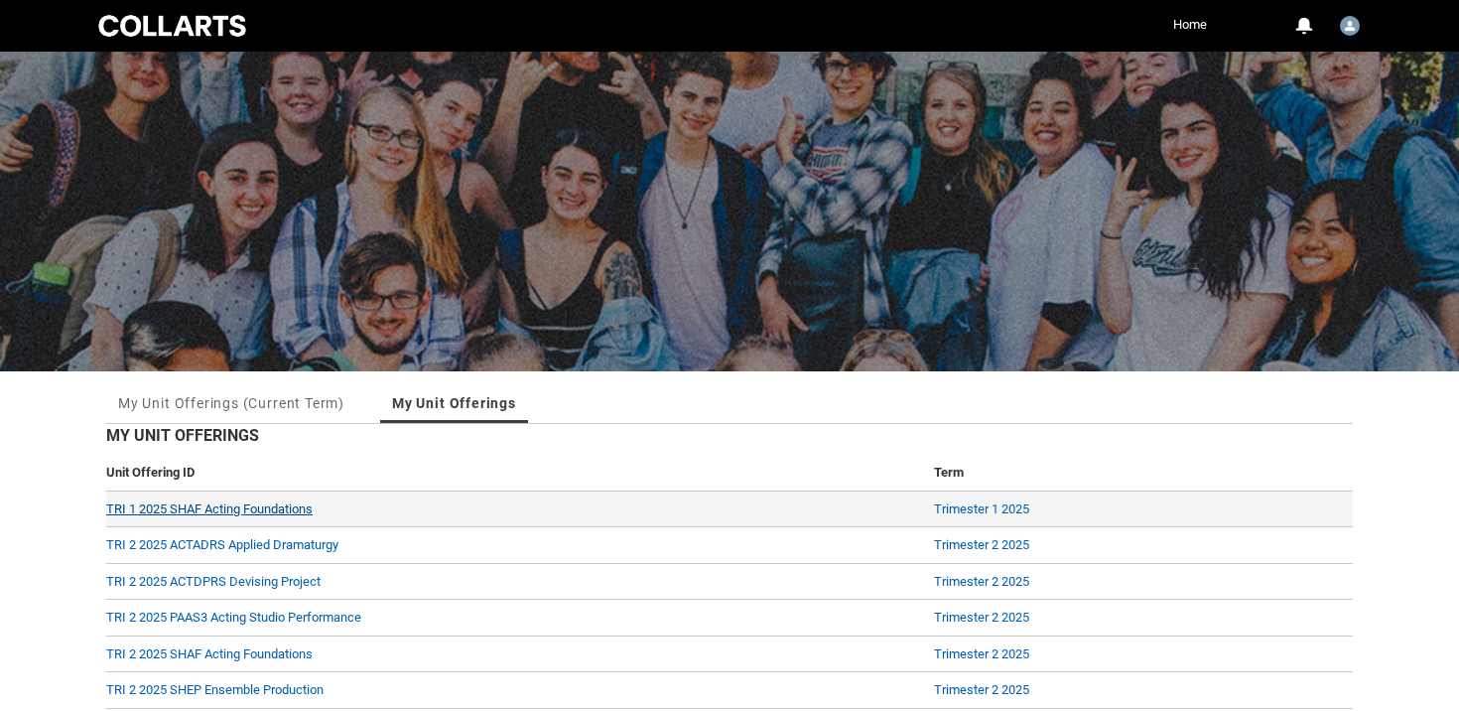
click at [251, 507] on link "TRI 1 2025 SHAF Acting Foundations" at bounding box center [209, 508] width 206 height 15
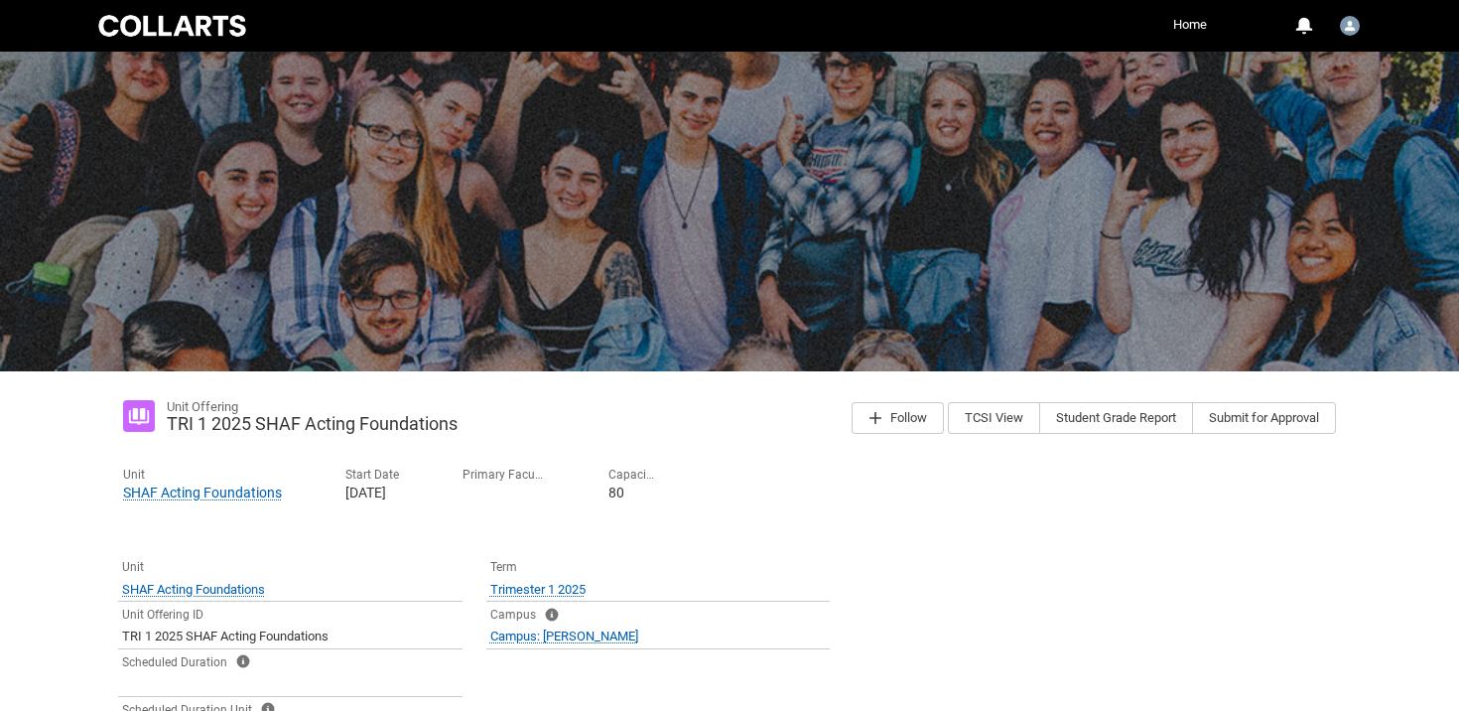
scroll to position [1278, 0]
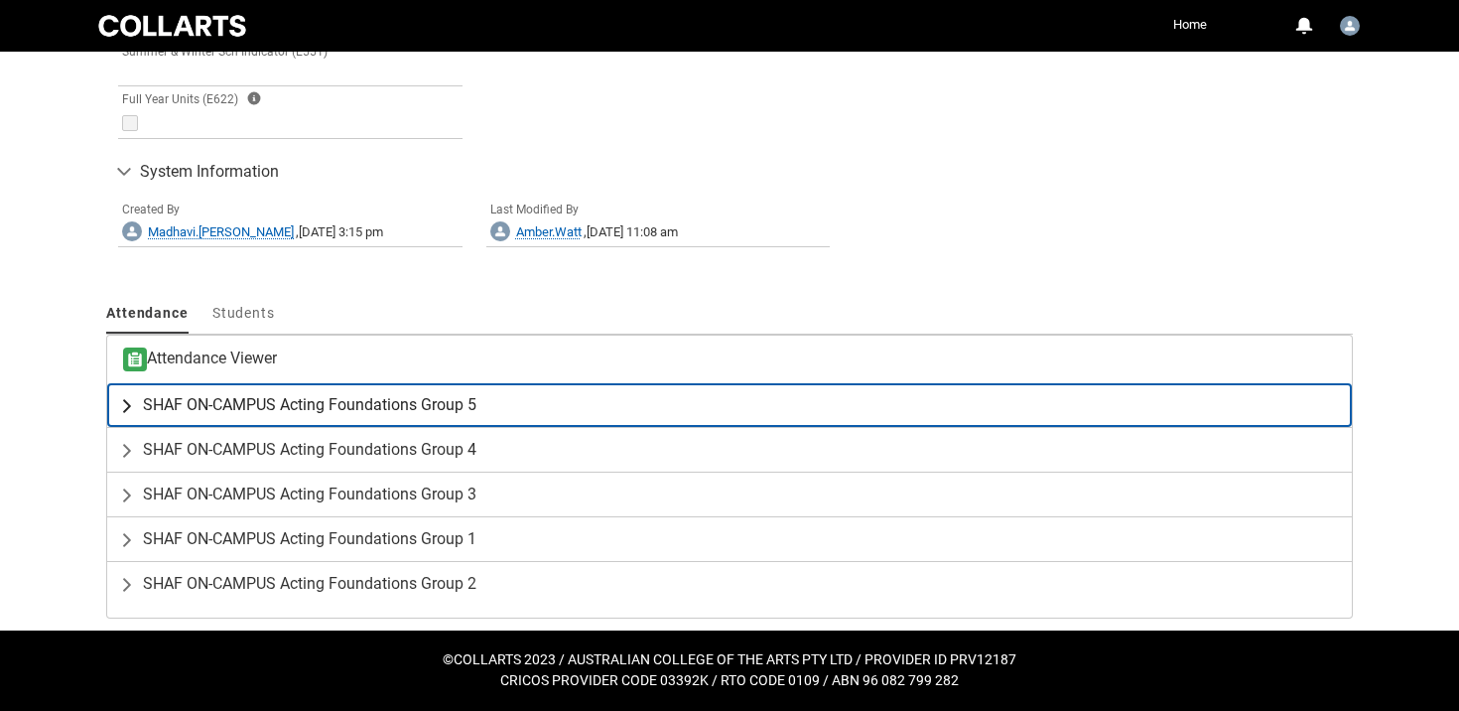
click at [441, 413] on span "SHAF ON-CAMPUS Acting Foundations Group 5" at bounding box center [309, 405] width 333 height 20
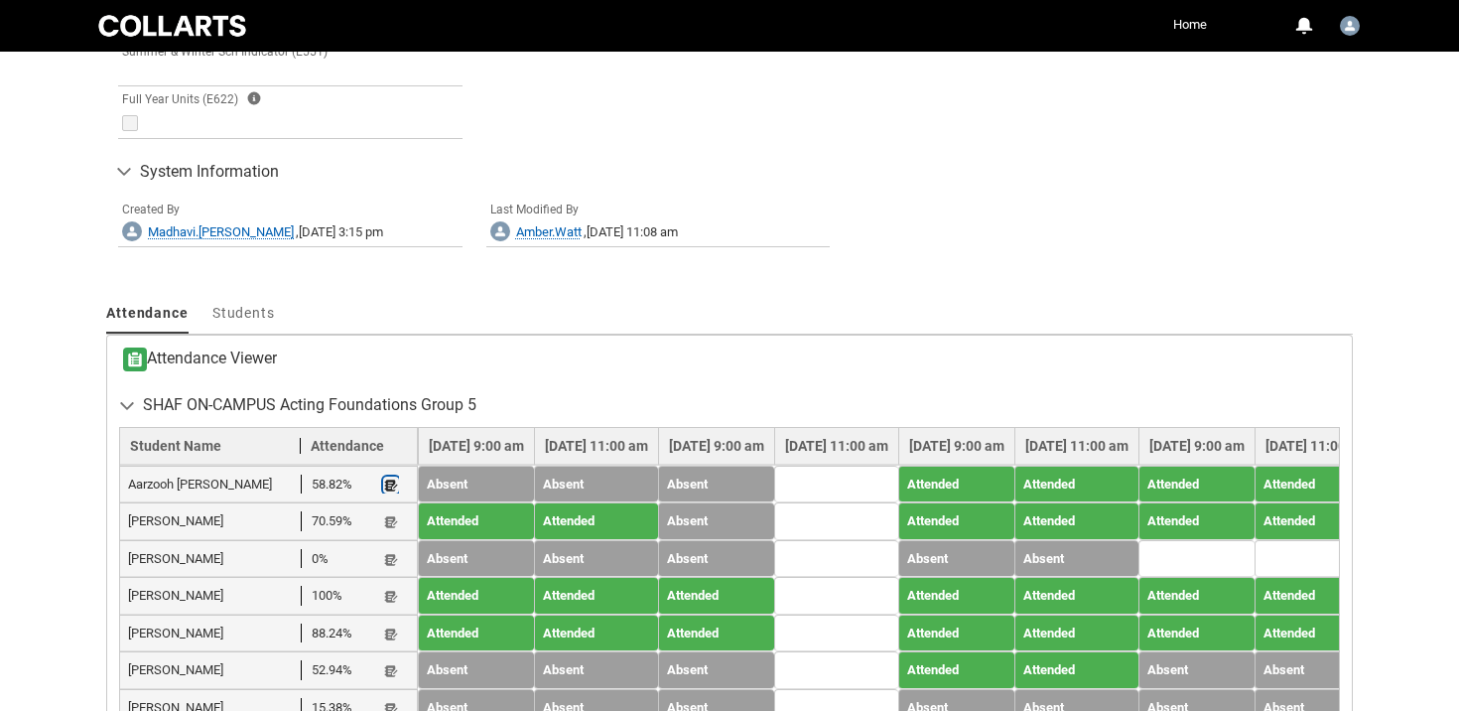
click at [397, 484] on lightning-primitive-icon "button" at bounding box center [391, 484] width 14 height 15
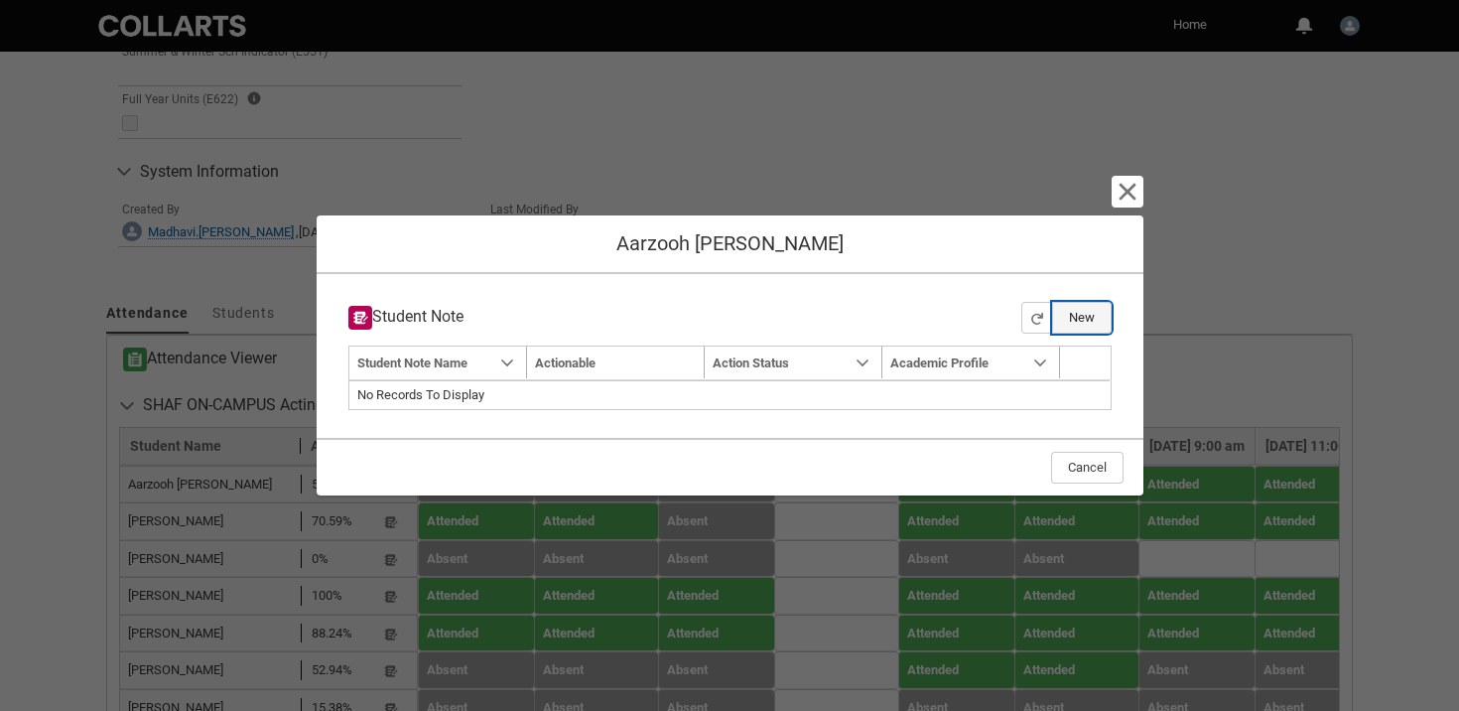
click at [1094, 319] on button "New" at bounding box center [1082, 318] width 60 height 32
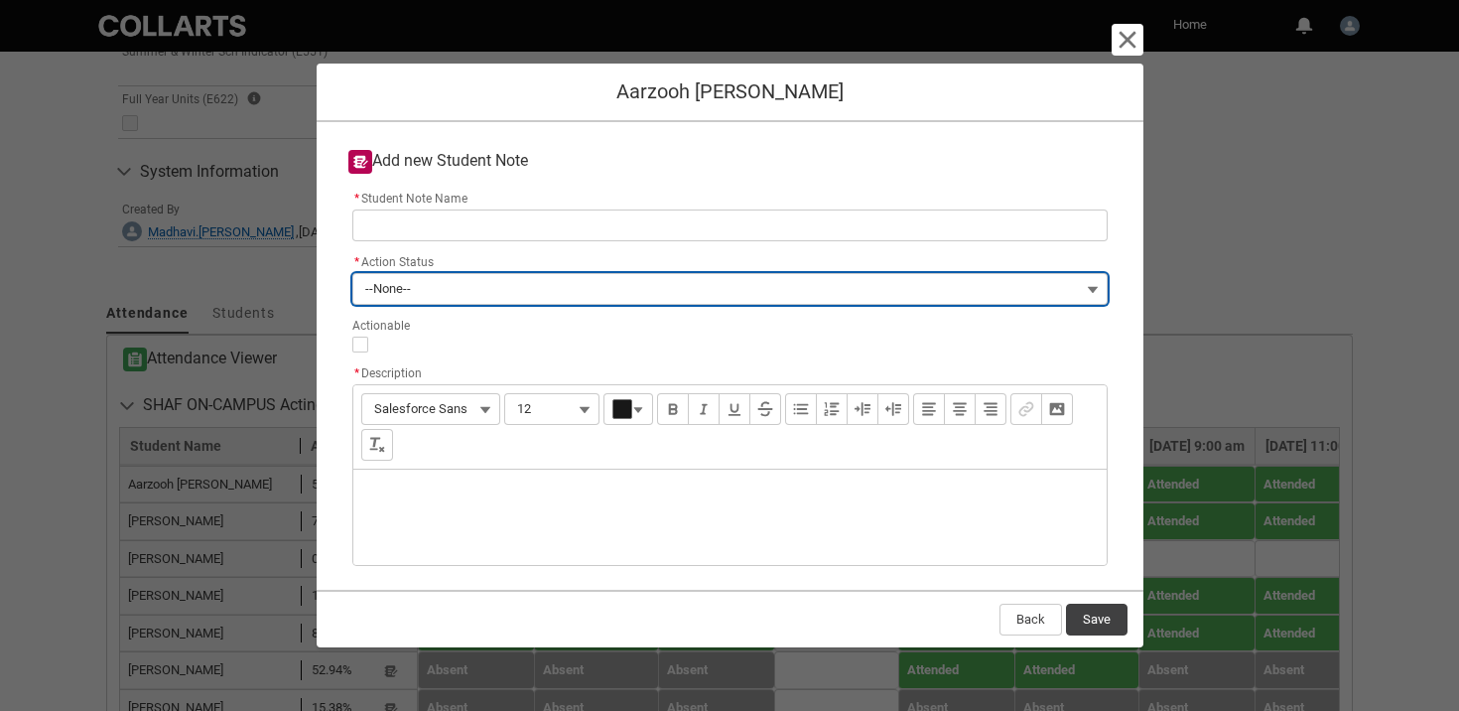
click at [1099, 294] on button "--None--" at bounding box center [729, 289] width 755 height 32
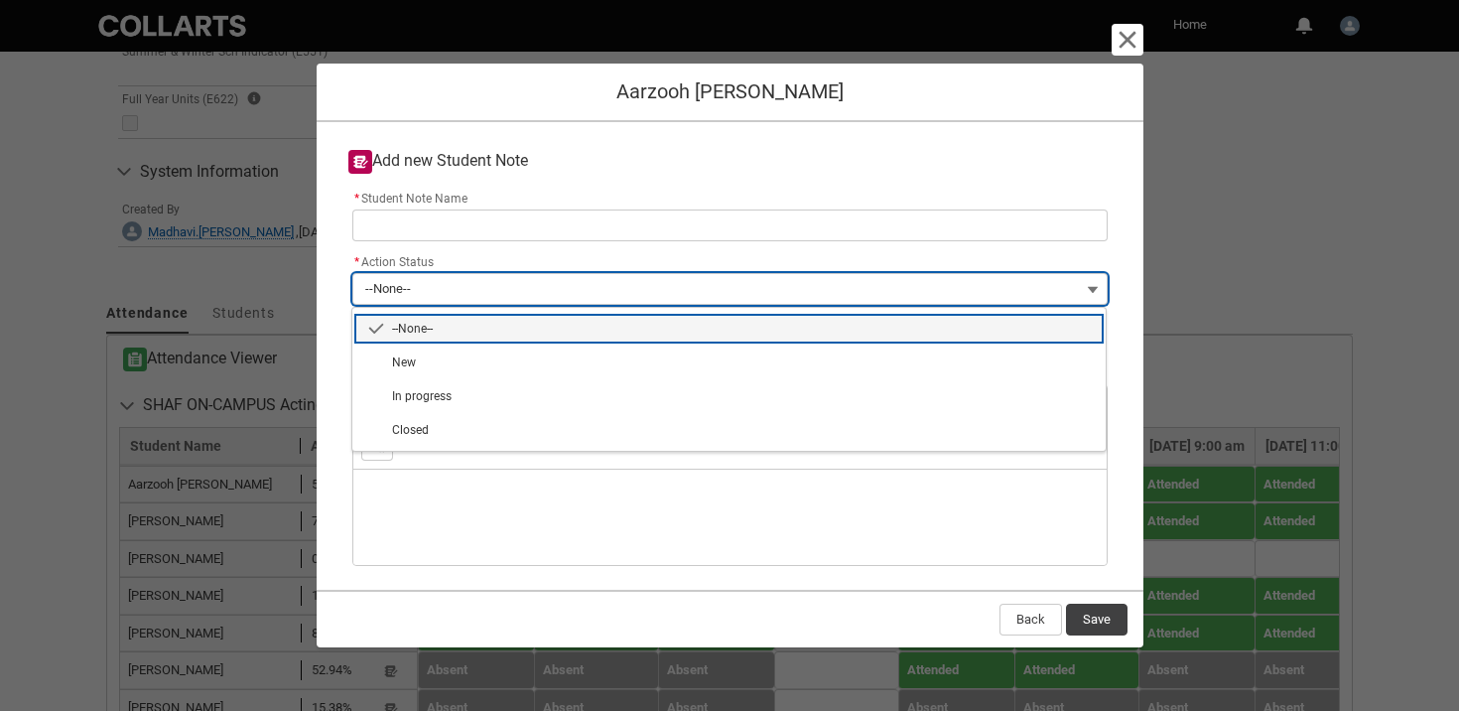
click at [1099, 294] on button "--None--" at bounding box center [729, 289] width 755 height 32
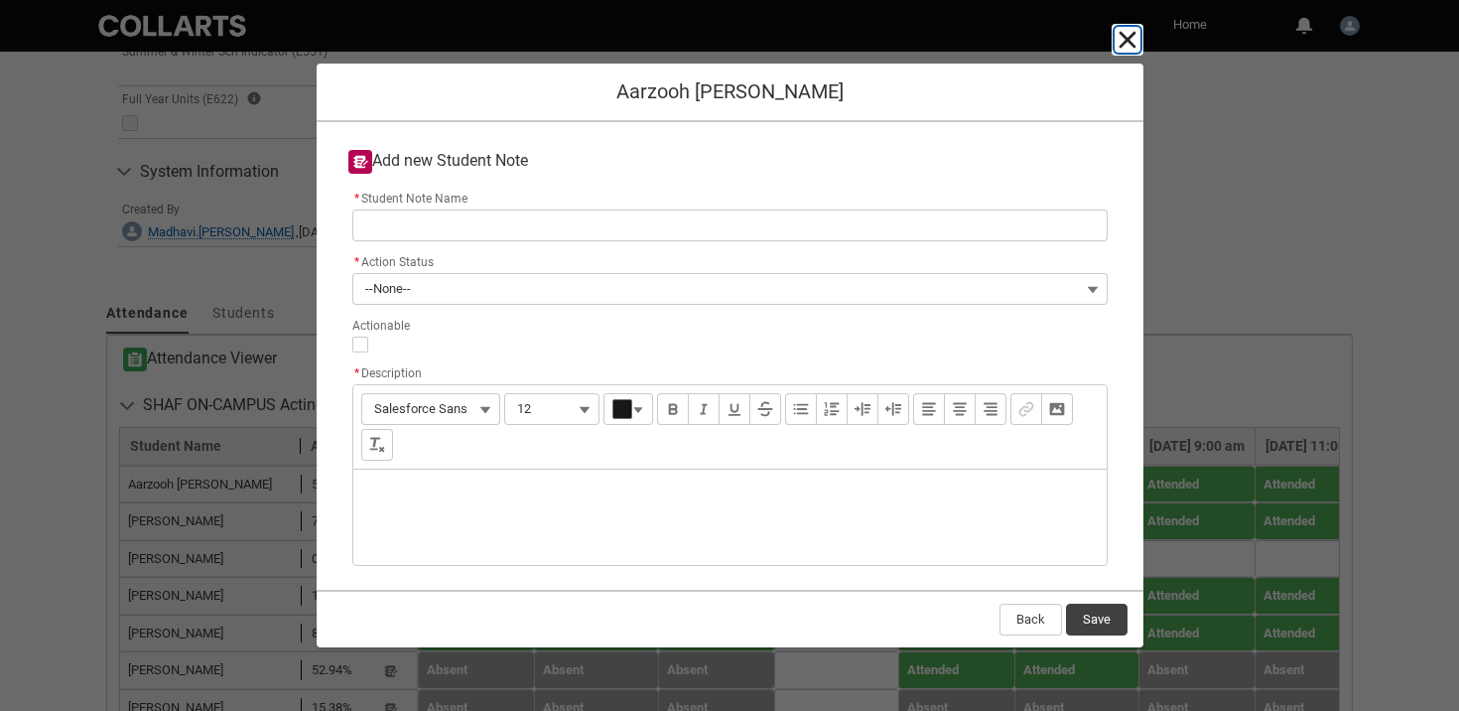
click at [1118, 33] on lightning-primitive-icon "button" at bounding box center [1128, 40] width 24 height 24
